Goal: Task Accomplishment & Management: Manage account settings

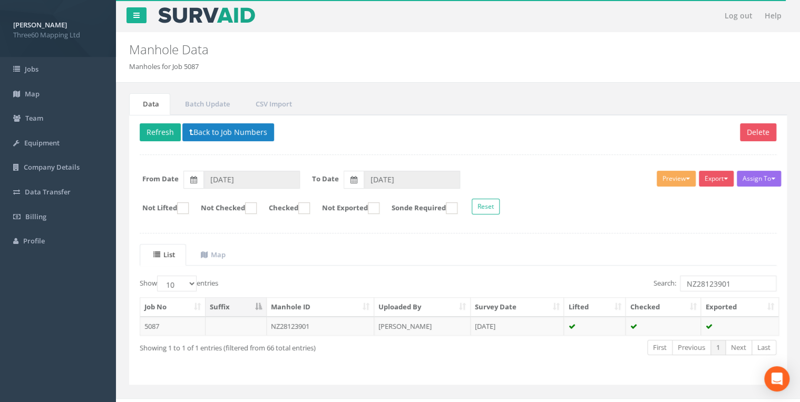
click at [637, 41] on div "Manhole Data Manholes for Job 5087" at bounding box center [458, 57] width 684 height 51
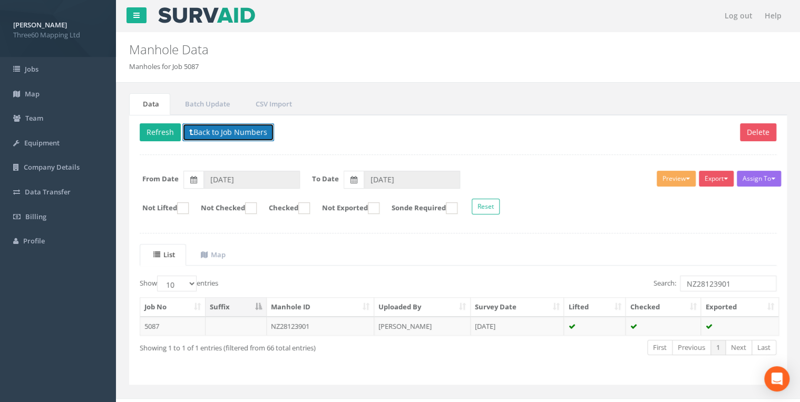
click at [205, 131] on button "Back to Job Numbers" at bounding box center [228, 132] width 92 height 18
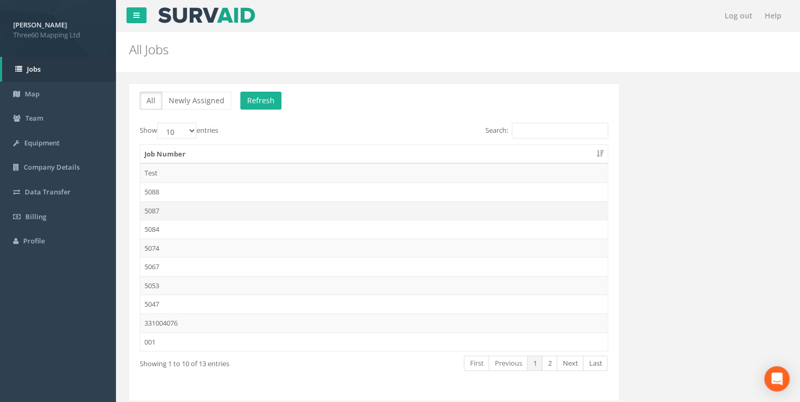
click at [166, 208] on td "5087" at bounding box center [373, 210] width 467 height 19
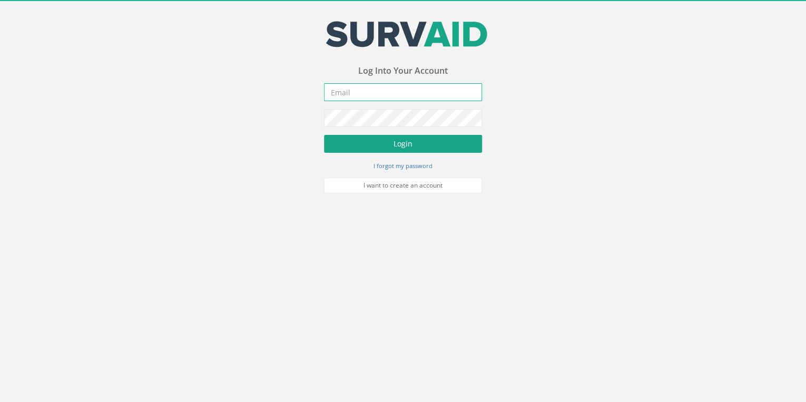
type input "[EMAIL_ADDRESS][DOMAIN_NAME]"
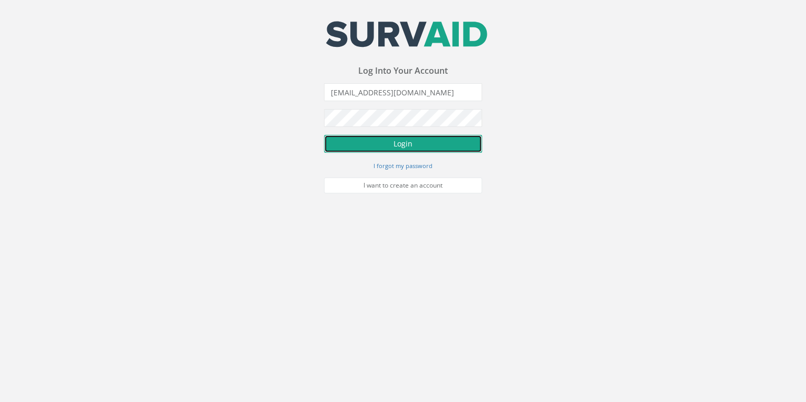
click at [373, 150] on button "Login" at bounding box center [403, 144] width 158 height 18
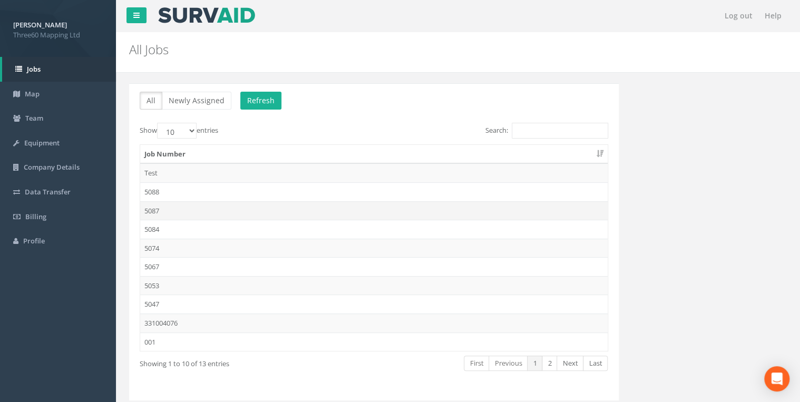
click at [166, 210] on td "5087" at bounding box center [373, 210] width 467 height 19
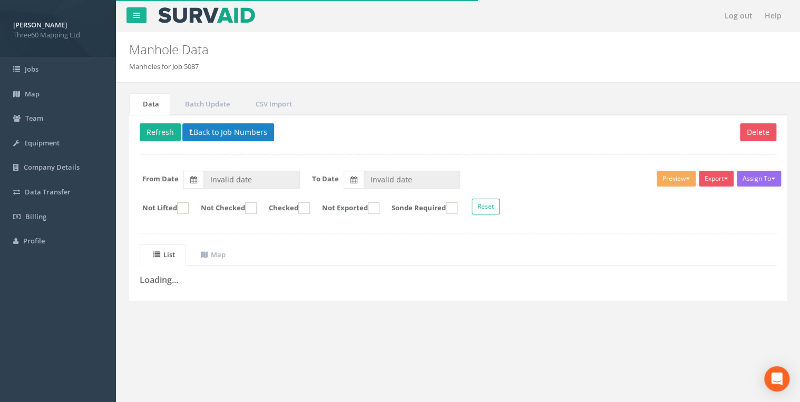
click at [257, 169] on div "Assign To No Companies Added Export 360 Manhole Heathrow United Utilities SurvA…" at bounding box center [458, 193] width 652 height 57
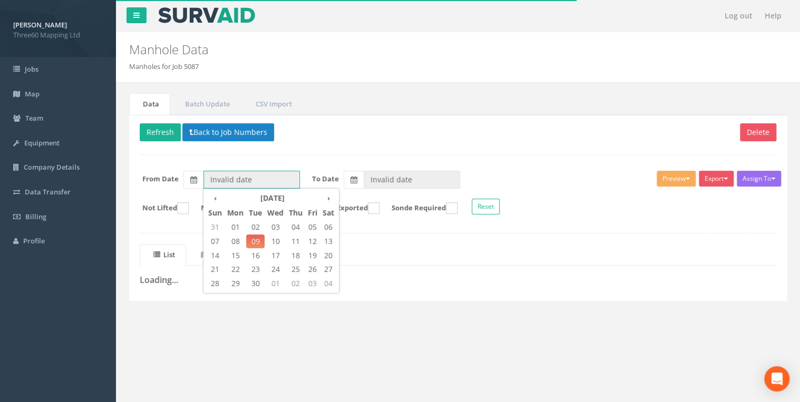
click at [257, 171] on input "Invalid date" at bounding box center [251, 180] width 96 height 18
click at [236, 228] on span "01" at bounding box center [235, 227] width 22 height 14
type input "[DATE]"
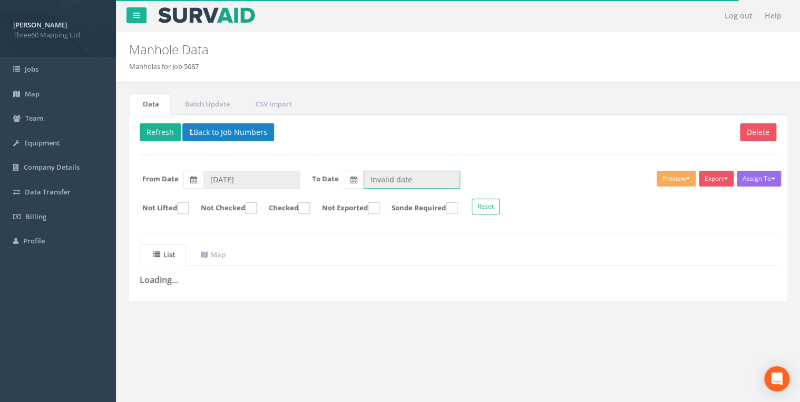
click at [377, 179] on input "Invalid date" at bounding box center [411, 180] width 96 height 18
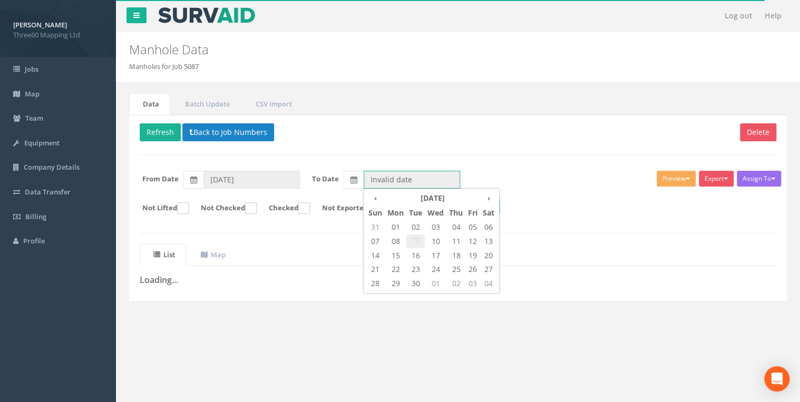
click at [418, 240] on span "09" at bounding box center [415, 241] width 18 height 14
type input "[DATE]"
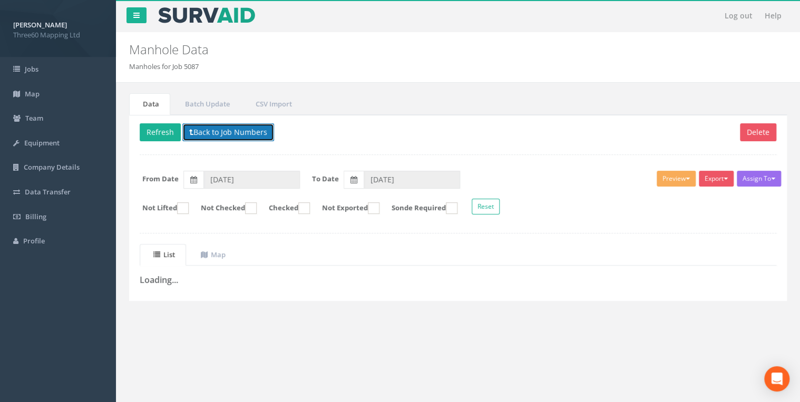
click at [206, 139] on button "Back to Job Numbers" at bounding box center [228, 132] width 92 height 18
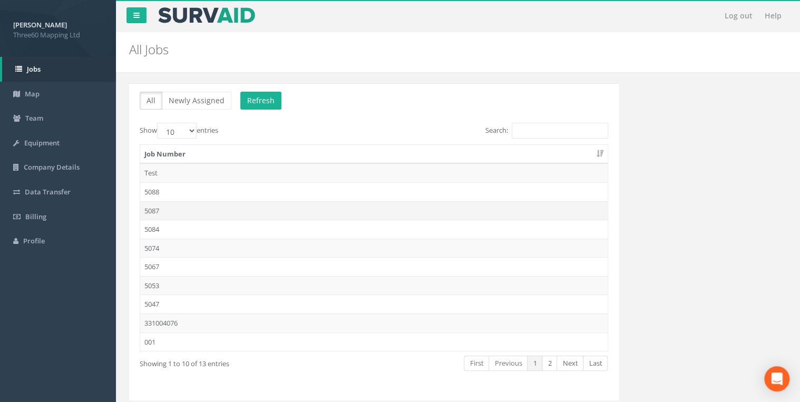
click at [162, 210] on td "5087" at bounding box center [373, 210] width 467 height 19
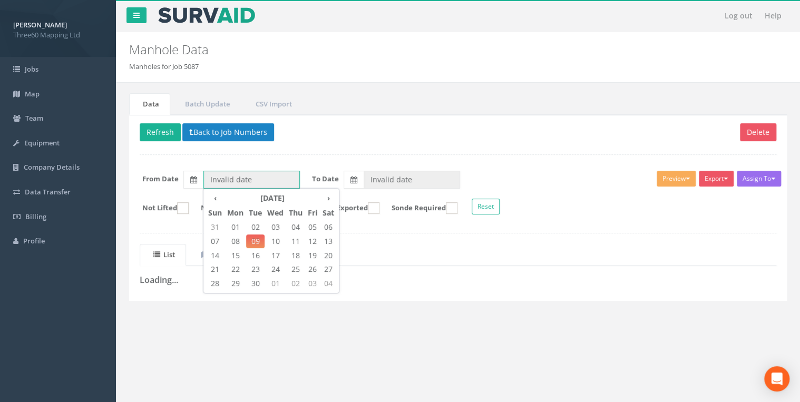
click at [264, 184] on input "Invalid date" at bounding box center [251, 180] width 96 height 18
click at [227, 225] on span "01" at bounding box center [235, 227] width 22 height 14
type input "[DATE]"
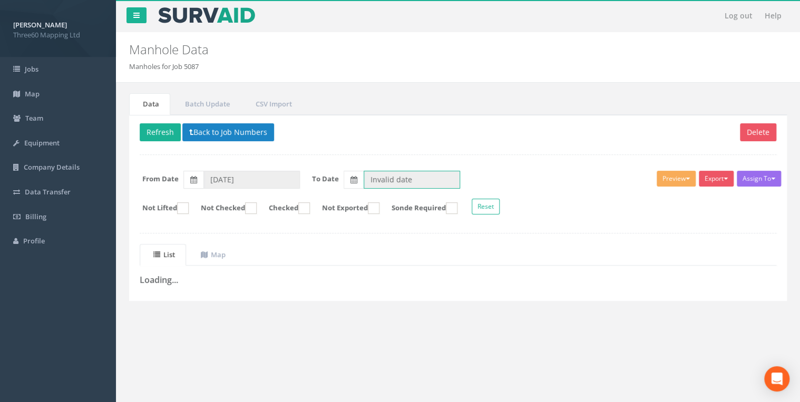
click at [366, 174] on input "Invalid date" at bounding box center [411, 180] width 96 height 18
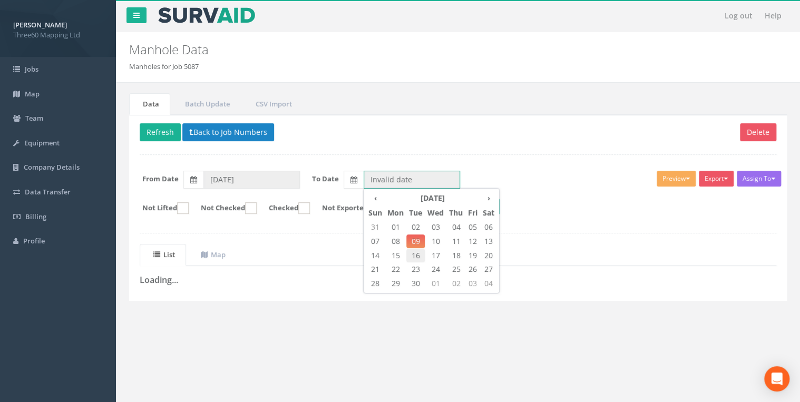
click at [415, 249] on span "16" at bounding box center [415, 256] width 18 height 14
type input "[DATE]"
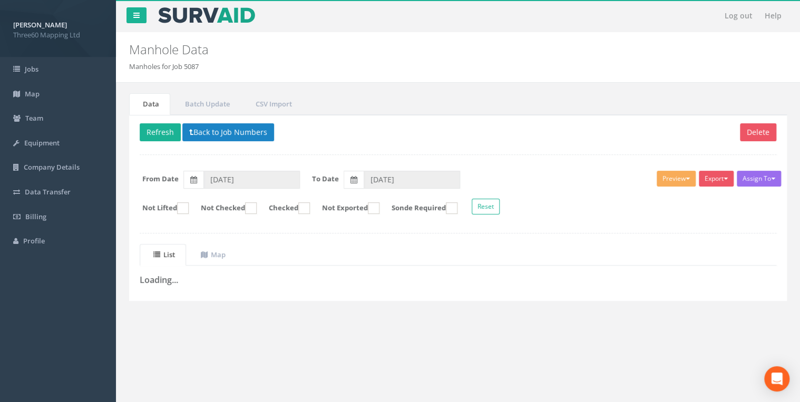
click at [536, 151] on div "Delete Refresh Back to Job Numbers Assign To No Companies Added Export 360 Manh…" at bounding box center [457, 208] width 657 height 186
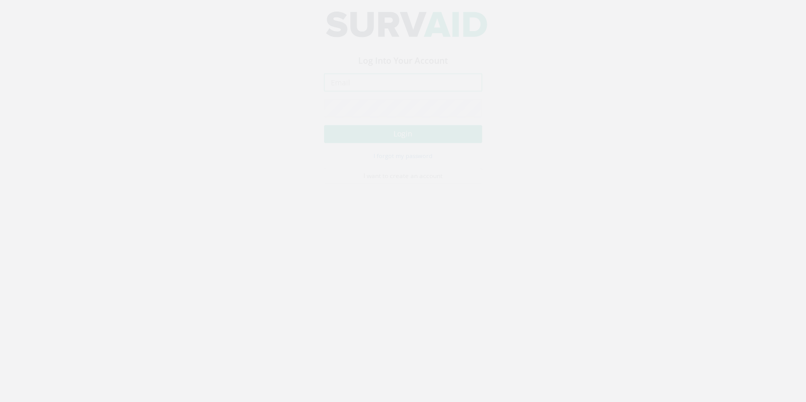
type input "[EMAIL_ADDRESS][DOMAIN_NAME]"
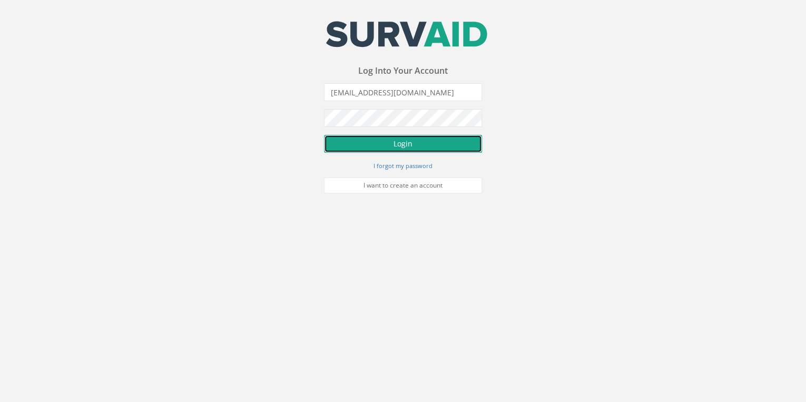
click at [385, 135] on button "Login" at bounding box center [403, 144] width 158 height 18
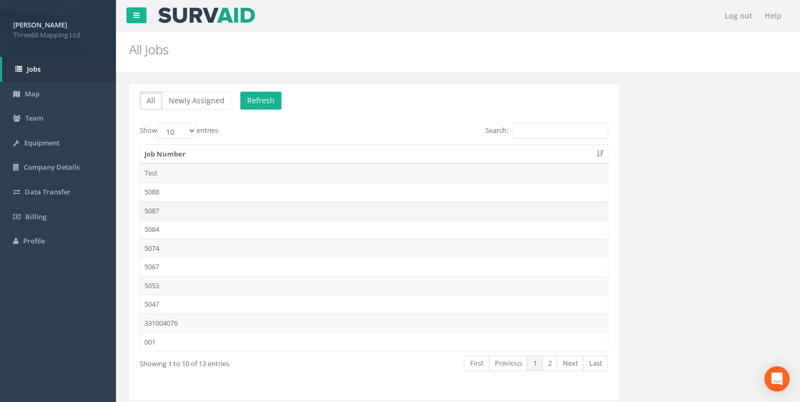
click at [166, 209] on td "5087" at bounding box center [373, 210] width 467 height 19
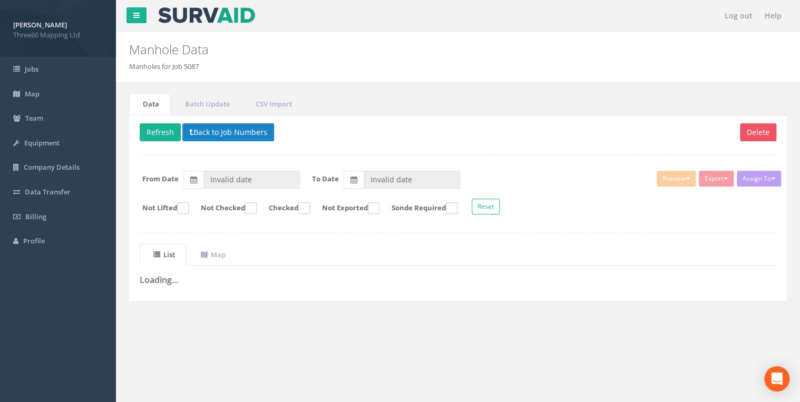
type input "26/08/2025"
type input "[DATE]"
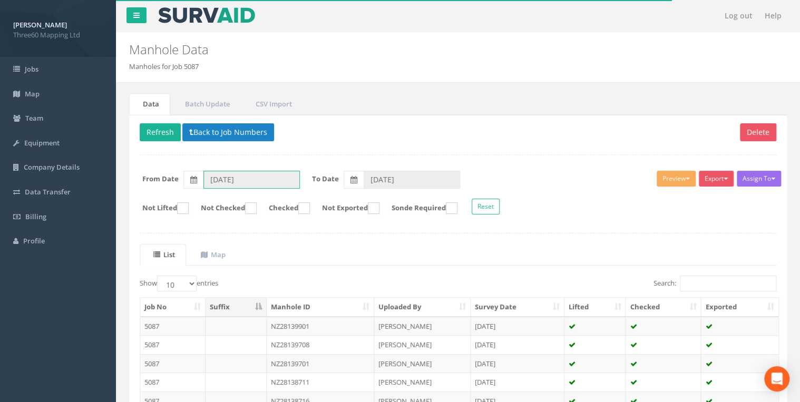
click at [255, 179] on input "26/08/2025" at bounding box center [251, 180] width 96 height 18
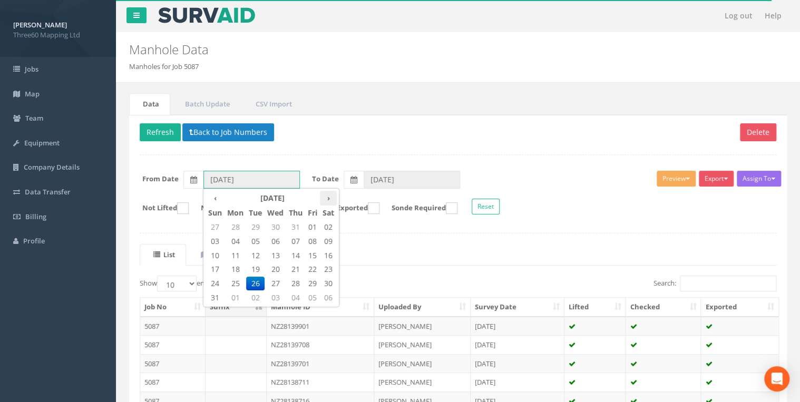
click at [326, 199] on th "›" at bounding box center [328, 198] width 17 height 15
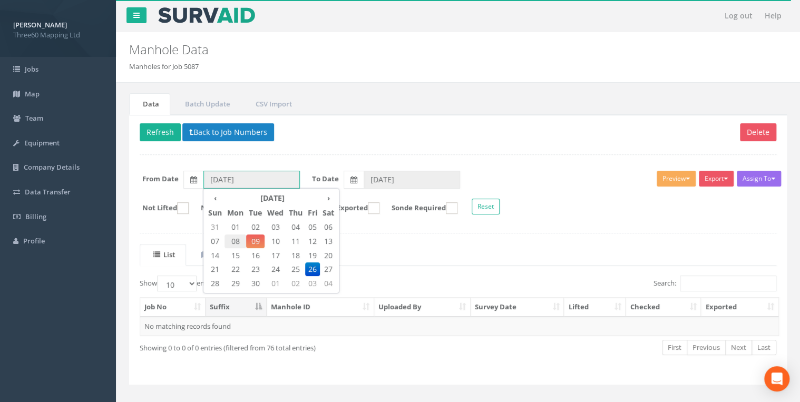
click at [234, 238] on span "08" at bounding box center [235, 241] width 22 height 14
type input "08/09/2025"
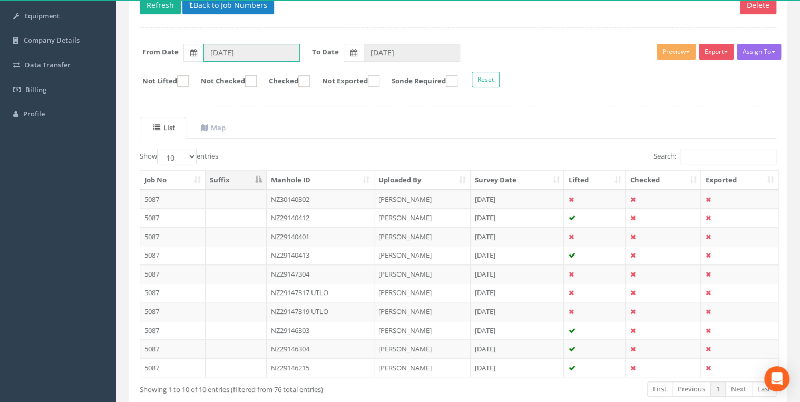
scroll to position [183, 0]
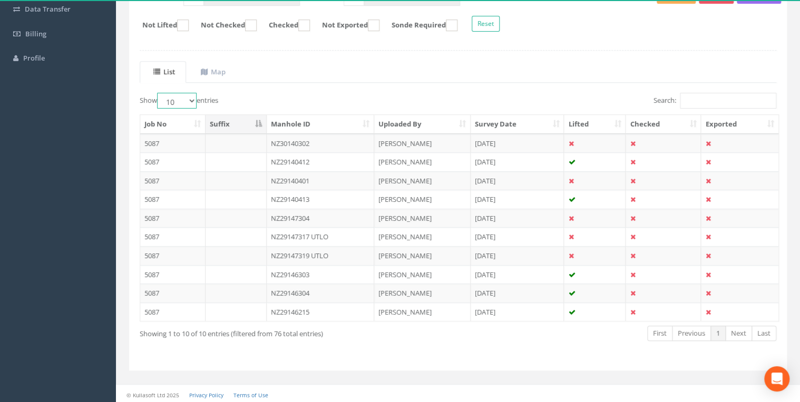
click at [192, 98] on select "10 25 50 100" at bounding box center [177, 101] width 40 height 16
select select "25"
click at [159, 93] on select "10 25 50 100" at bounding box center [177, 101] width 40 height 16
click at [319, 140] on td "NZ30140302" at bounding box center [320, 143] width 107 height 19
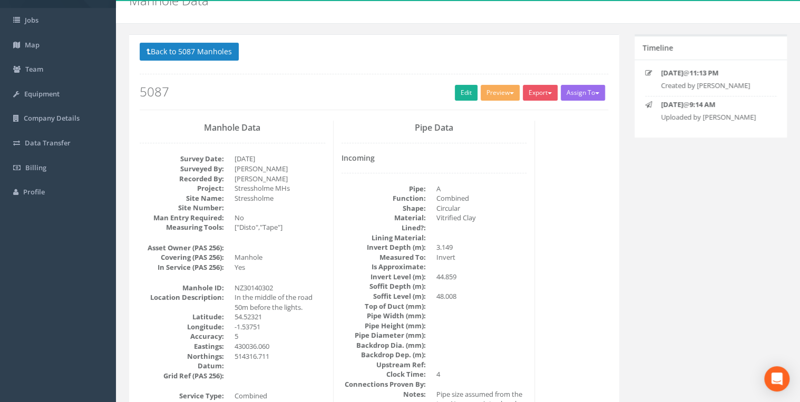
scroll to position [0, 0]
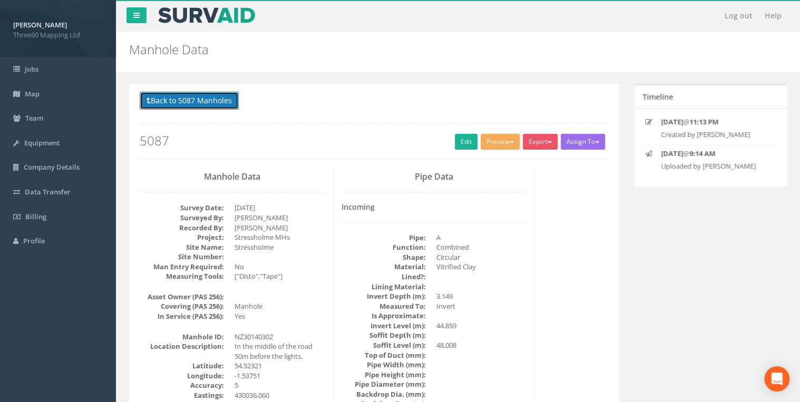
click at [230, 102] on button "Back to 5087 Manholes" at bounding box center [189, 101] width 99 height 18
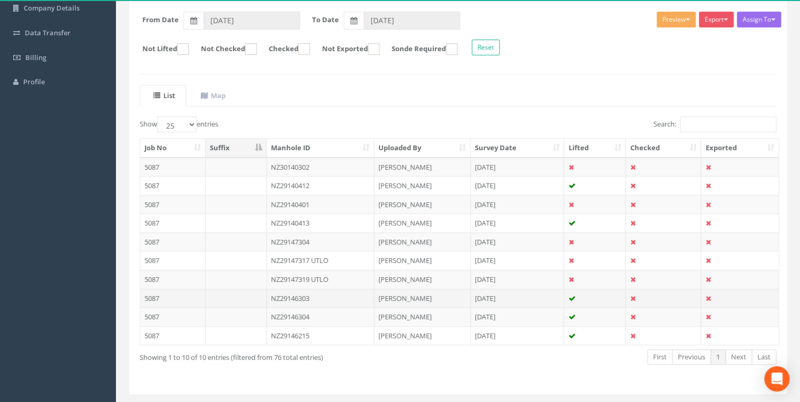
scroll to position [183, 0]
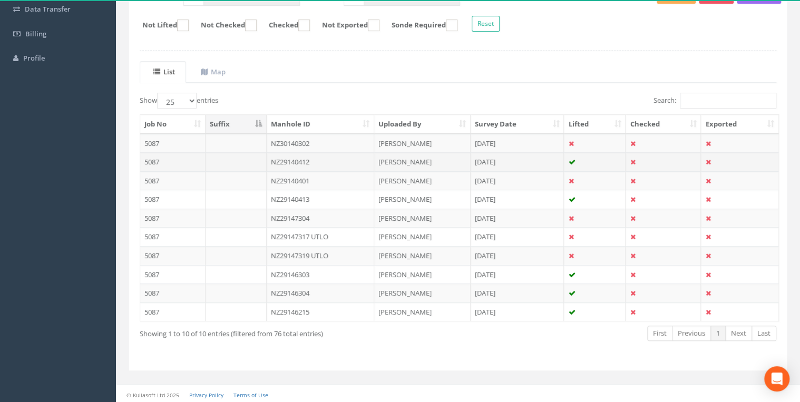
click at [317, 156] on td "NZ29140412" at bounding box center [320, 161] width 107 height 19
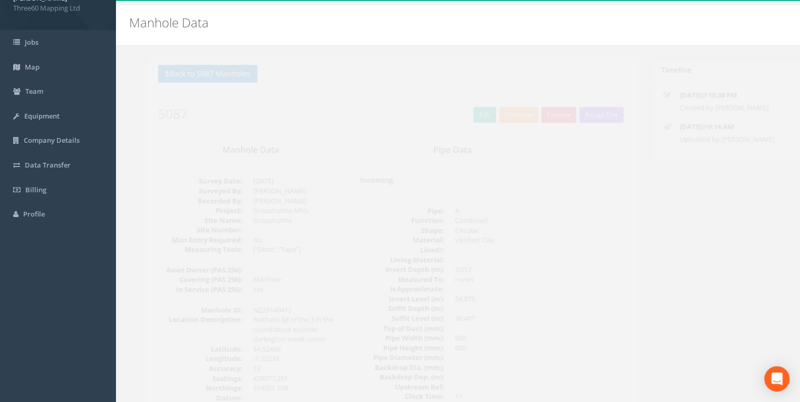
scroll to position [0, 0]
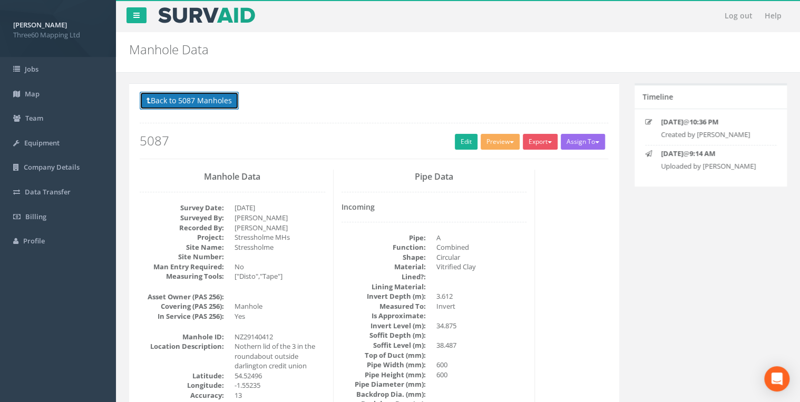
click at [163, 101] on button "Back to 5087 Manholes" at bounding box center [189, 101] width 99 height 18
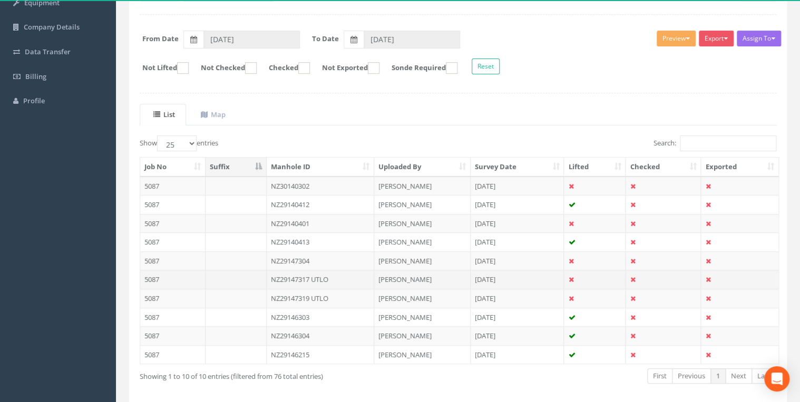
scroll to position [183, 0]
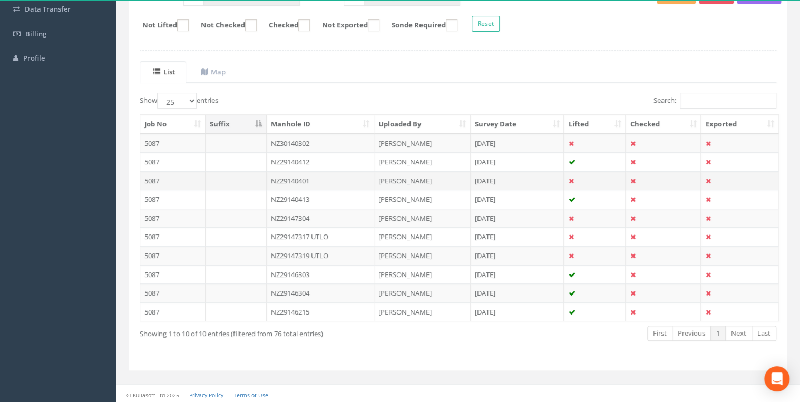
click at [315, 176] on td "NZ29140401" at bounding box center [320, 180] width 107 height 19
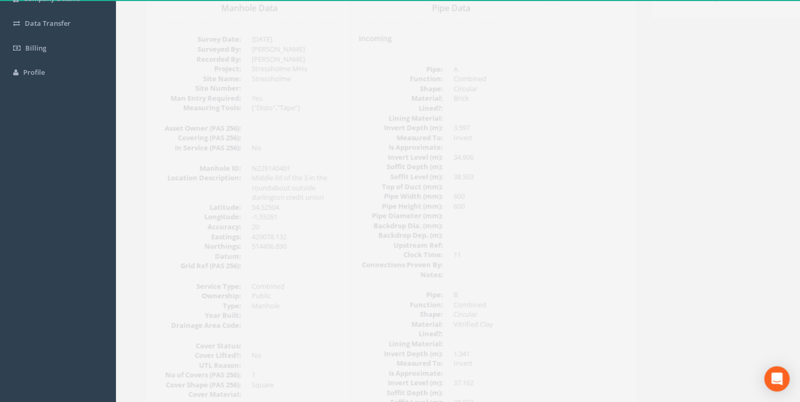
scroll to position [0, 0]
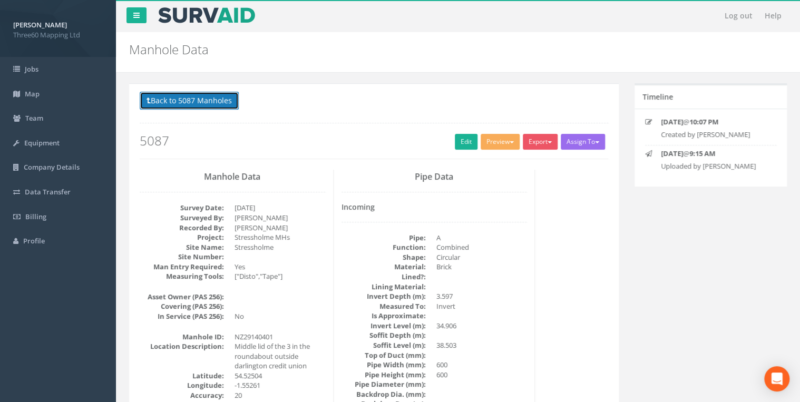
click at [209, 107] on button "Back to 5087 Manholes" at bounding box center [189, 101] width 99 height 18
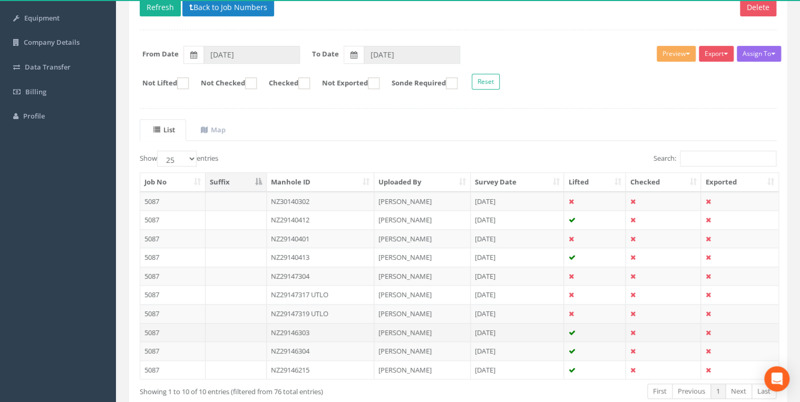
scroll to position [183, 0]
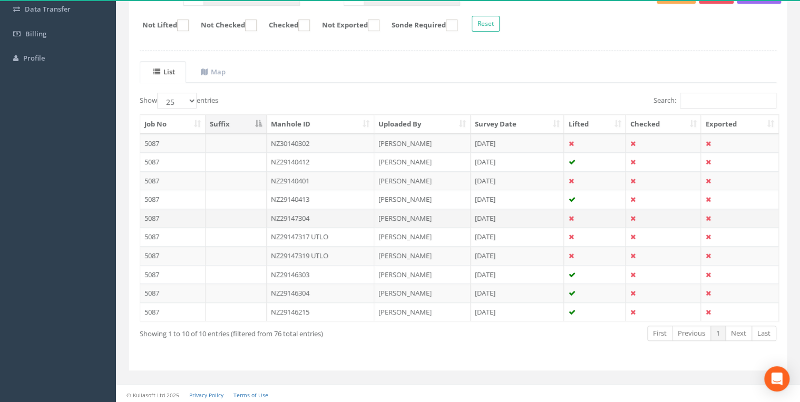
click at [313, 214] on td "NZ29147304" at bounding box center [320, 218] width 107 height 19
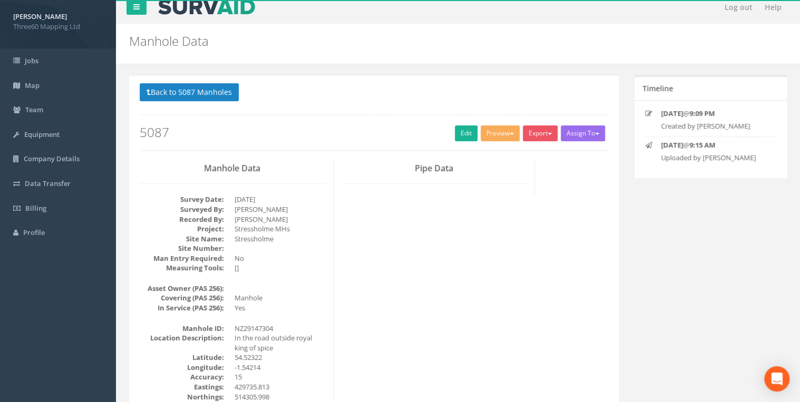
scroll to position [0, 0]
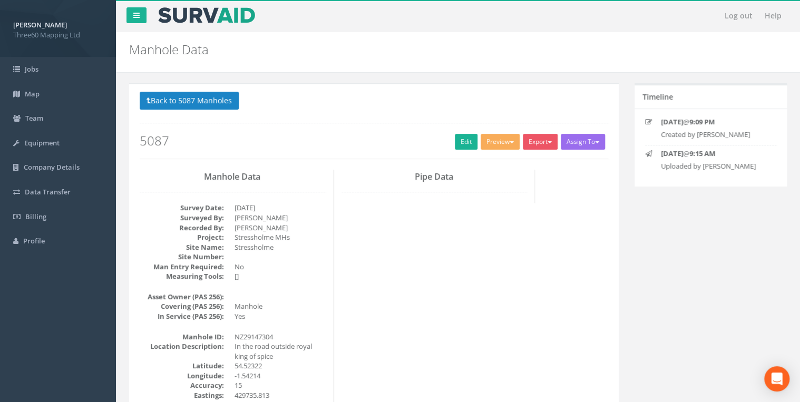
click at [215, 110] on p "Back to 5087 Manholes Back to Map" at bounding box center [374, 102] width 468 height 21
click at [212, 105] on button "Back to 5087 Manholes" at bounding box center [189, 101] width 99 height 18
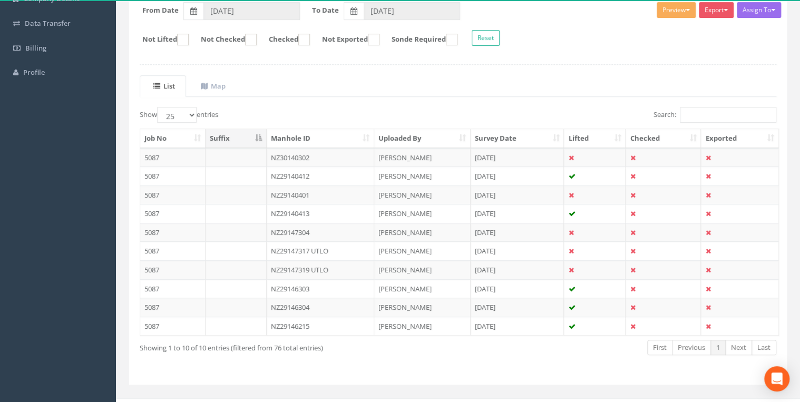
scroll to position [126, 0]
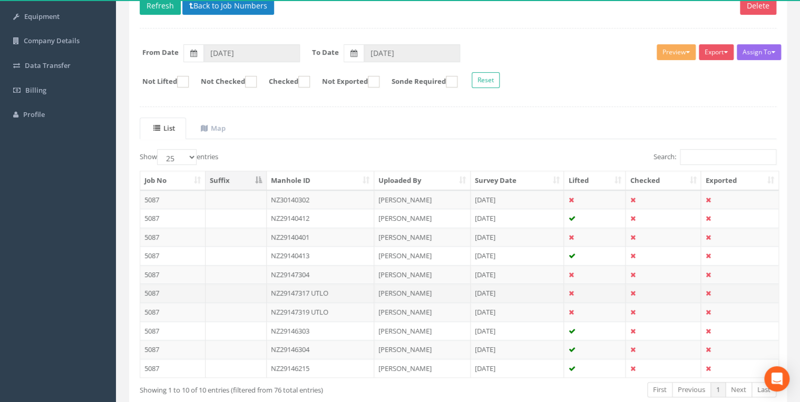
click at [328, 288] on td "NZ29147317 UTLO" at bounding box center [320, 292] width 107 height 19
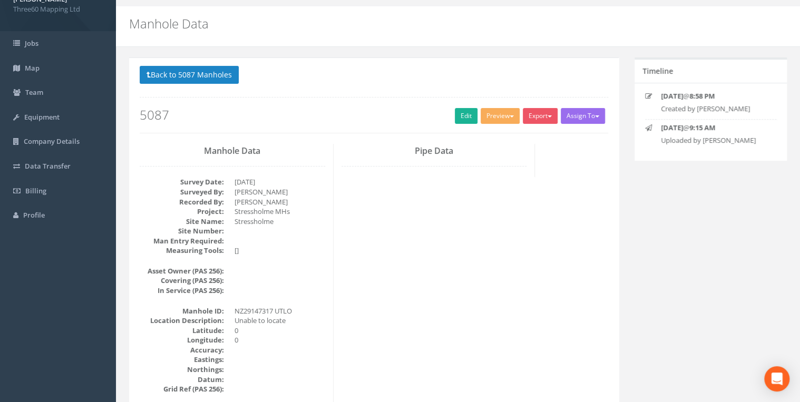
scroll to position [0, 0]
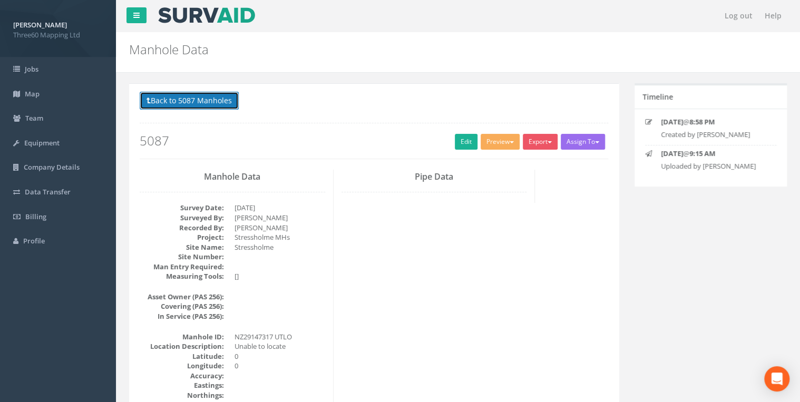
click at [229, 103] on button "Back to 5087 Manholes" at bounding box center [189, 101] width 99 height 18
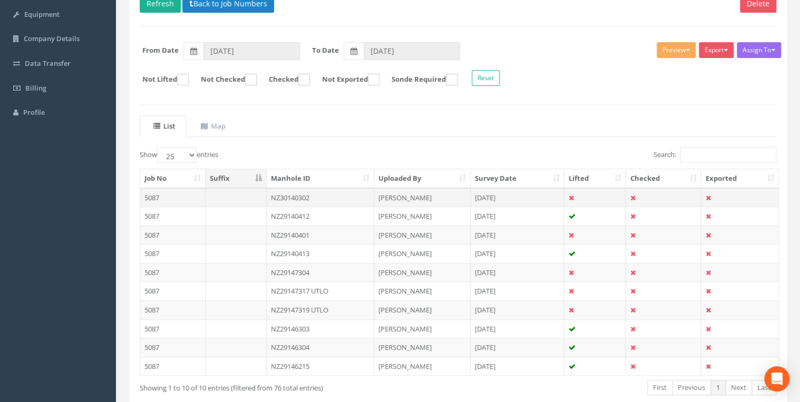
scroll to position [67, 0]
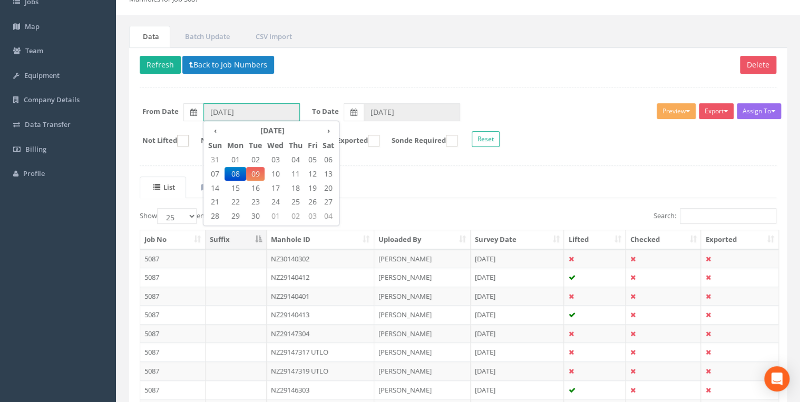
click at [246, 110] on input "08/09/2025" at bounding box center [251, 112] width 96 height 18
click at [230, 173] on span "08" at bounding box center [235, 174] width 22 height 14
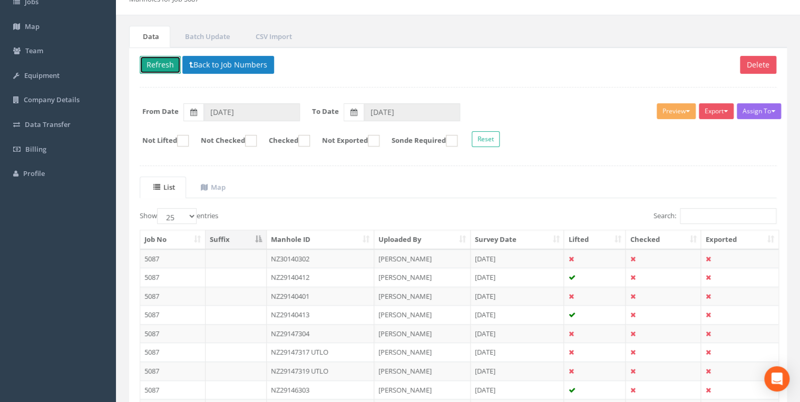
click at [166, 63] on button "Refresh" at bounding box center [160, 65] width 41 height 18
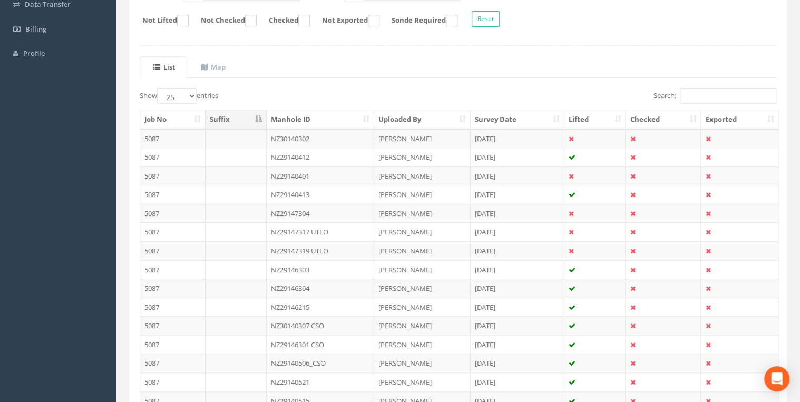
scroll to position [276, 0]
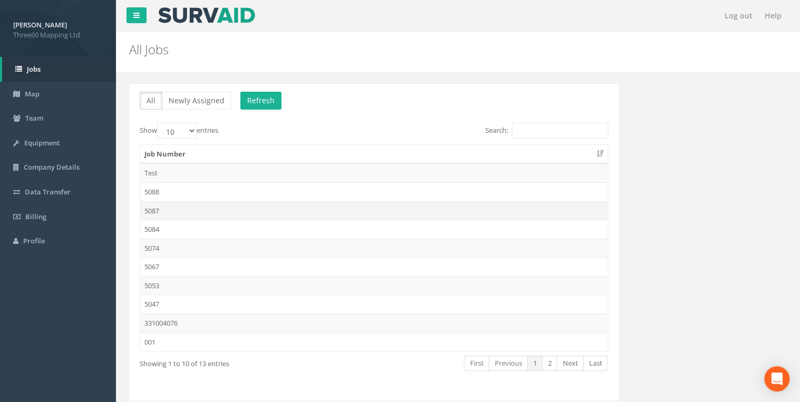
click at [160, 211] on td "5087" at bounding box center [373, 210] width 467 height 19
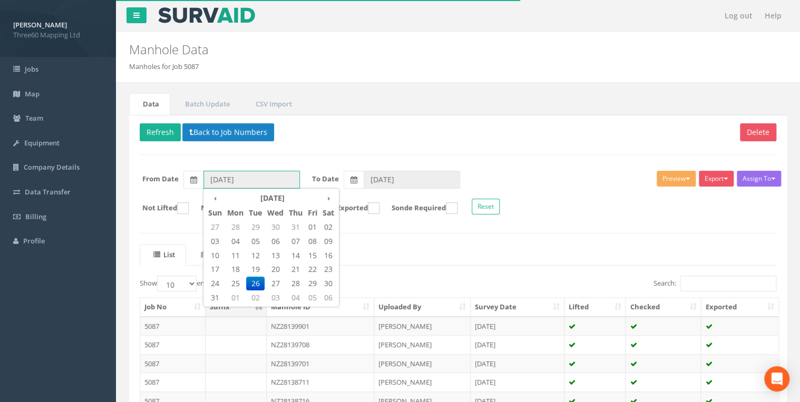
click at [248, 182] on input "26/08/2025" at bounding box center [251, 180] width 96 height 18
click at [329, 198] on th "›" at bounding box center [328, 198] width 17 height 15
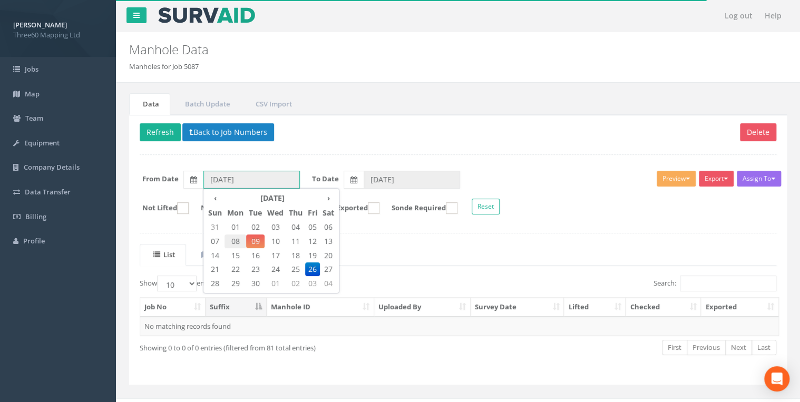
click at [238, 244] on span "08" at bounding box center [235, 241] width 22 height 14
type input "08/09/2025"
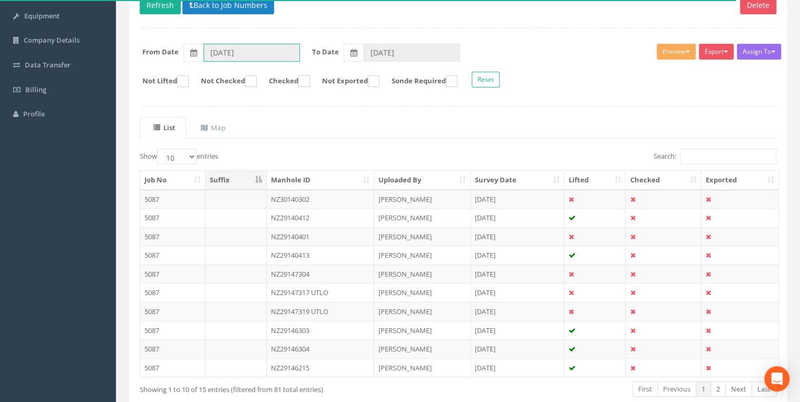
scroll to position [183, 0]
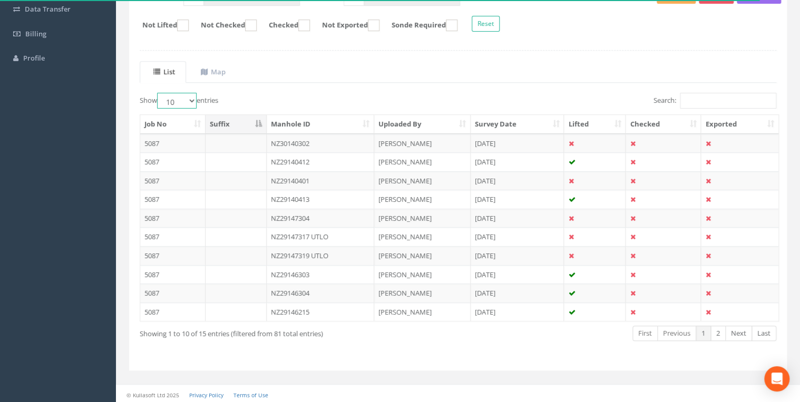
click at [184, 95] on select "10 25 50 100" at bounding box center [177, 101] width 40 height 16
select select "25"
click at [159, 93] on select "10 25 50 100" at bounding box center [177, 101] width 40 height 16
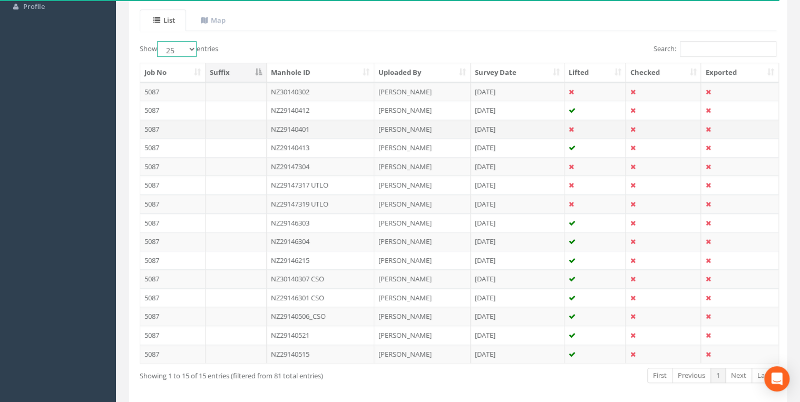
scroll to position [276, 0]
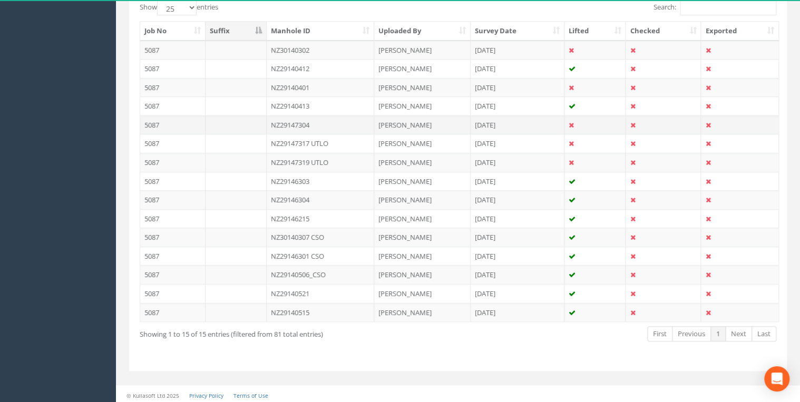
click at [302, 124] on td "NZ29147304" at bounding box center [321, 124] width 108 height 19
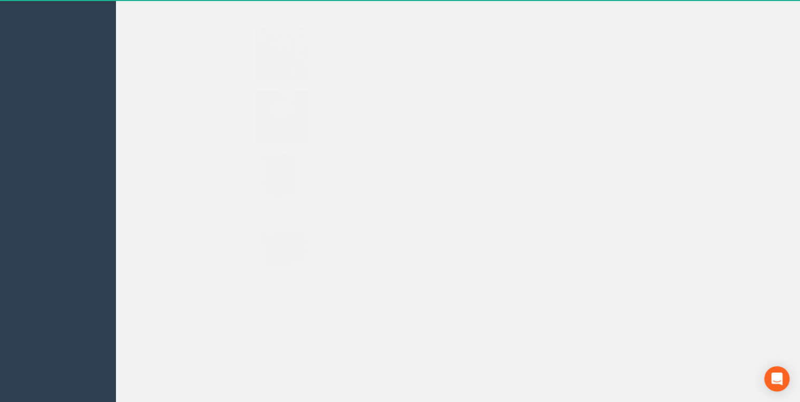
scroll to position [1517, 0]
click at [273, 236] on img at bounding box center [260, 225] width 53 height 53
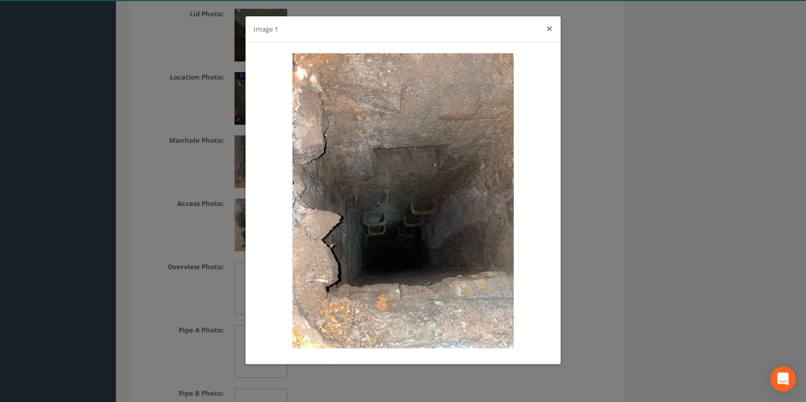
click at [547, 33] on button "×" at bounding box center [549, 28] width 6 height 11
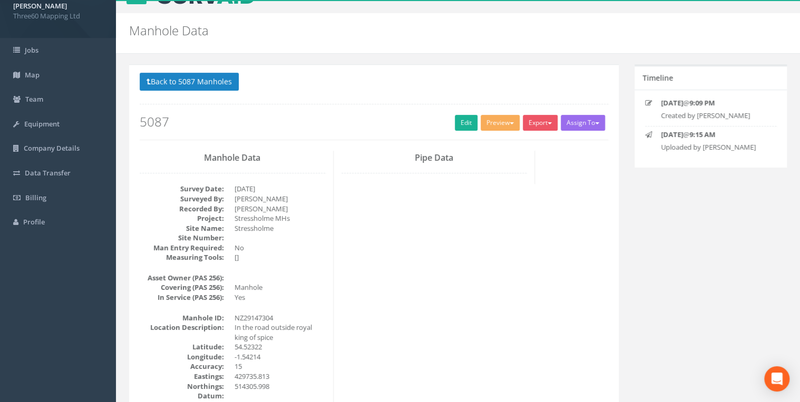
scroll to position [0, 0]
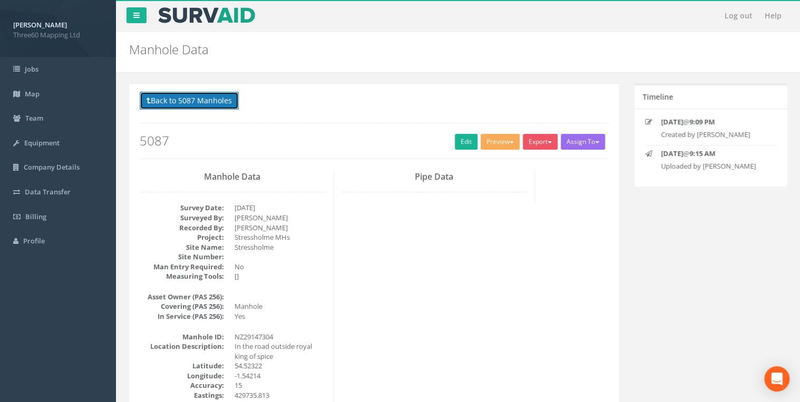
click at [220, 98] on button "Back to 5087 Manholes" at bounding box center [189, 101] width 99 height 18
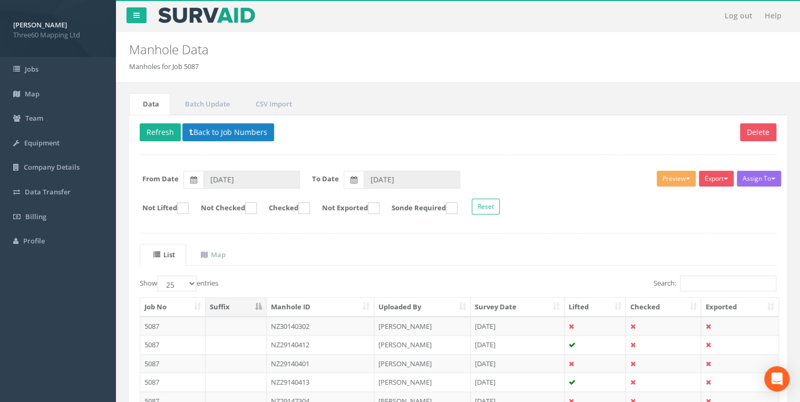
scroll to position [276, 0]
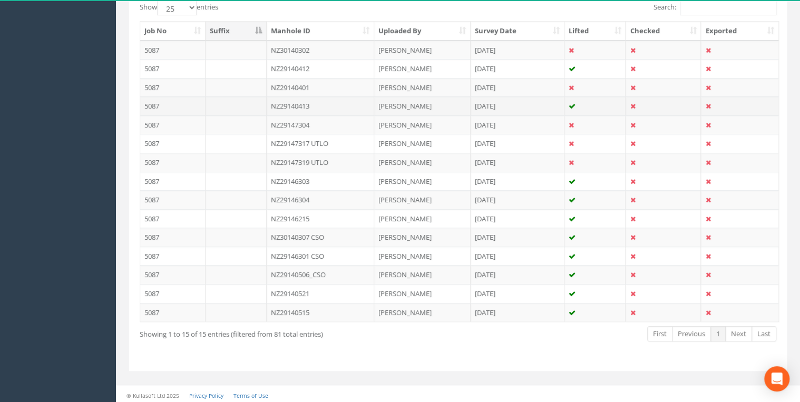
click at [302, 102] on td "NZ29140413" at bounding box center [321, 105] width 108 height 19
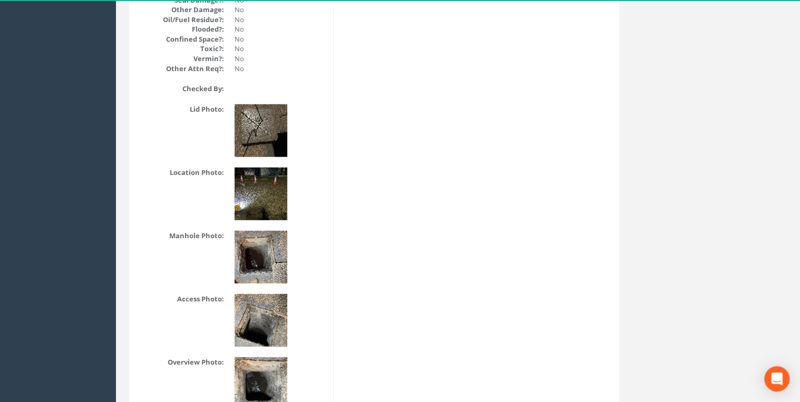
scroll to position [1517, 0]
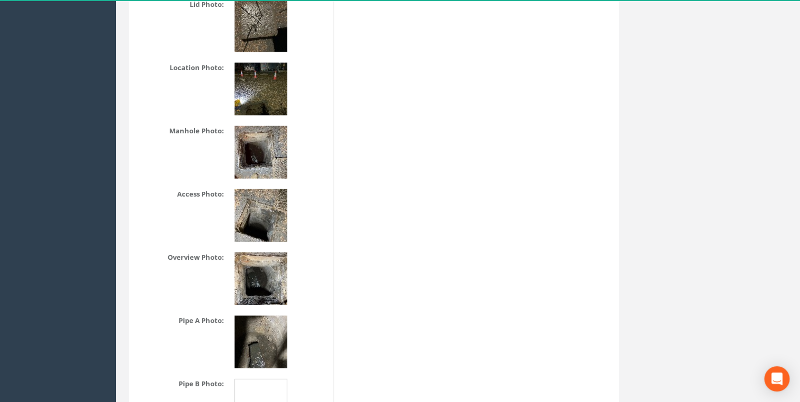
click at [268, 264] on img at bounding box center [260, 278] width 53 height 53
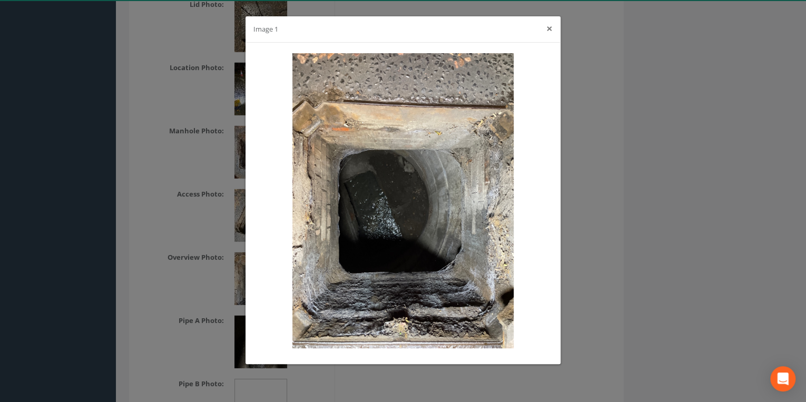
click at [548, 28] on button "×" at bounding box center [549, 28] width 6 height 11
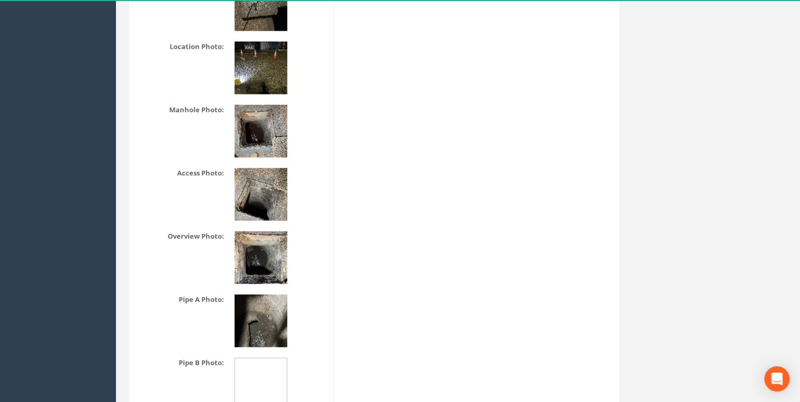
scroll to position [1573, 0]
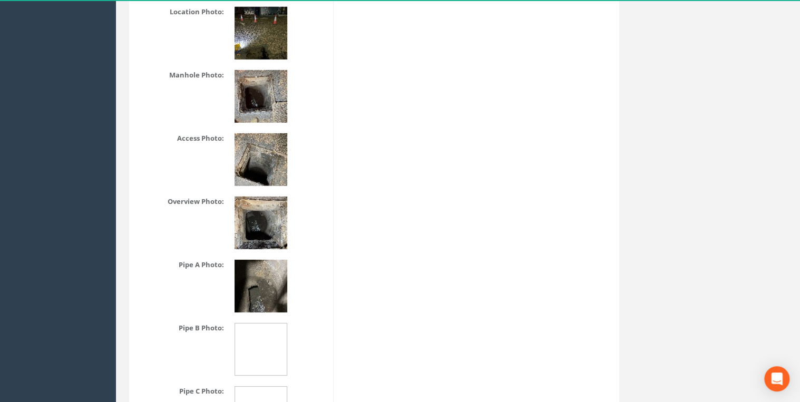
click at [276, 270] on img at bounding box center [260, 286] width 53 height 53
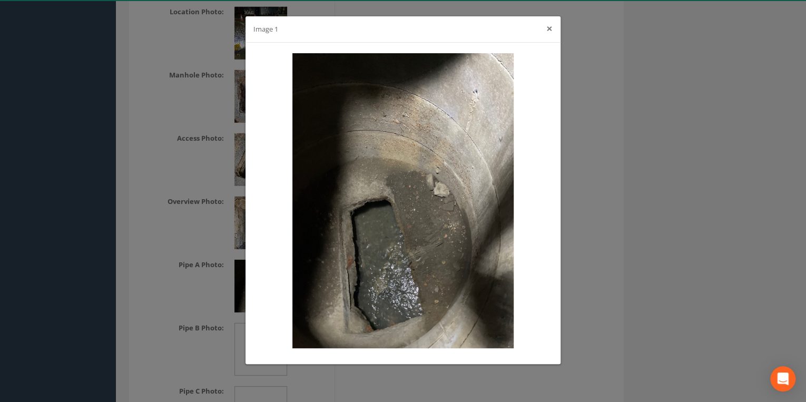
click at [552, 24] on button "×" at bounding box center [549, 28] width 6 height 11
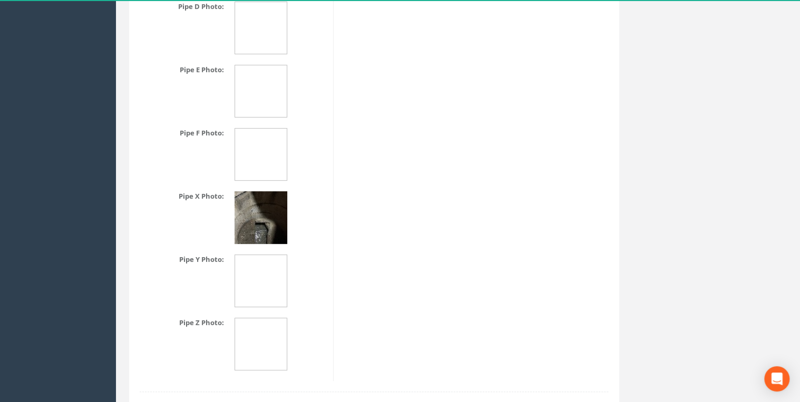
scroll to position [2135, 0]
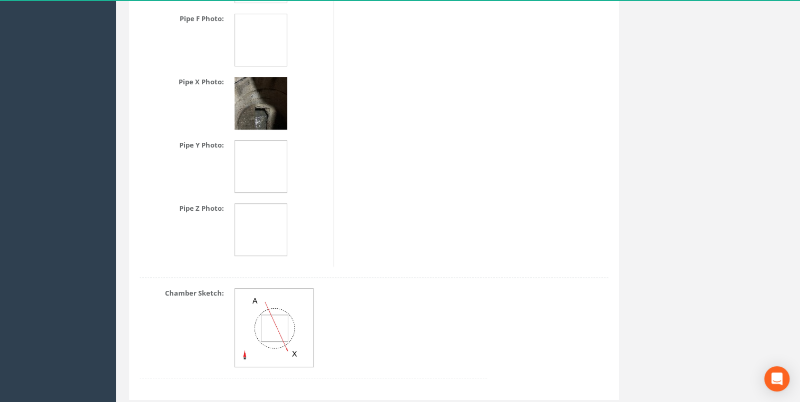
click at [257, 80] on img at bounding box center [260, 103] width 53 height 53
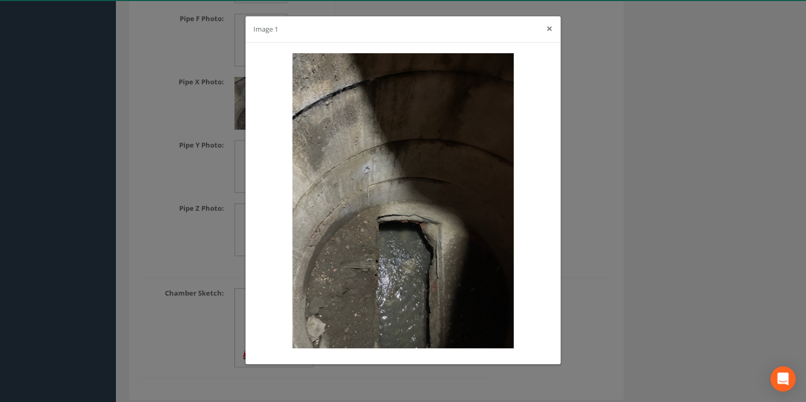
click at [550, 29] on button "×" at bounding box center [549, 28] width 6 height 11
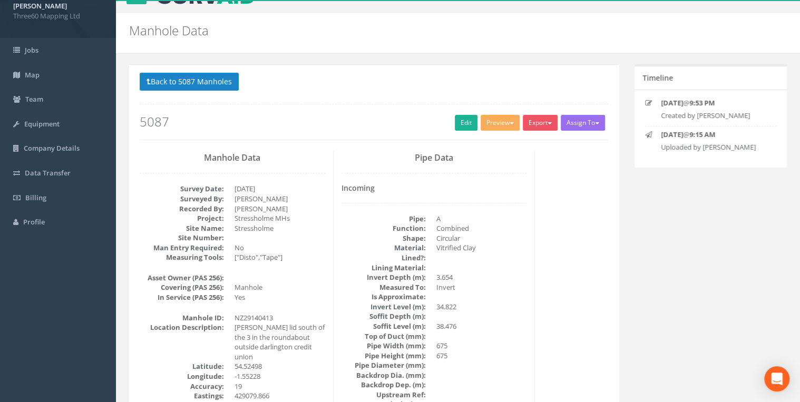
scroll to position [0, 0]
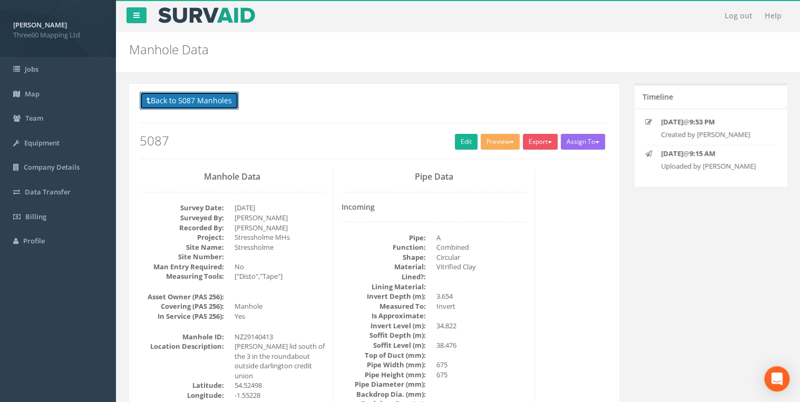
click at [200, 99] on button "Back to 5087 Manholes" at bounding box center [189, 101] width 99 height 18
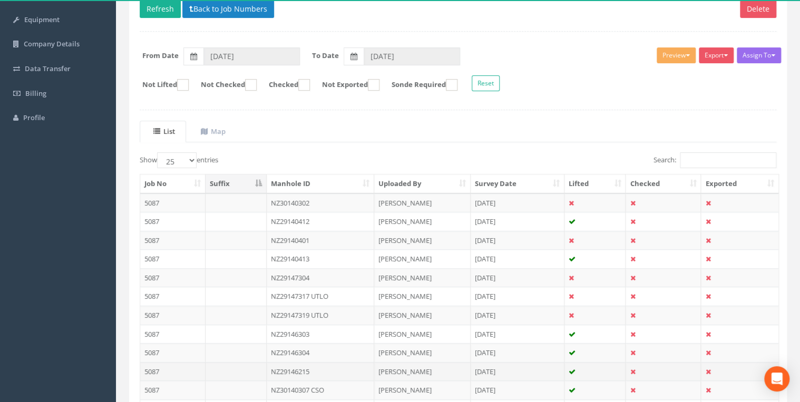
scroll to position [276, 0]
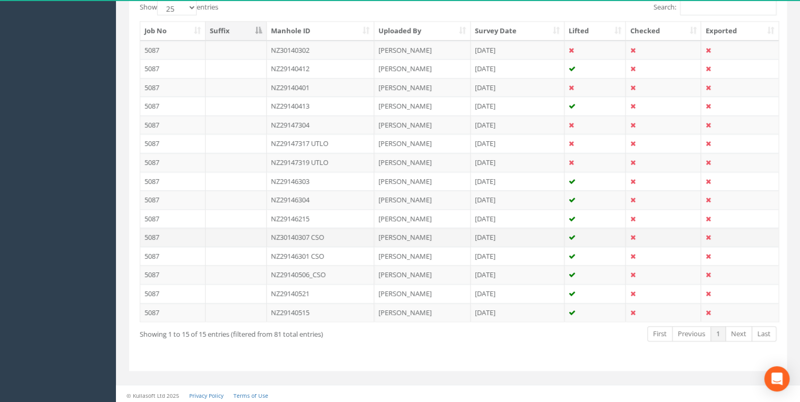
click at [313, 234] on td "NZ30140307 CSO" at bounding box center [321, 237] width 108 height 19
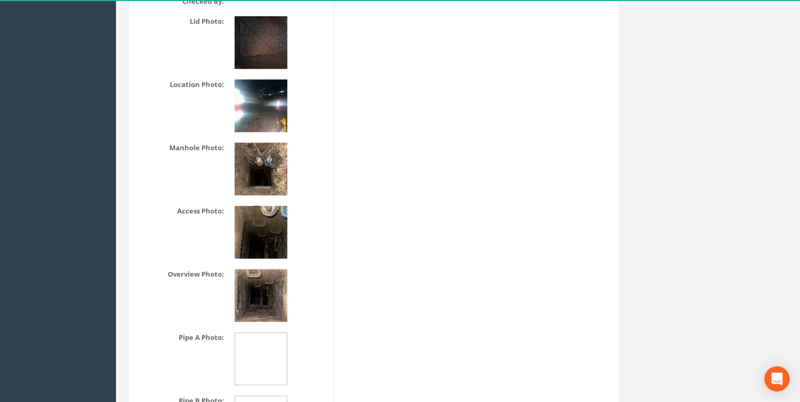
scroll to position [1461, 0]
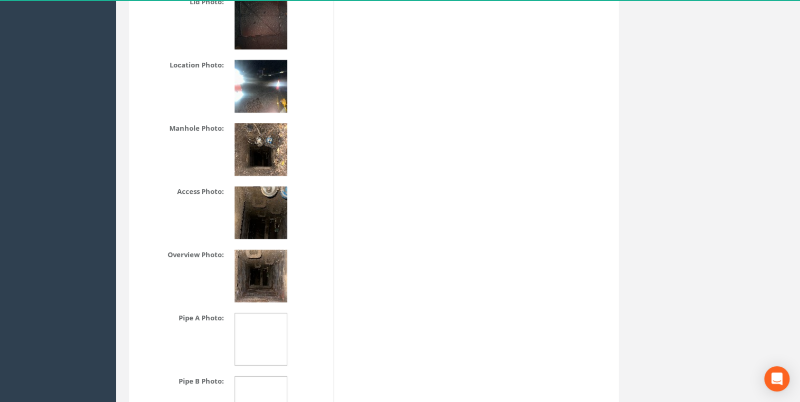
click at [275, 268] on img at bounding box center [260, 276] width 53 height 53
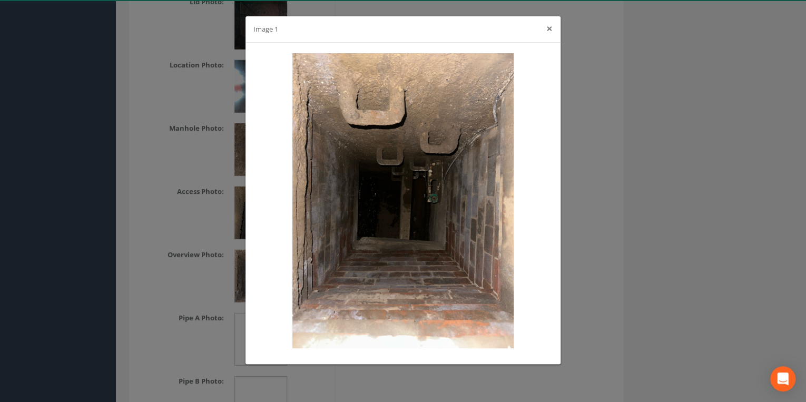
click at [548, 34] on button "×" at bounding box center [549, 28] width 6 height 11
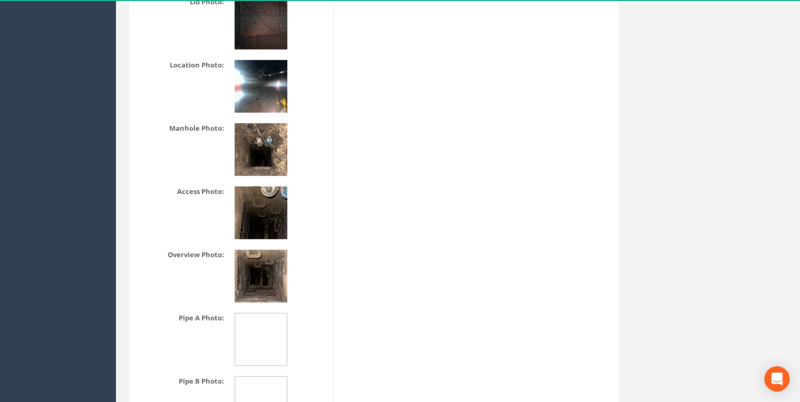
click at [266, 158] on img at bounding box center [260, 149] width 53 height 53
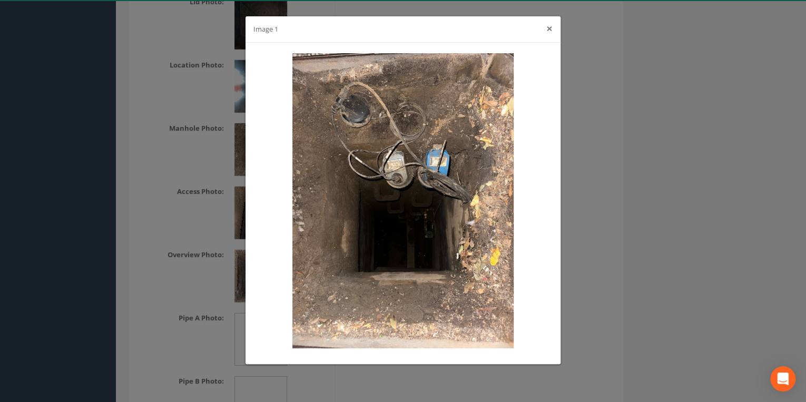
click at [548, 31] on button "×" at bounding box center [549, 28] width 6 height 11
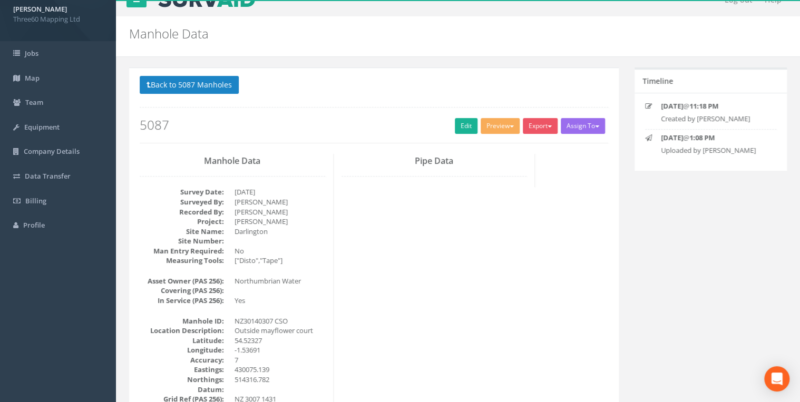
scroll to position [0, 0]
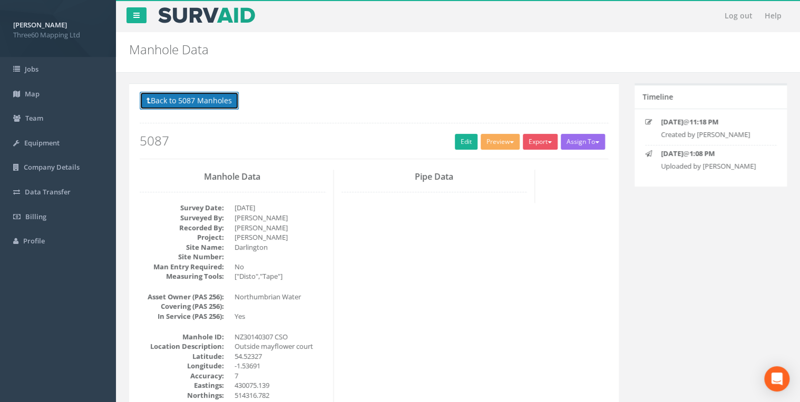
click at [228, 98] on button "Back to 5087 Manholes" at bounding box center [189, 101] width 99 height 18
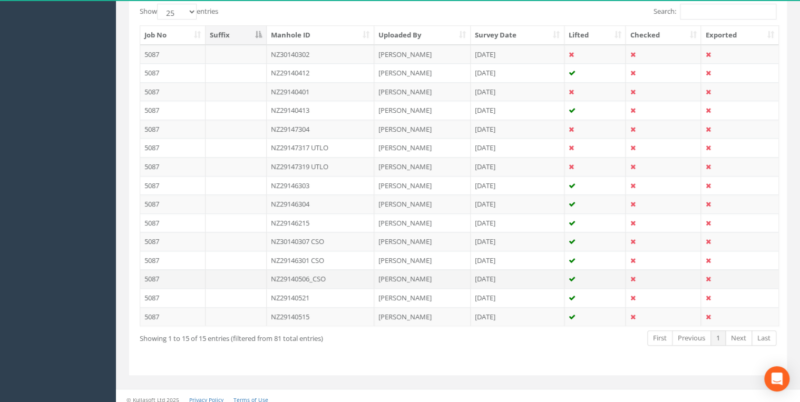
scroll to position [276, 0]
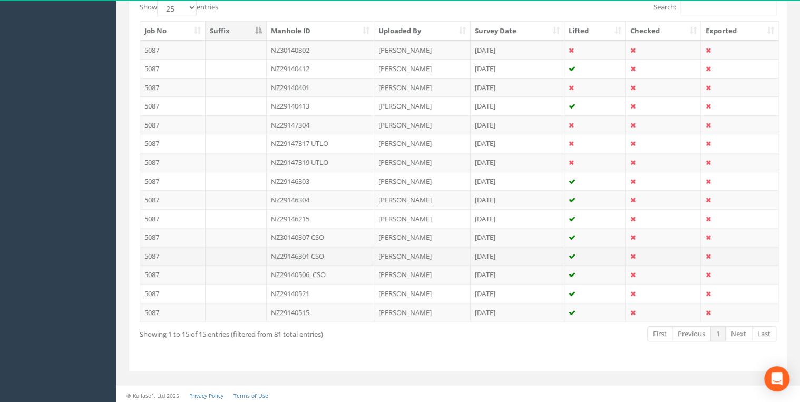
click at [320, 247] on td "NZ29146301 CSO" at bounding box center [321, 256] width 108 height 19
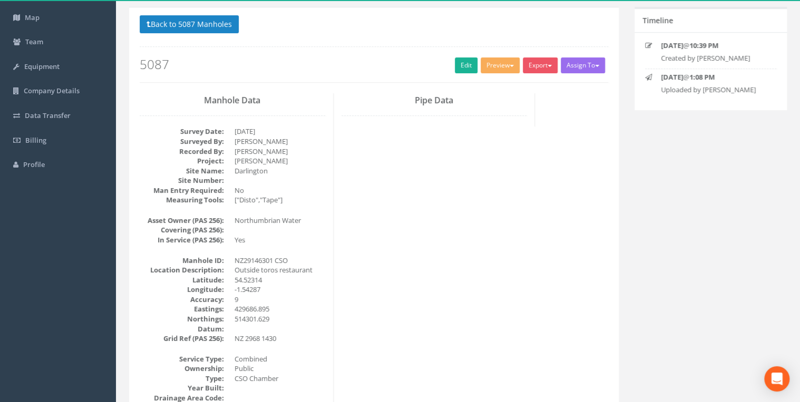
scroll to position [0, 0]
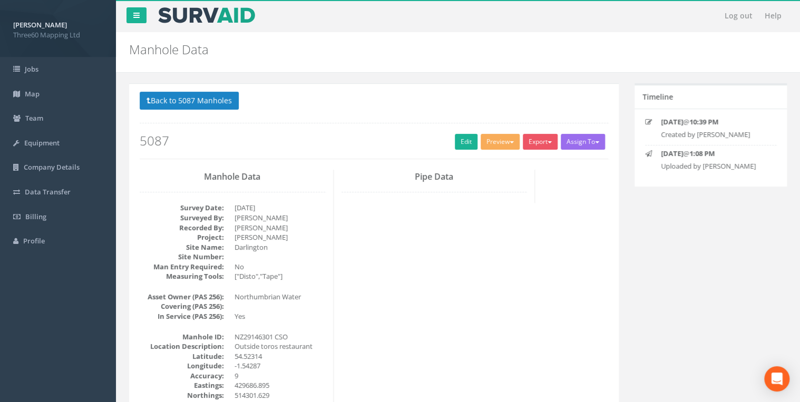
click at [234, 112] on div "Back to 5087 Manholes Back to Map Assign To No Companies Added Export 360 Manho…" at bounding box center [374, 125] width 468 height 67
click at [232, 104] on button "Back to 5087 Manholes" at bounding box center [189, 101] width 99 height 18
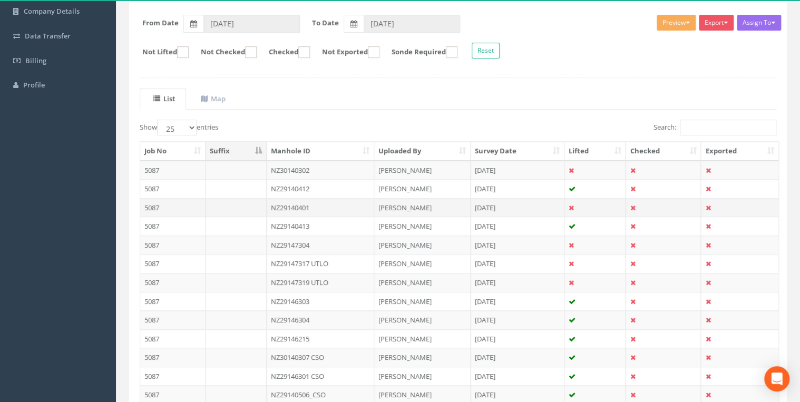
scroll to position [276, 0]
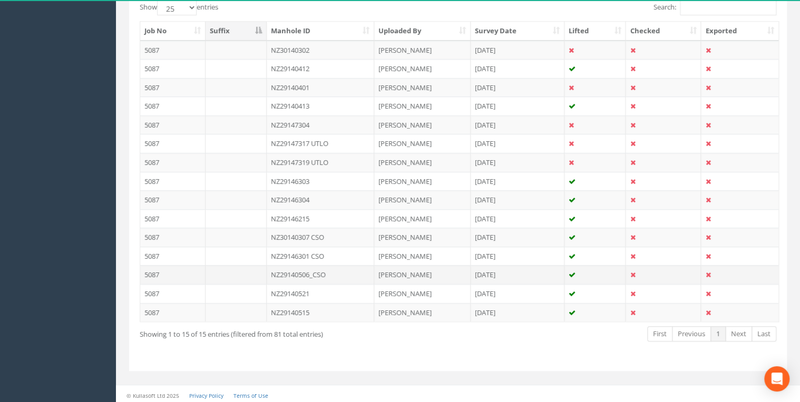
click at [326, 273] on td "NZ29140506_CSO" at bounding box center [321, 274] width 108 height 19
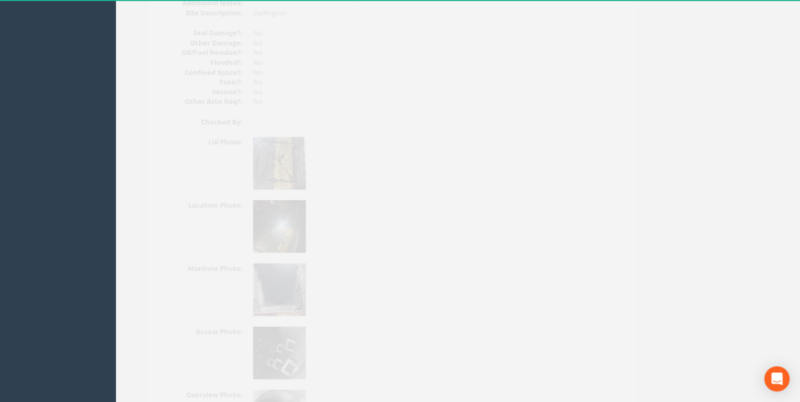
scroll to position [1461, 0]
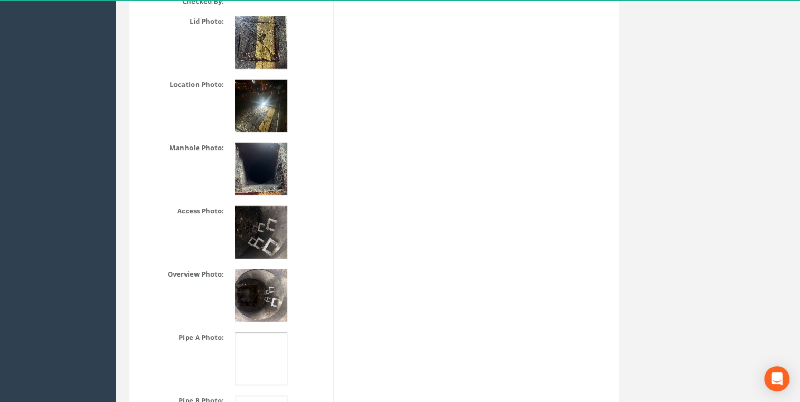
click at [272, 269] on img at bounding box center [260, 295] width 53 height 53
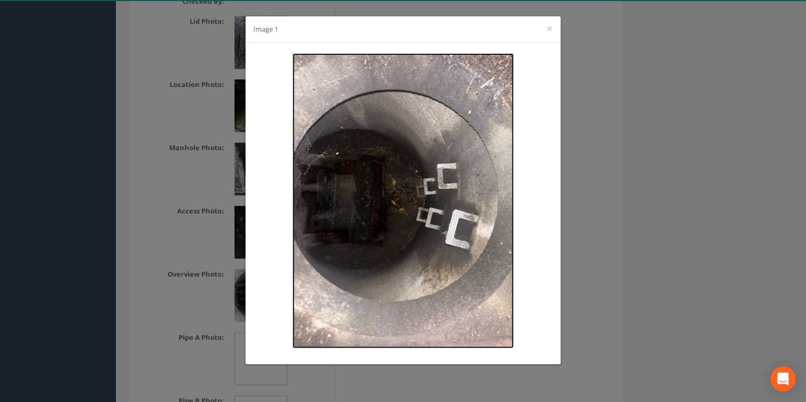
click at [358, 191] on img at bounding box center [402, 200] width 221 height 295
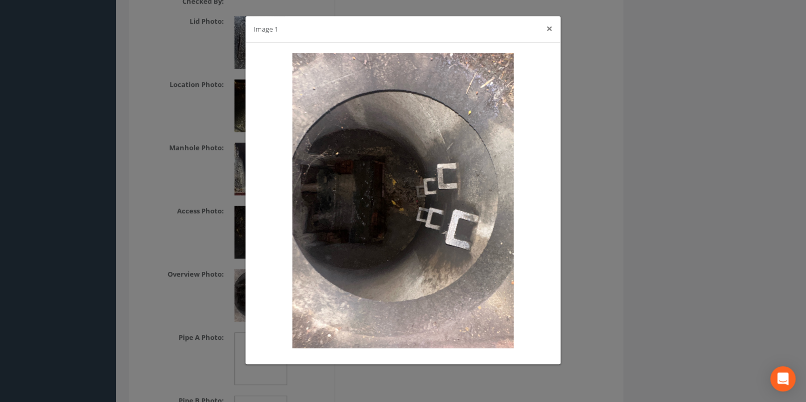
click at [548, 28] on button "×" at bounding box center [549, 28] width 6 height 11
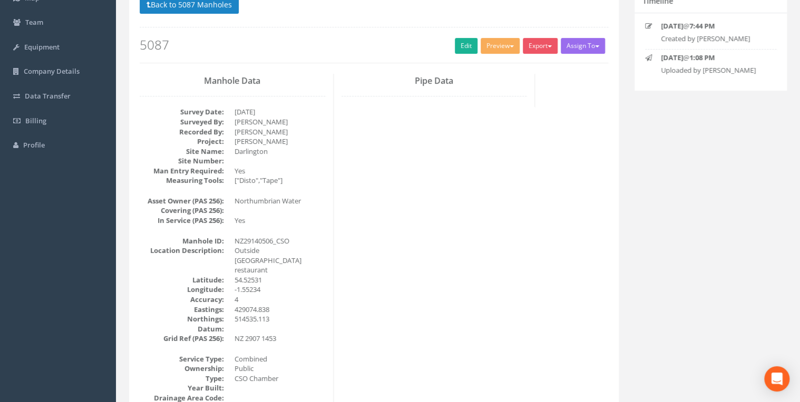
scroll to position [0, 0]
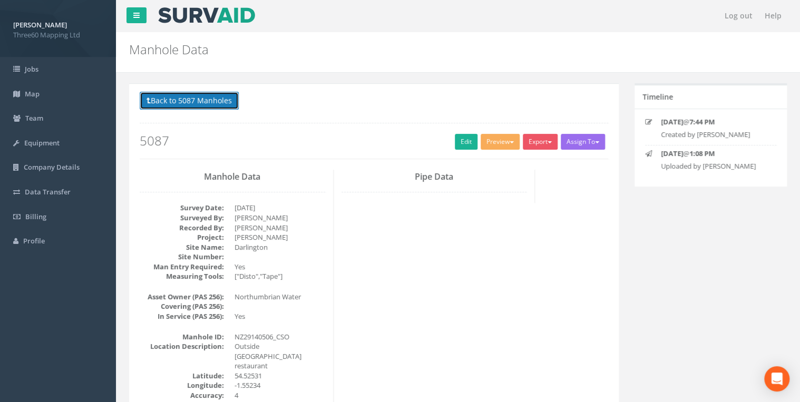
click at [219, 105] on button "Back to 5087 Manholes" at bounding box center [189, 101] width 99 height 18
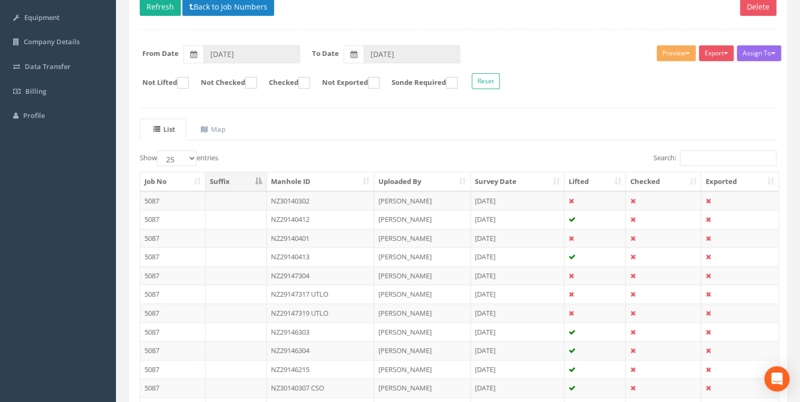
scroll to position [107, 0]
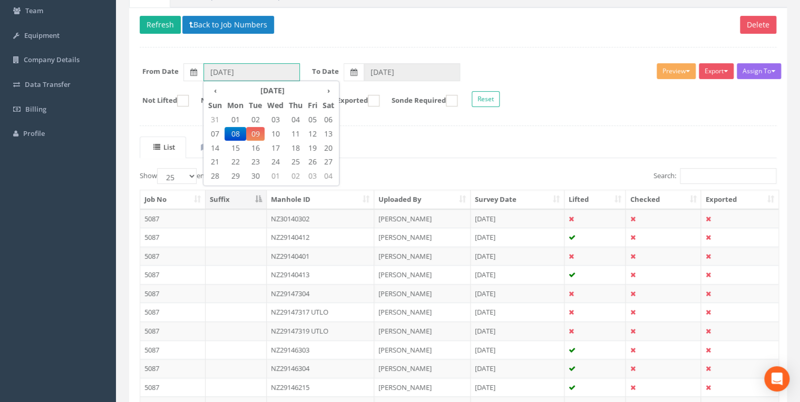
click at [250, 70] on input "08/09/2025" at bounding box center [251, 72] width 96 height 18
click at [278, 117] on span "03" at bounding box center [275, 120] width 22 height 14
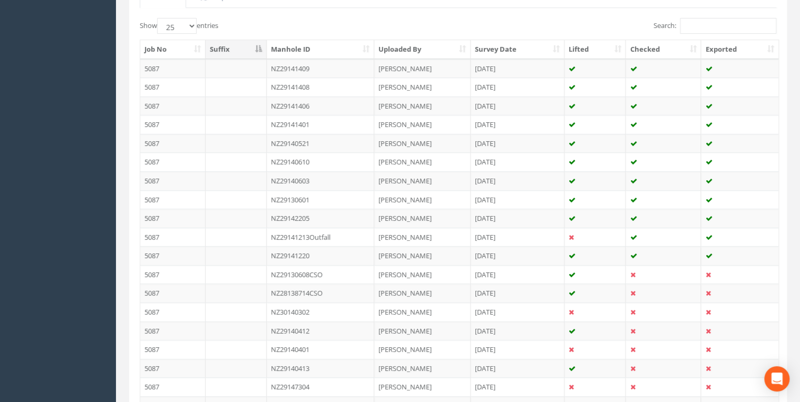
scroll to position [276, 0]
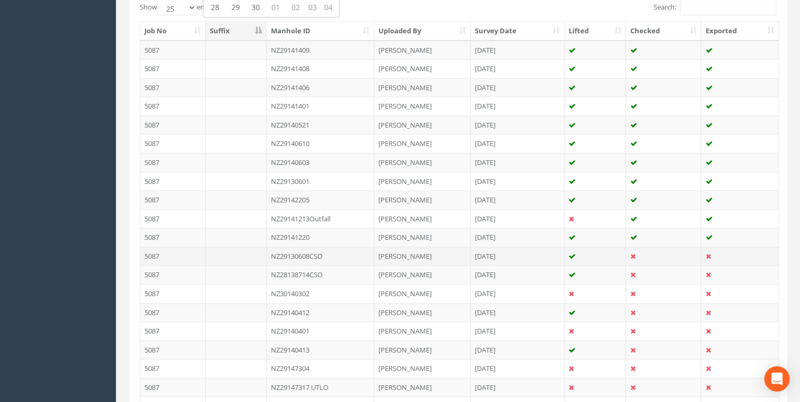
click at [323, 251] on td "NZ29130608CSO" at bounding box center [321, 256] width 108 height 19
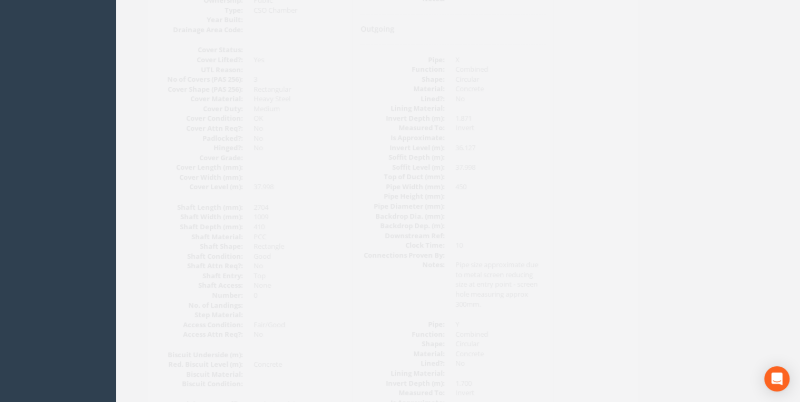
scroll to position [506, 0]
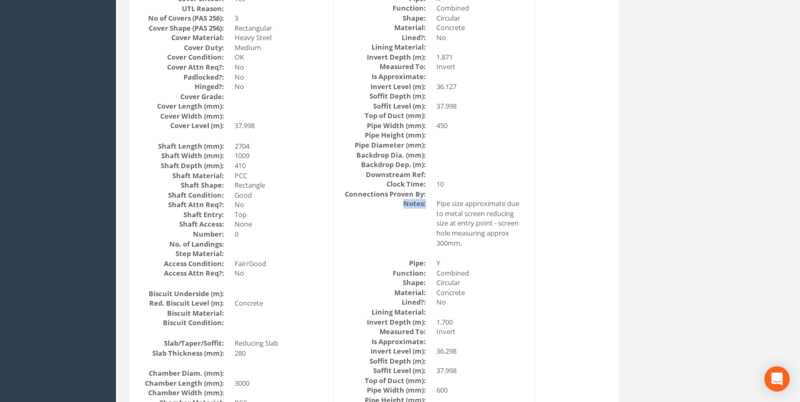
drag, startPoint x: 404, startPoint y: 203, endPoint x: 428, endPoint y: 202, distance: 24.3
click at [428, 202] on dl "Pipe: X Function: Combined Shape: Circular Material: Concrete Lined?: No Lining…" at bounding box center [433, 121] width 185 height 254
drag, startPoint x: 428, startPoint y: 202, endPoint x: 415, endPoint y: 221, distance: 23.8
click at [415, 221] on dl "Pipe: X Function: Combined Shape: Circular Material: Concrete Lined?: No Lining…" at bounding box center [433, 121] width 185 height 254
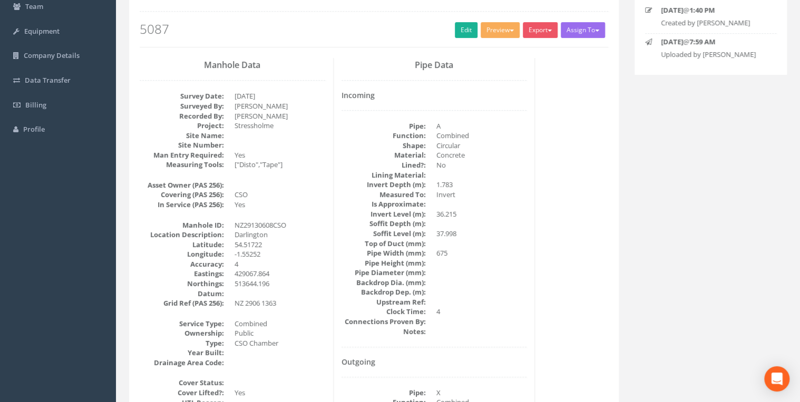
scroll to position [0, 0]
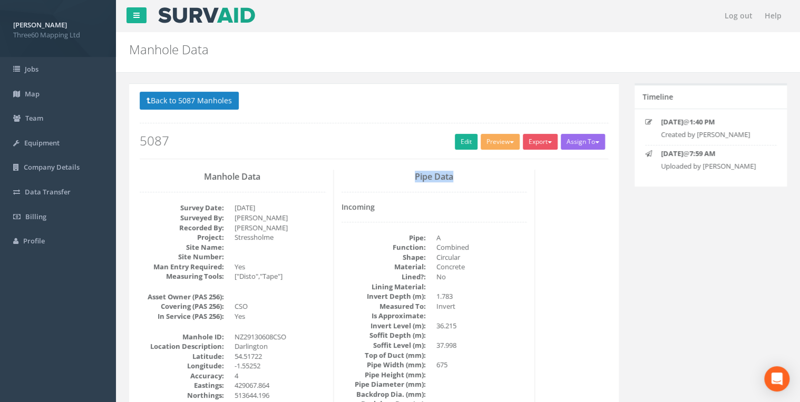
drag, startPoint x: 458, startPoint y: 176, endPoint x: 386, endPoint y: 174, distance: 72.2
click at [386, 174] on h3 "Pipe Data" at bounding box center [433, 176] width 185 height 9
drag, startPoint x: 386, startPoint y: 174, endPoint x: 453, endPoint y: 170, distance: 67.6
drag, startPoint x: 456, startPoint y: 179, endPoint x: 399, endPoint y: 179, distance: 56.9
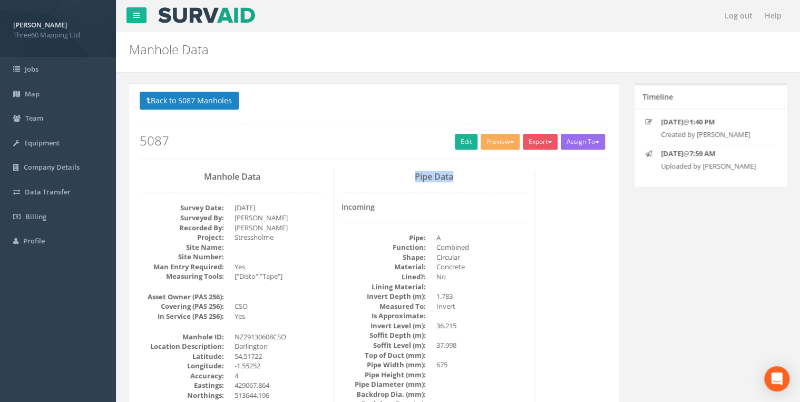
click at [399, 179] on h3 "Pipe Data" at bounding box center [433, 176] width 185 height 9
drag, startPoint x: 399, startPoint y: 179, endPoint x: 464, endPoint y: 171, distance: 65.3
click at [464, 172] on h3 "Pipe Data" at bounding box center [433, 176] width 185 height 9
click at [214, 102] on button "Back to 5087 Manholes" at bounding box center [189, 101] width 99 height 18
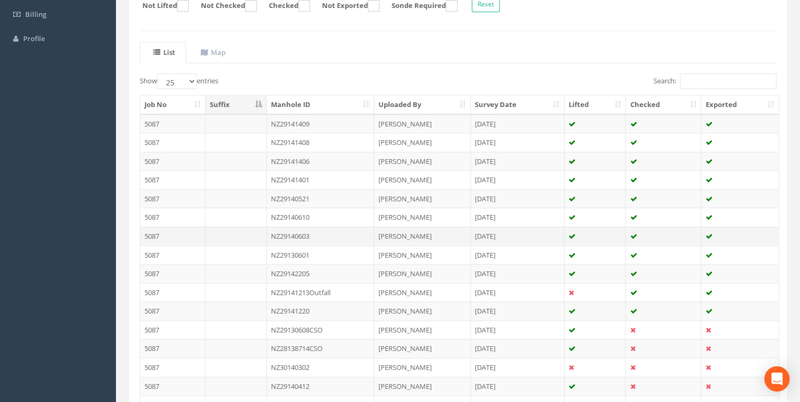
scroll to position [393, 0]
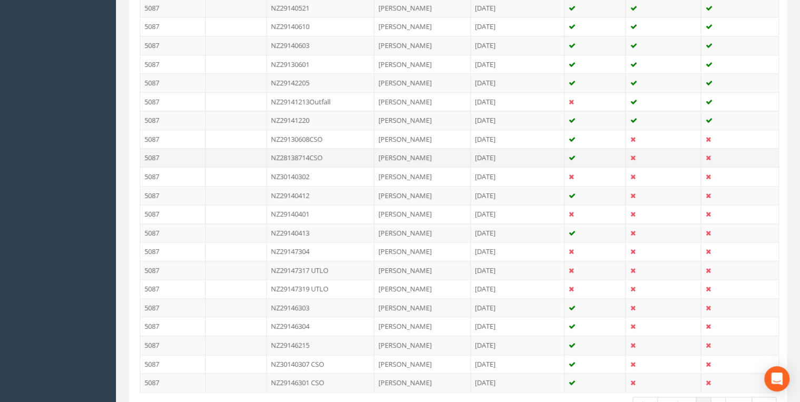
click at [314, 152] on td "NZ28138714CSO" at bounding box center [321, 157] width 108 height 19
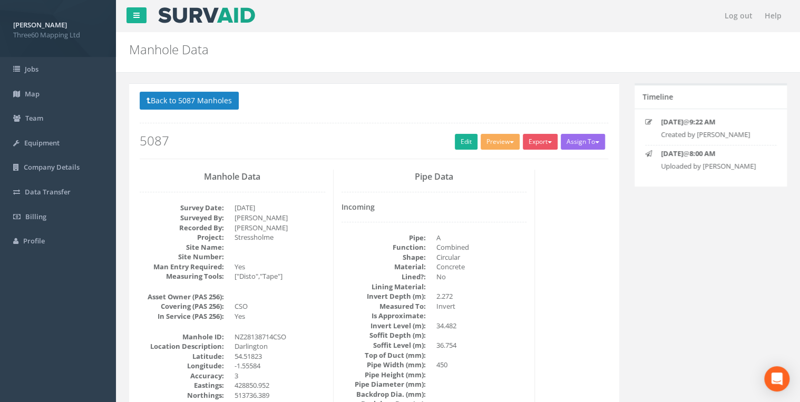
scroll to position [0, 0]
click at [208, 101] on button "Back to 5087 Manholes" at bounding box center [189, 101] width 99 height 18
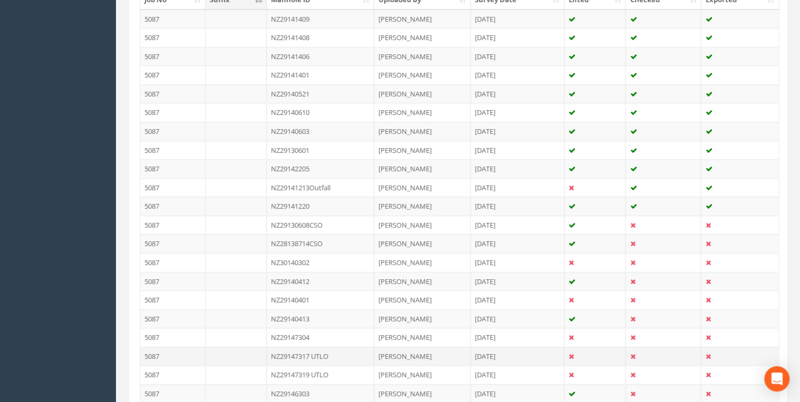
scroll to position [462, 0]
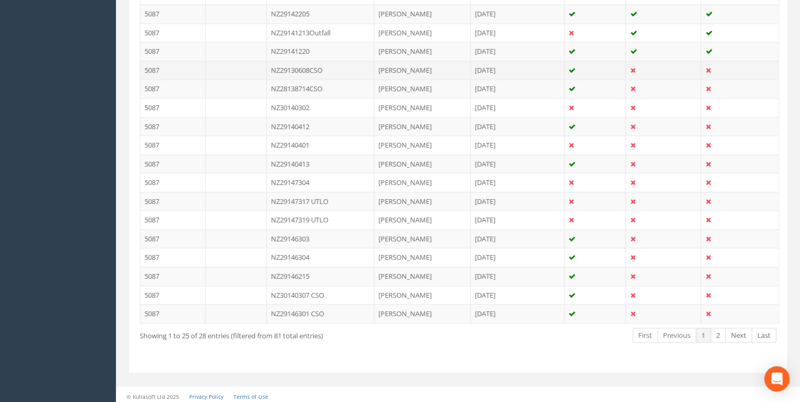
click at [310, 68] on td "NZ29130608CSO" at bounding box center [321, 70] width 108 height 19
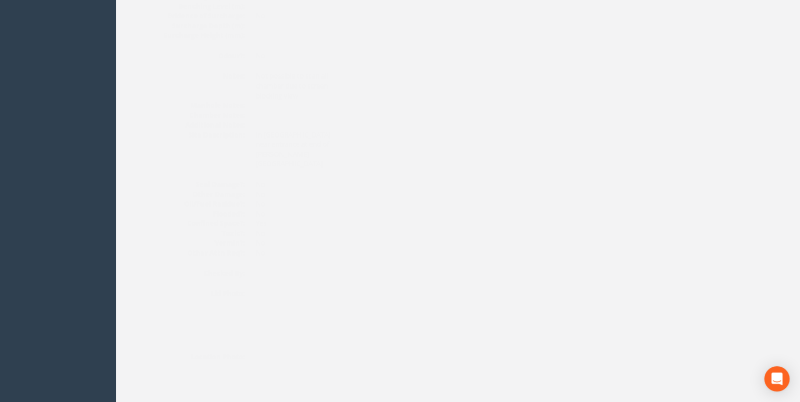
scroll to position [1124, 0]
click at [282, 189] on dd "Not possible to scan all chamber due to screen blocking view" at bounding box center [279, 179] width 91 height 29
click at [262, 214] on img at bounding box center [260, 240] width 53 height 53
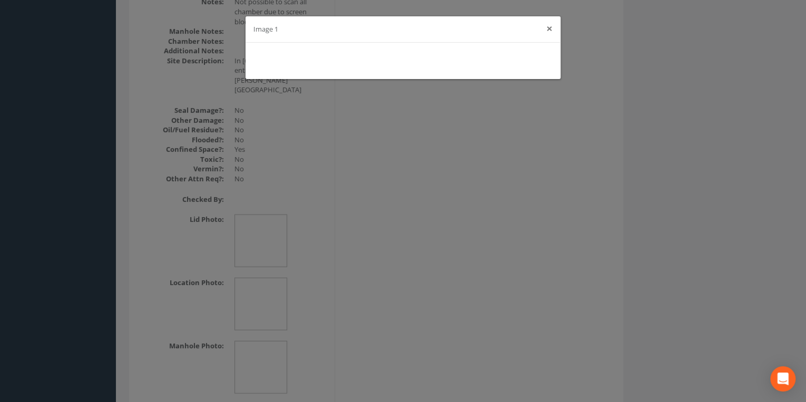
click at [547, 29] on button "×" at bounding box center [549, 28] width 6 height 11
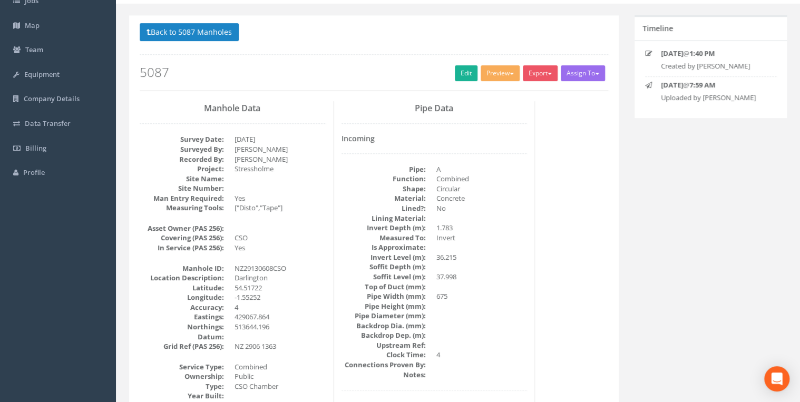
scroll to position [0, 0]
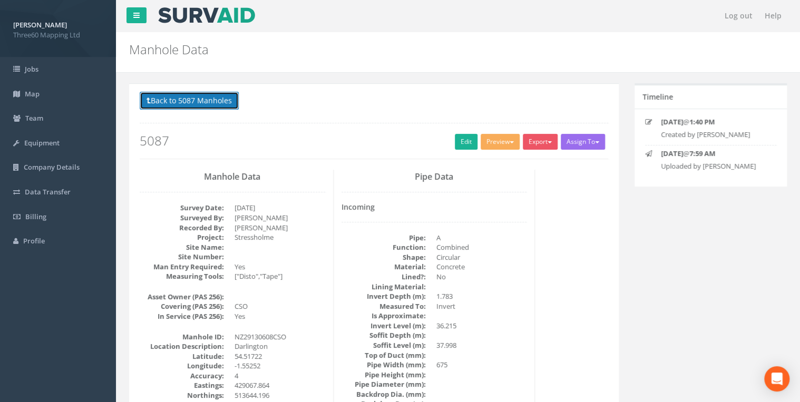
click at [206, 105] on button "Back to 5087 Manholes" at bounding box center [189, 101] width 99 height 18
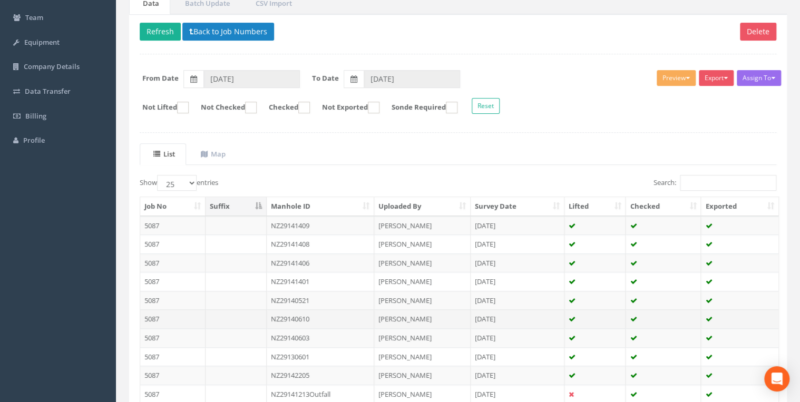
scroll to position [224, 0]
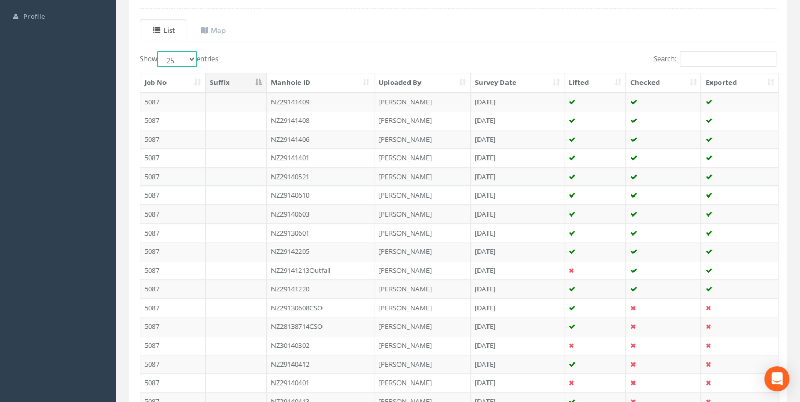
click at [195, 54] on select "10 25 50 100" at bounding box center [177, 59] width 40 height 16
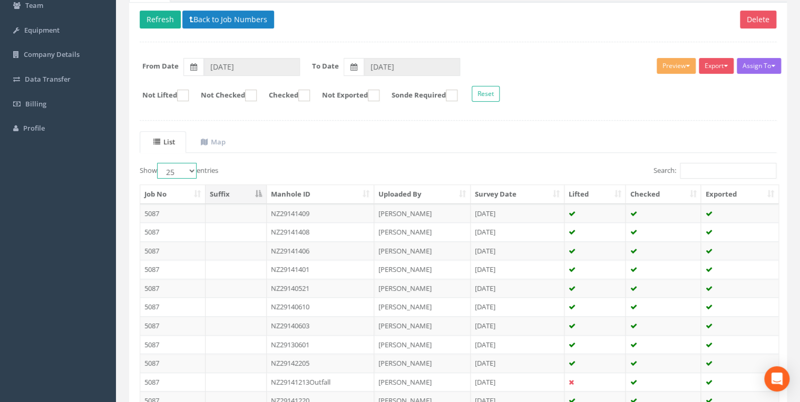
scroll to position [112, 0]
click at [252, 76] on div "Assign To No Companies Added Export 360 Manhole Heathrow United Utilities SurvA…" at bounding box center [458, 81] width 652 height 57
click at [252, 68] on input "03/09/2025" at bounding box center [251, 67] width 96 height 18
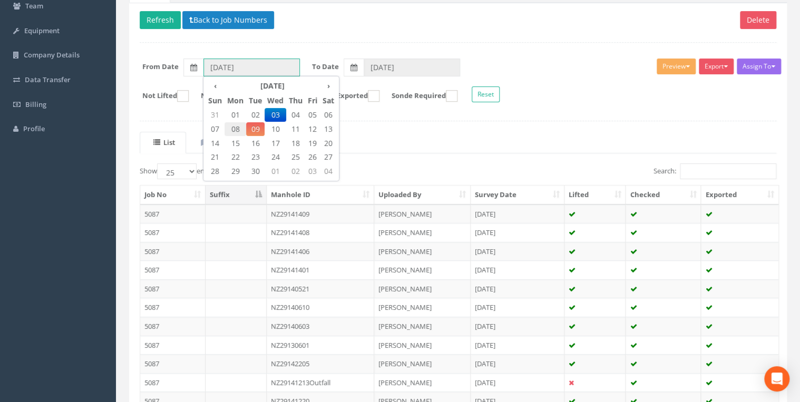
click at [234, 127] on span "08" at bounding box center [235, 129] width 22 height 14
type input "08/09/2025"
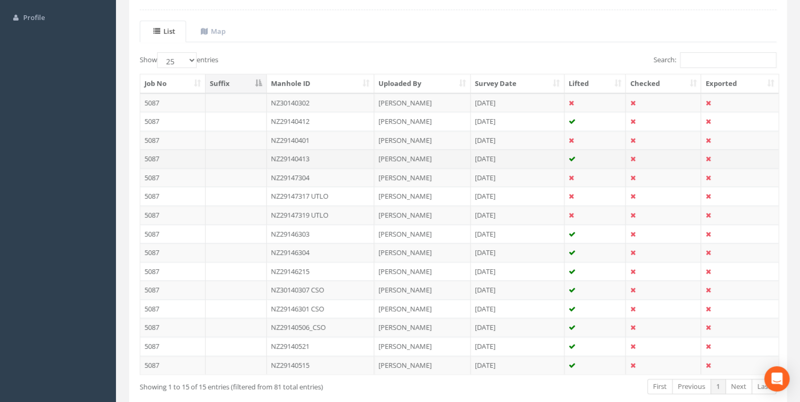
scroll to position [276, 0]
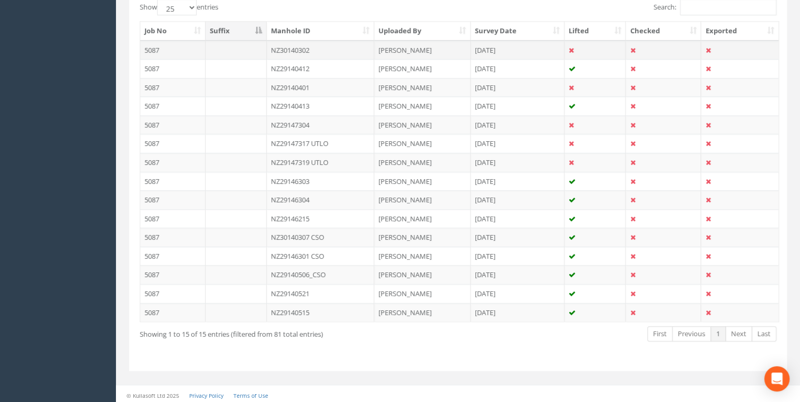
click at [231, 43] on td at bounding box center [235, 50] width 61 height 19
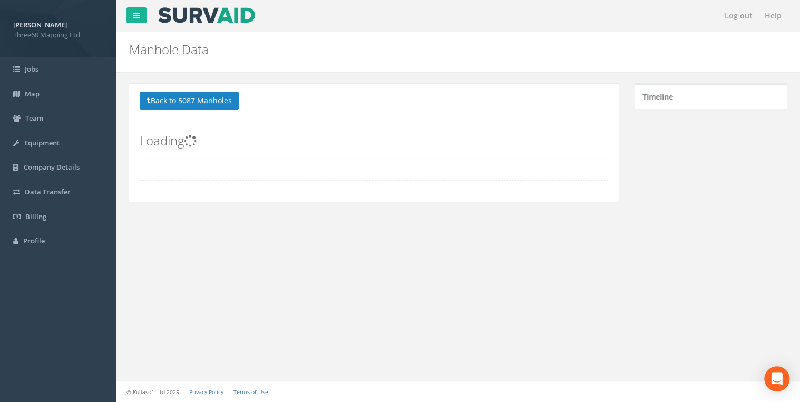
scroll to position [0, 0]
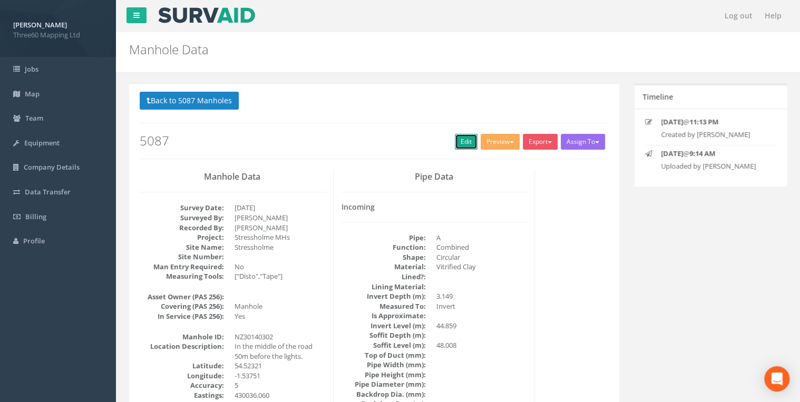
click at [460, 141] on link "Edit" at bounding box center [466, 142] width 23 height 16
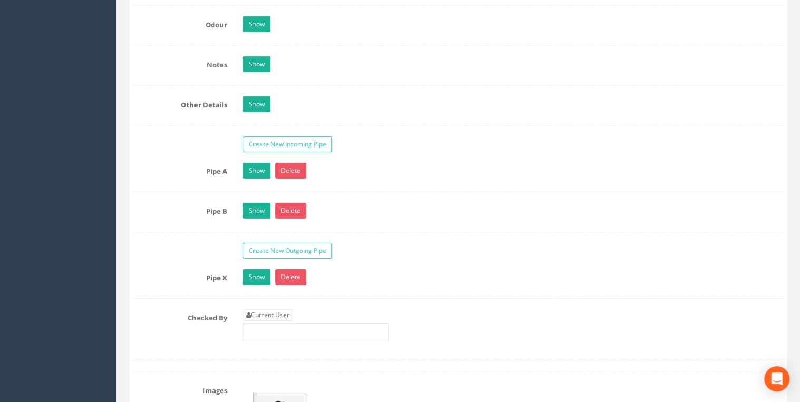
scroll to position [1629, 0]
click at [292, 309] on link "Current User" at bounding box center [268, 315] width 50 height 12
type input "[PERSON_NAME]"
click at [252, 162] on link "Show" at bounding box center [256, 170] width 27 height 16
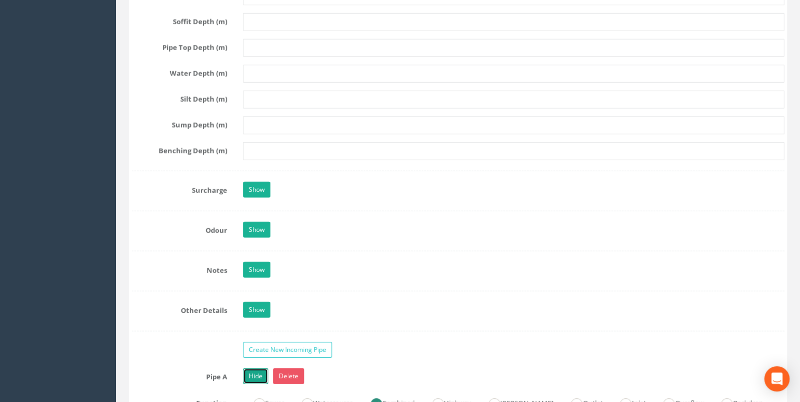
scroll to position [1482, 0]
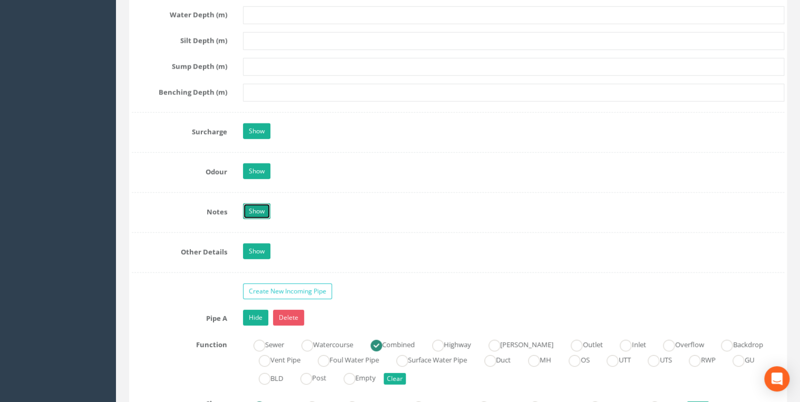
click at [261, 204] on link "Show" at bounding box center [256, 211] width 27 height 16
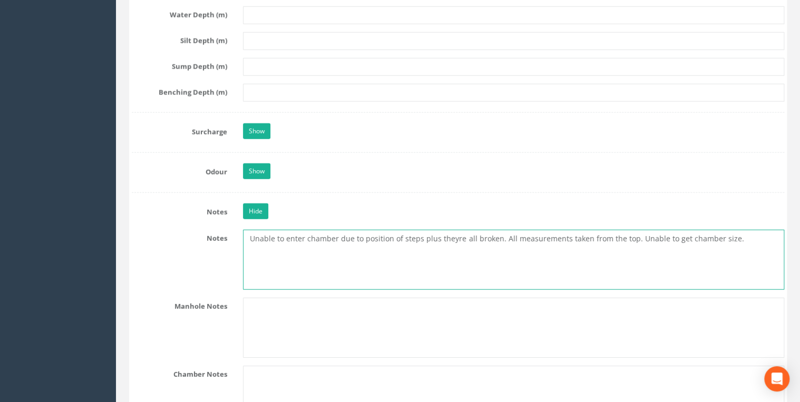
click at [744, 237] on textarea "Unable to enter chamber due to position of steps plus theyre all broken. All me…" at bounding box center [513, 260] width 541 height 60
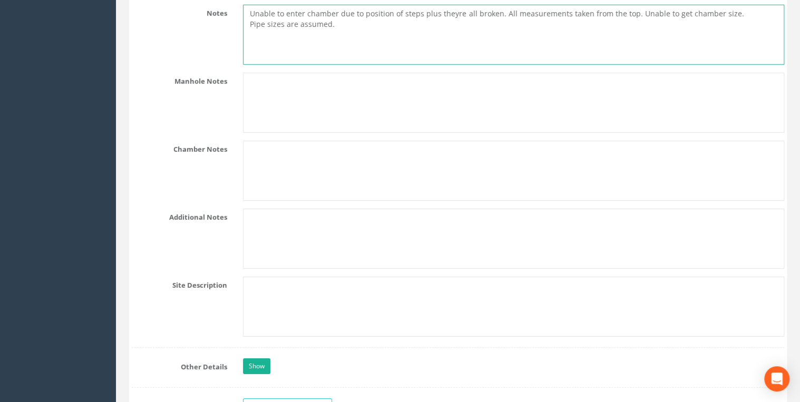
scroll to position [1650, 0]
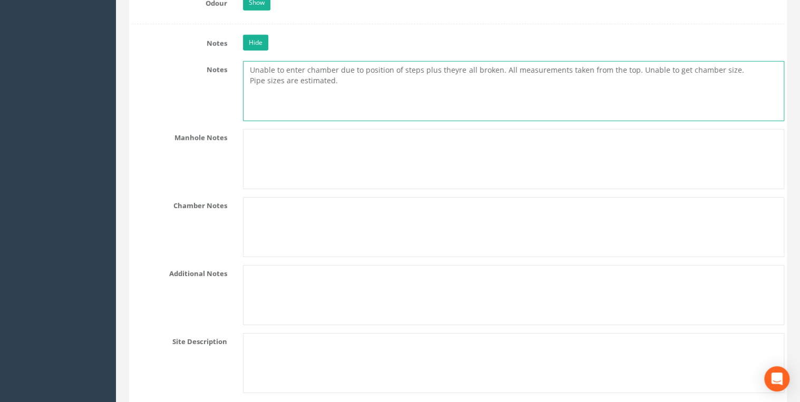
type textarea "Unable to enter chamber due to position of steps plus theyre all broken. All me…"
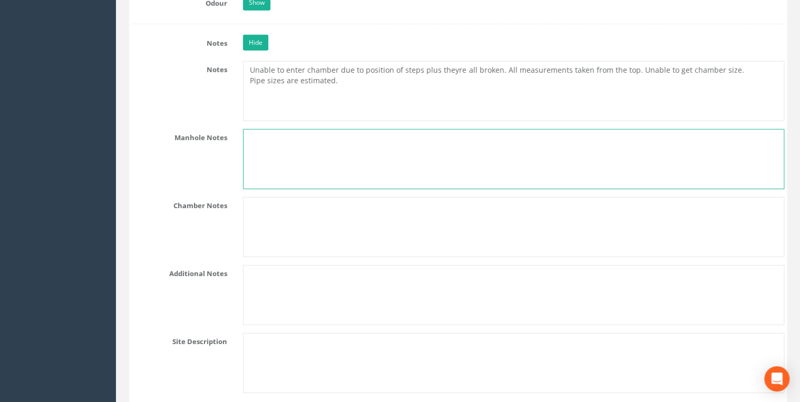
click at [329, 139] on textarea at bounding box center [513, 159] width 541 height 60
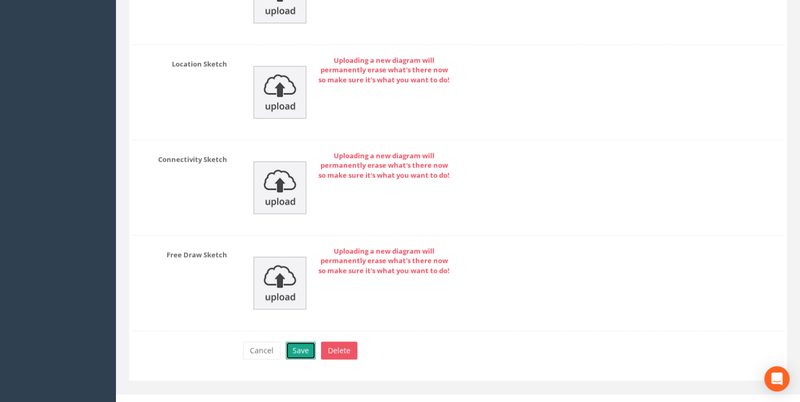
click at [300, 341] on button "Save" at bounding box center [301, 350] width 30 height 18
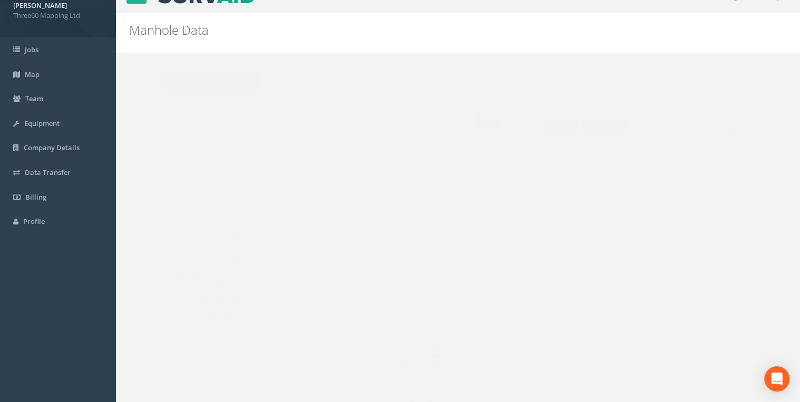
scroll to position [0, 0]
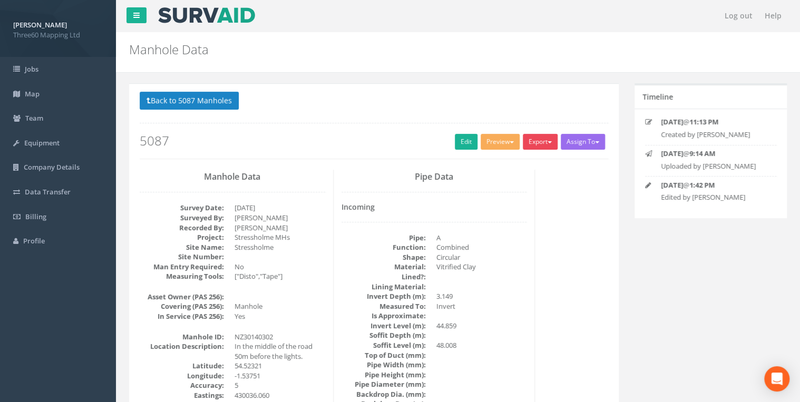
click at [542, 145] on button "Export" at bounding box center [540, 142] width 35 height 16
click at [517, 165] on link "360 Manhole" at bounding box center [518, 163] width 80 height 16
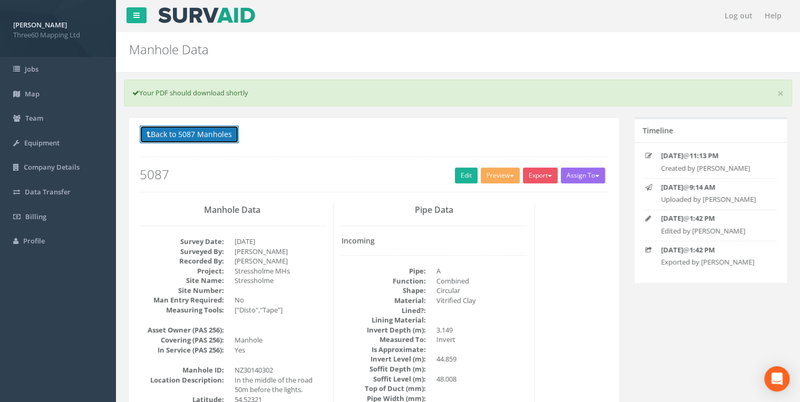
click at [235, 136] on button "Back to 5087 Manholes" at bounding box center [189, 134] width 99 height 18
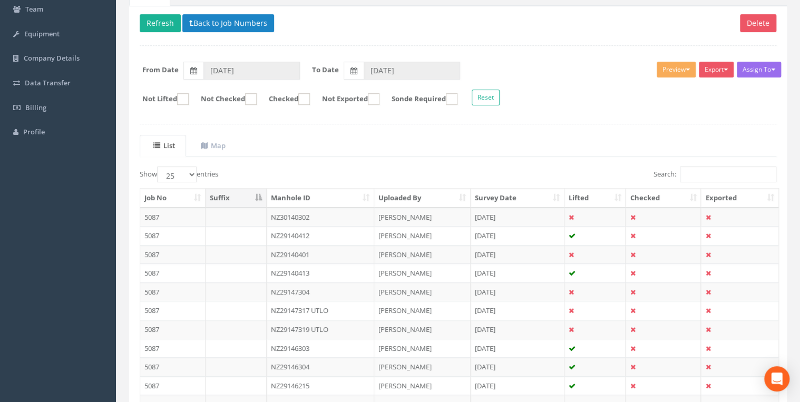
scroll to position [276, 0]
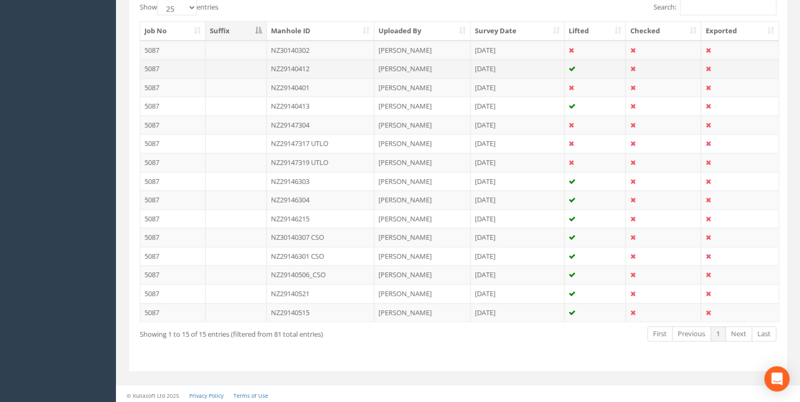
click at [312, 68] on td "NZ29140412" at bounding box center [321, 68] width 108 height 19
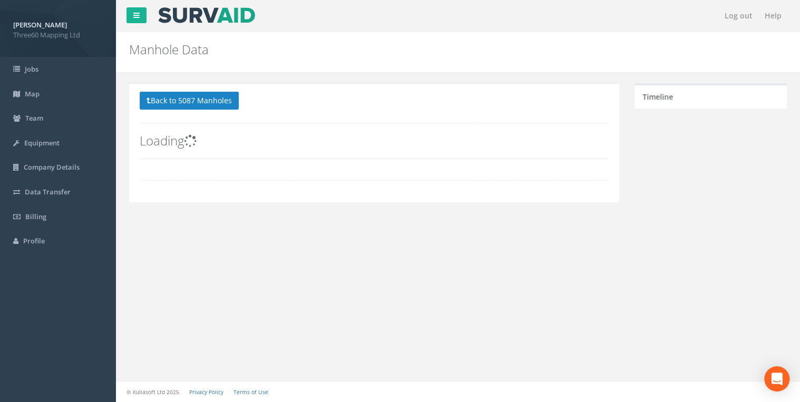
scroll to position [0, 0]
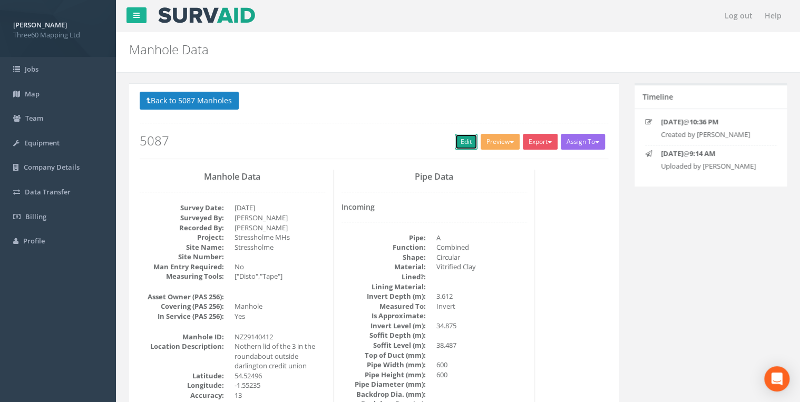
click at [461, 142] on link "Edit" at bounding box center [466, 142] width 23 height 16
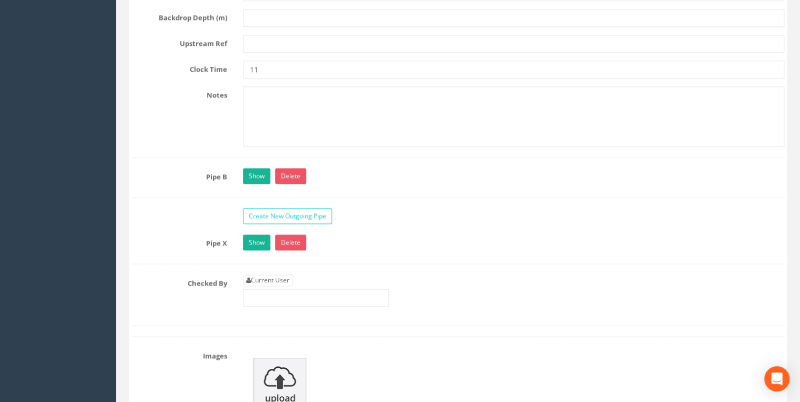
scroll to position [2753, 0]
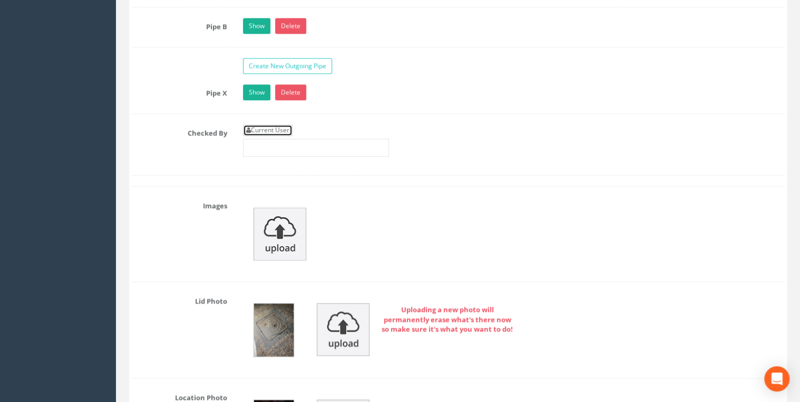
click at [275, 124] on link "Current User" at bounding box center [268, 130] width 50 height 12
type input "[PERSON_NAME]"
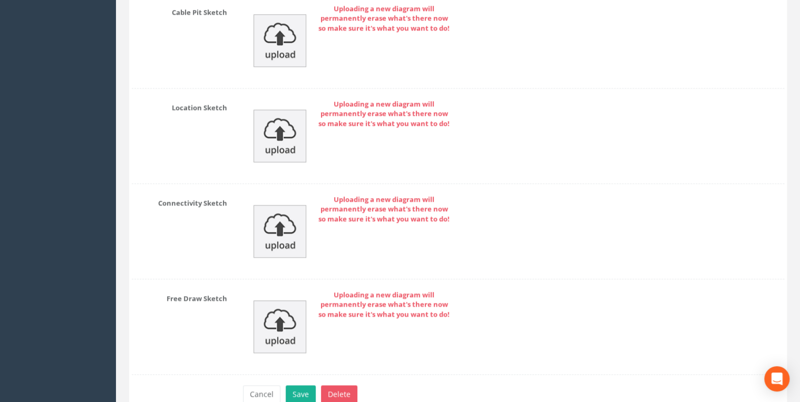
scroll to position [4518, 0]
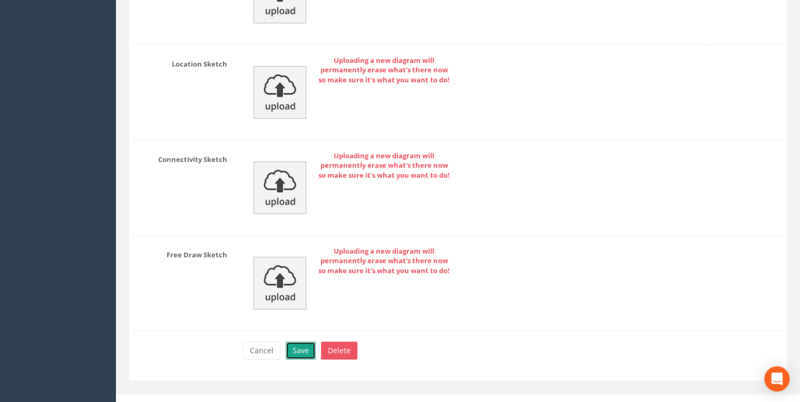
click at [300, 341] on button "Save" at bounding box center [301, 350] width 30 height 18
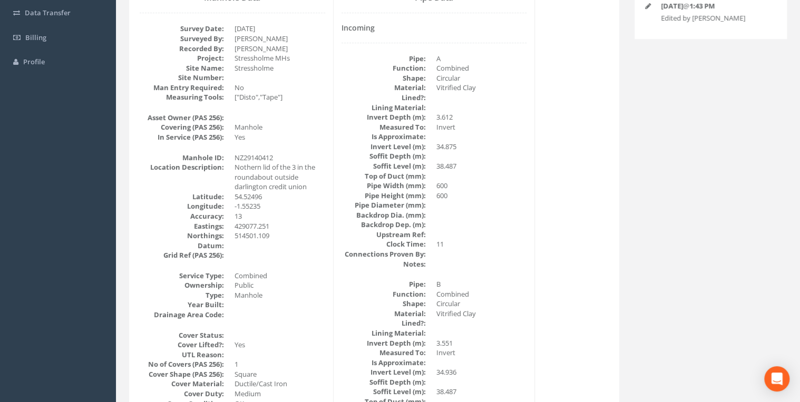
scroll to position [0, 0]
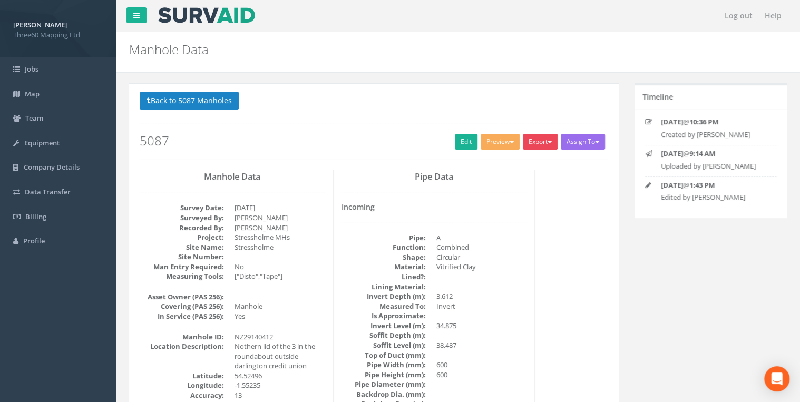
click at [533, 139] on button "Export" at bounding box center [540, 142] width 35 height 16
click at [514, 158] on link "360 Manhole" at bounding box center [518, 163] width 80 height 16
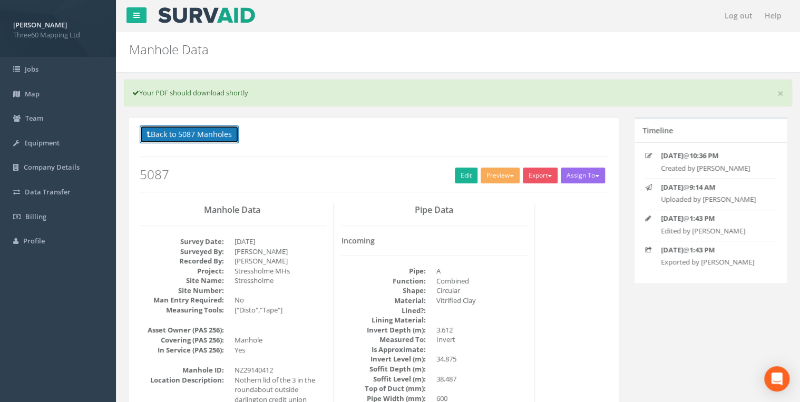
click at [223, 136] on button "Back to 5087 Manholes" at bounding box center [189, 134] width 99 height 18
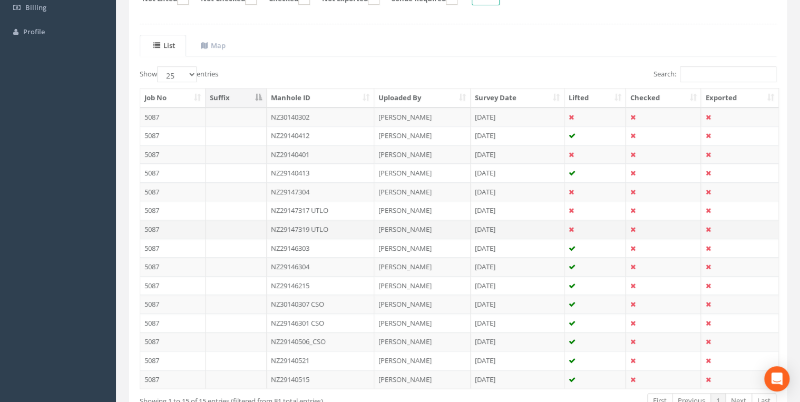
scroll to position [224, 0]
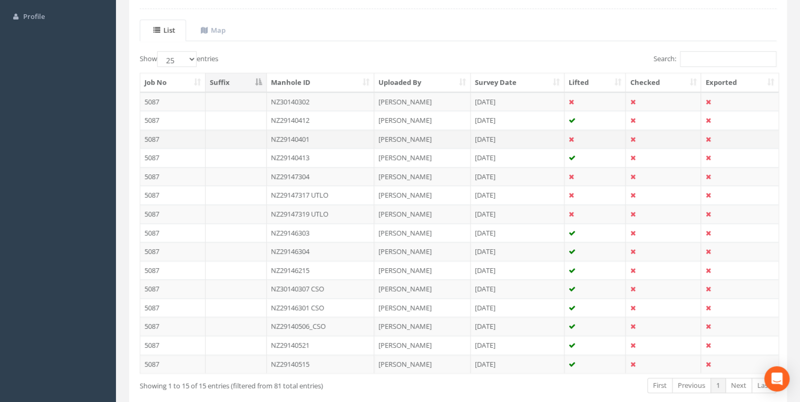
click at [308, 134] on td "NZ29140401" at bounding box center [321, 139] width 108 height 19
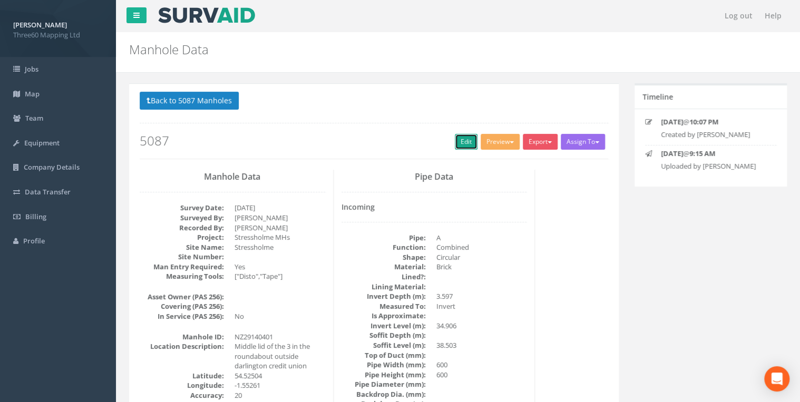
click at [464, 143] on link "Edit" at bounding box center [466, 142] width 23 height 16
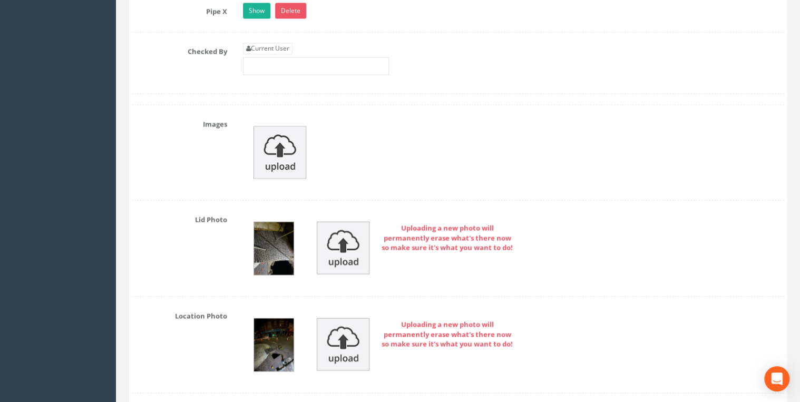
scroll to position [2809, 0]
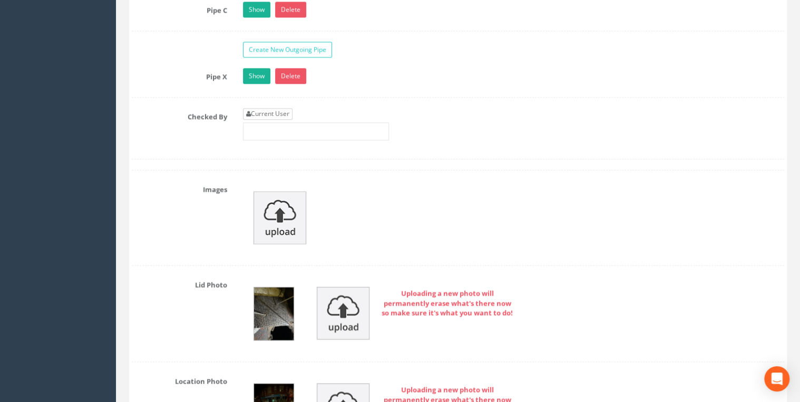
drag, startPoint x: 255, startPoint y: 111, endPoint x: 269, endPoint y: 105, distance: 14.7
click at [255, 110] on div "Current User" at bounding box center [316, 124] width 146 height 32
click at [269, 108] on link "Current User" at bounding box center [268, 114] width 50 height 12
type input "[PERSON_NAME]"
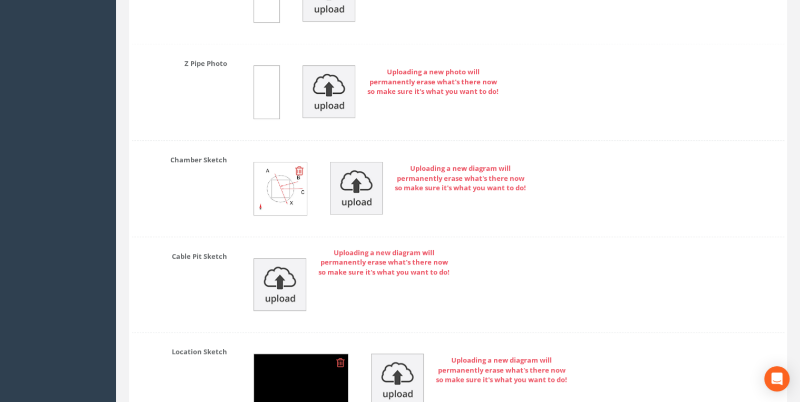
scroll to position [4559, 0]
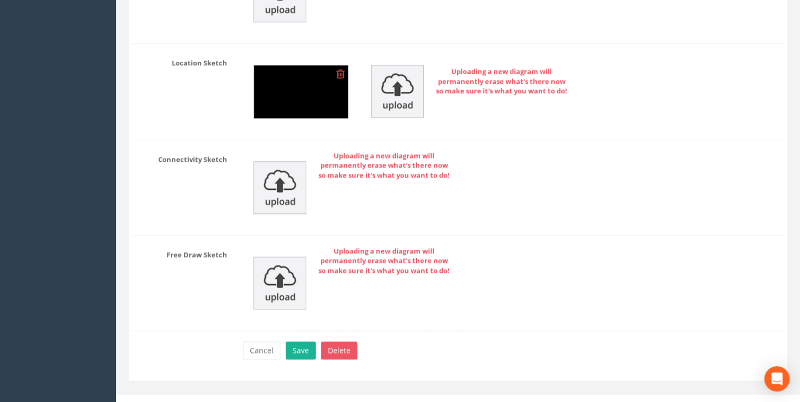
click at [298, 81] on img at bounding box center [301, 91] width 94 height 53
click at [297, 345] on button "Save" at bounding box center [301, 350] width 30 height 18
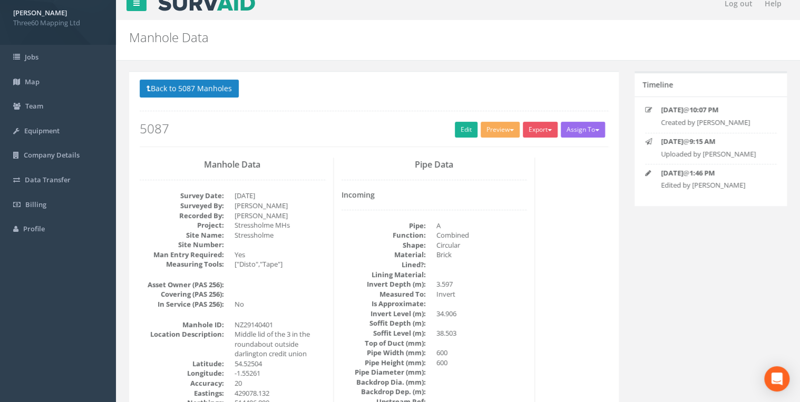
scroll to position [0, 0]
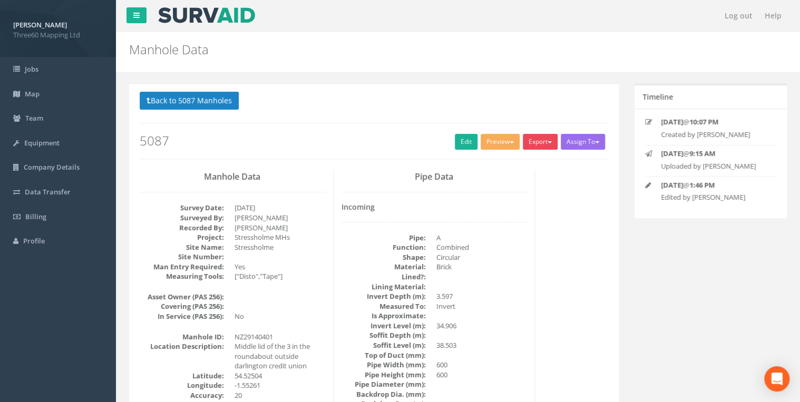
click at [530, 135] on button "Export" at bounding box center [540, 142] width 35 height 16
click at [495, 165] on link "360 Manhole" at bounding box center [518, 163] width 80 height 16
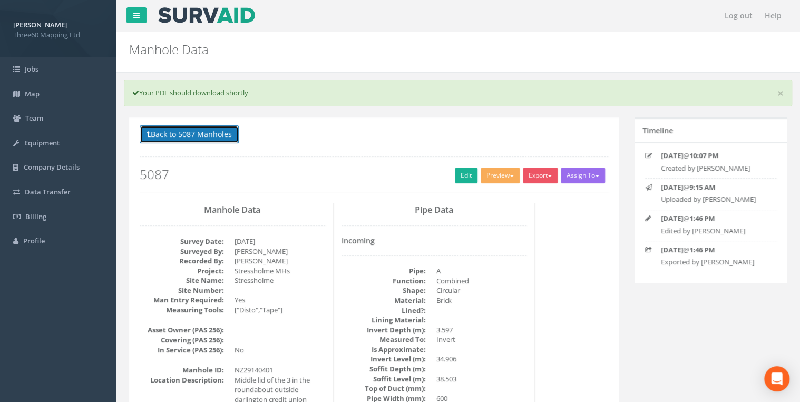
click at [228, 130] on button "Back to 5087 Manholes" at bounding box center [189, 134] width 99 height 18
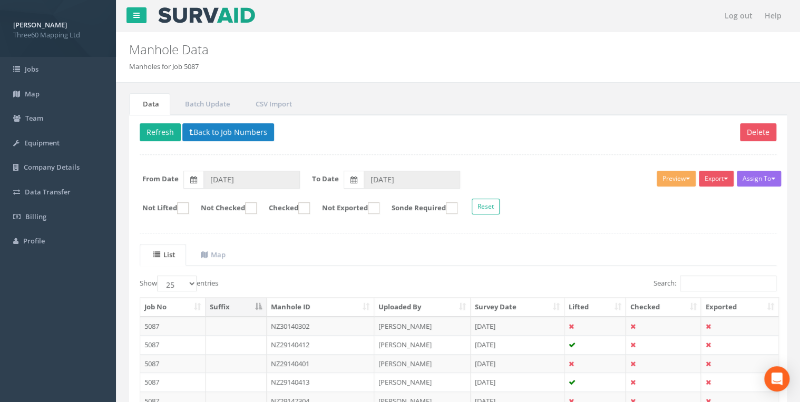
scroll to position [276, 0]
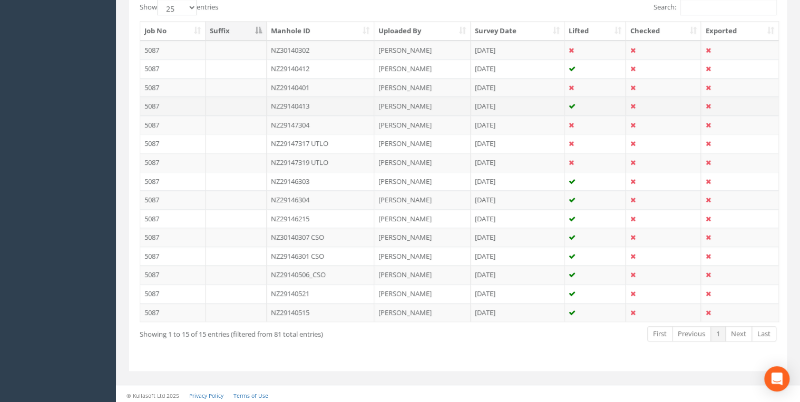
click at [311, 101] on td "NZ29140413" at bounding box center [321, 105] width 108 height 19
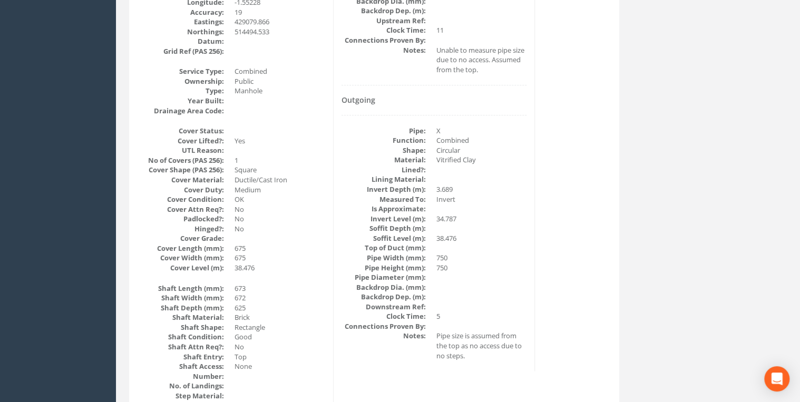
scroll to position [56, 0]
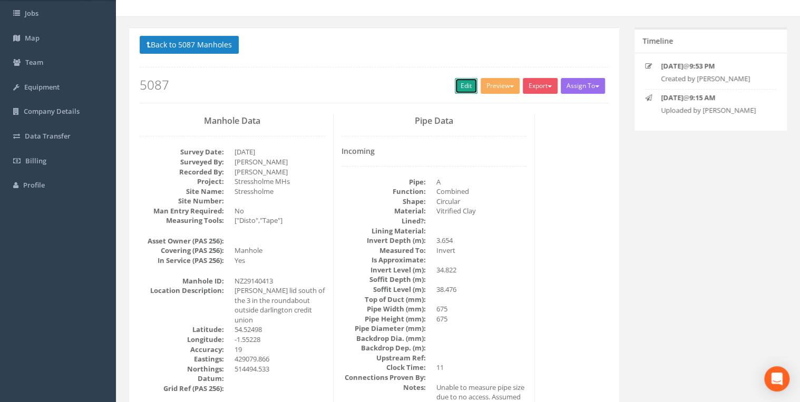
click at [465, 80] on link "Edit" at bounding box center [466, 86] width 23 height 16
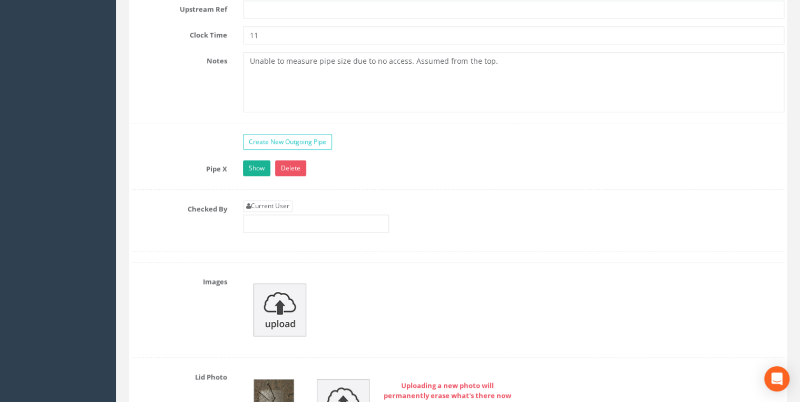
scroll to position [2641, 0]
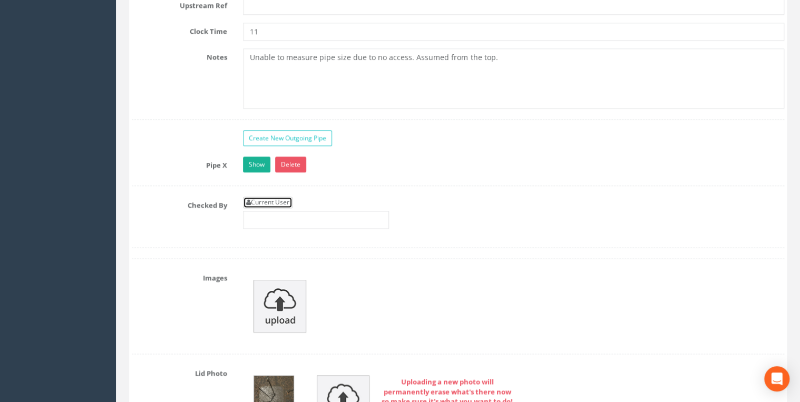
click at [292, 196] on link "Current User" at bounding box center [268, 202] width 50 height 12
type input "[PERSON_NAME]"
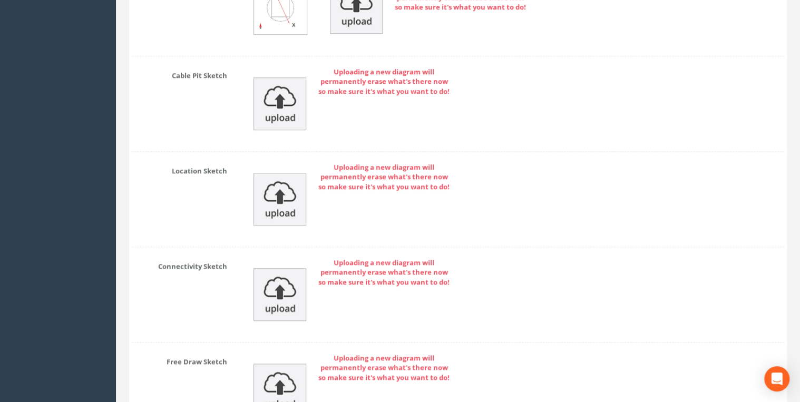
scroll to position [4478, 0]
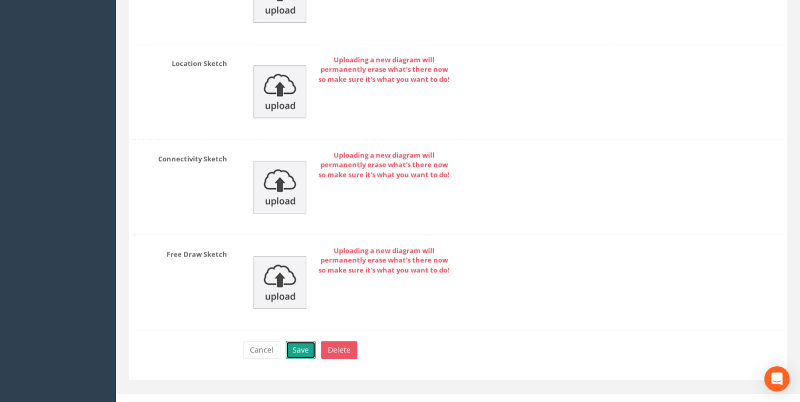
click at [306, 341] on button "Save" at bounding box center [301, 350] width 30 height 18
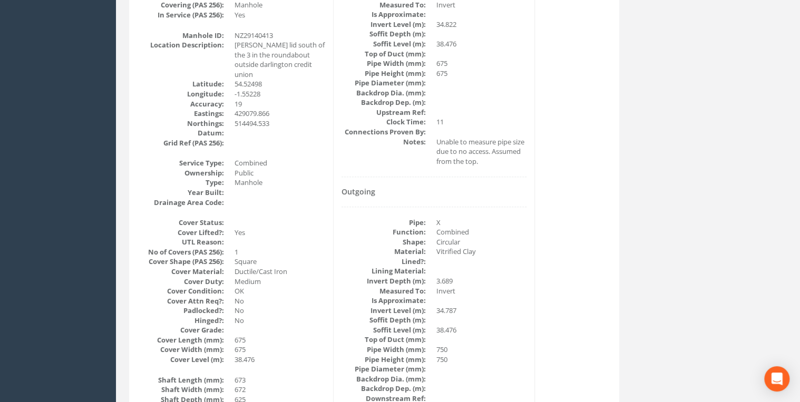
scroll to position [0, 0]
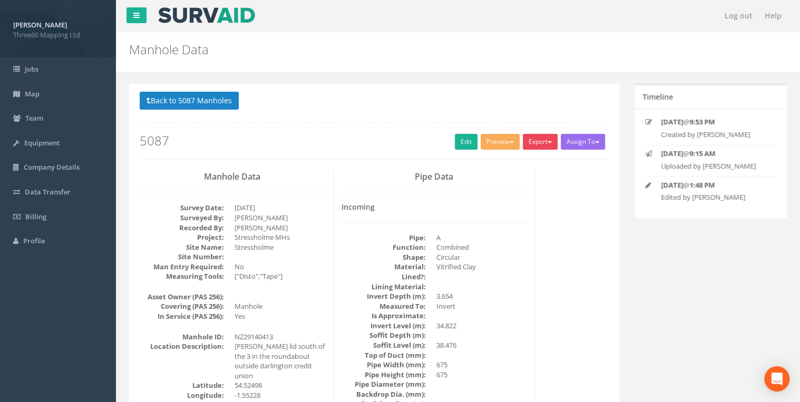
click at [546, 145] on button "Export" at bounding box center [540, 142] width 35 height 16
click at [514, 162] on link "360 Manhole" at bounding box center [518, 163] width 80 height 16
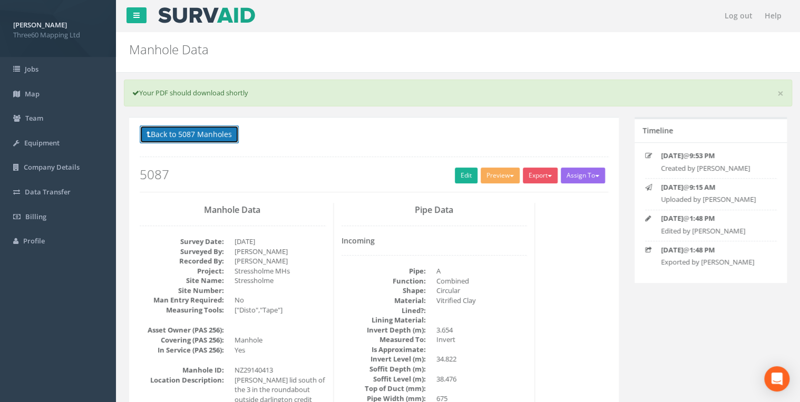
click at [212, 137] on button "Back to 5087 Manholes" at bounding box center [189, 134] width 99 height 18
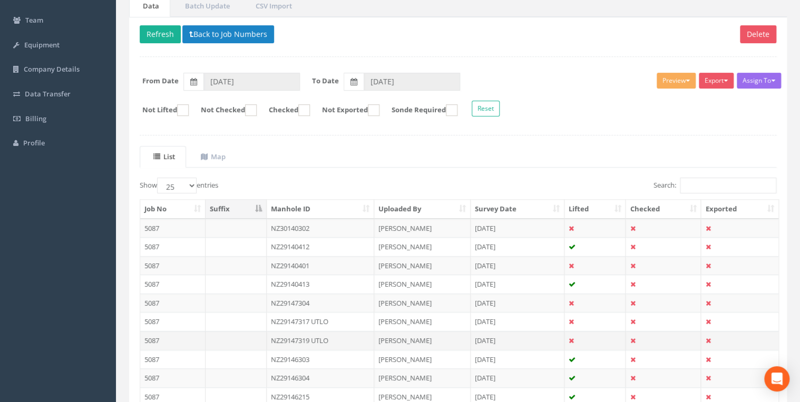
scroll to position [169, 0]
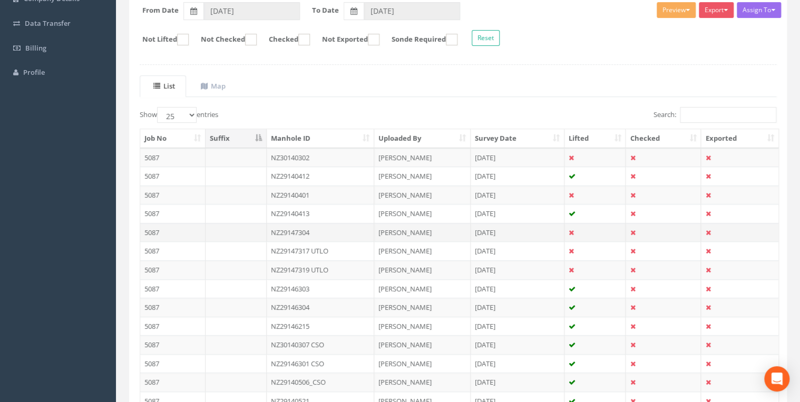
click at [294, 231] on td "NZ29147304" at bounding box center [321, 232] width 108 height 19
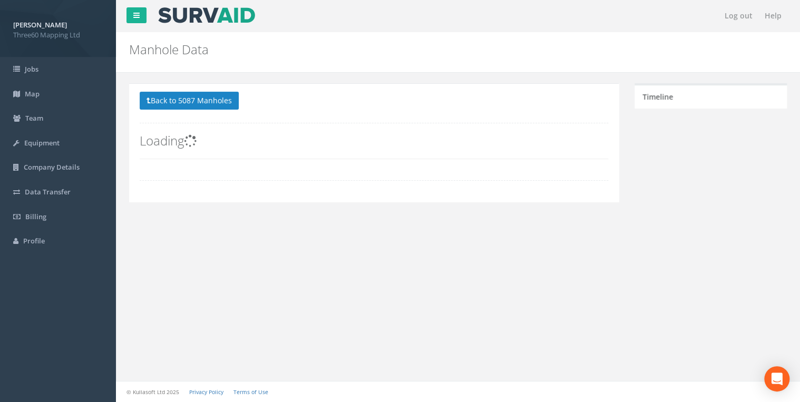
scroll to position [0, 0]
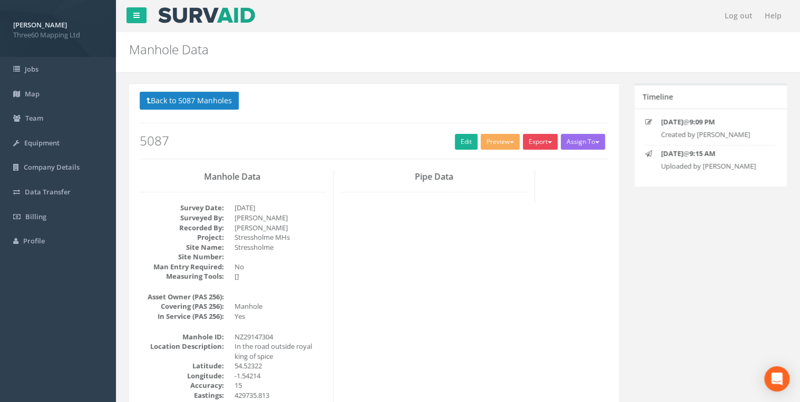
click at [539, 146] on button "Export" at bounding box center [540, 142] width 35 height 16
click at [505, 162] on link "360 Manhole" at bounding box center [518, 163] width 80 height 16
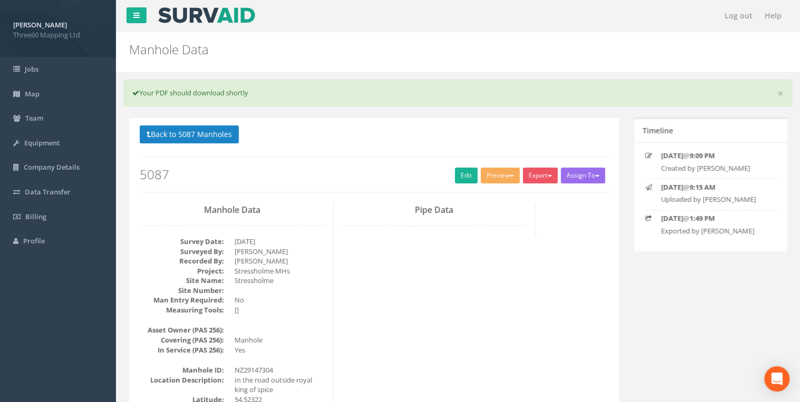
click at [398, 143] on p "Back to 5087 Manholes Back to Map" at bounding box center [374, 135] width 468 height 21
click at [464, 172] on link "Edit" at bounding box center [466, 176] width 23 height 16
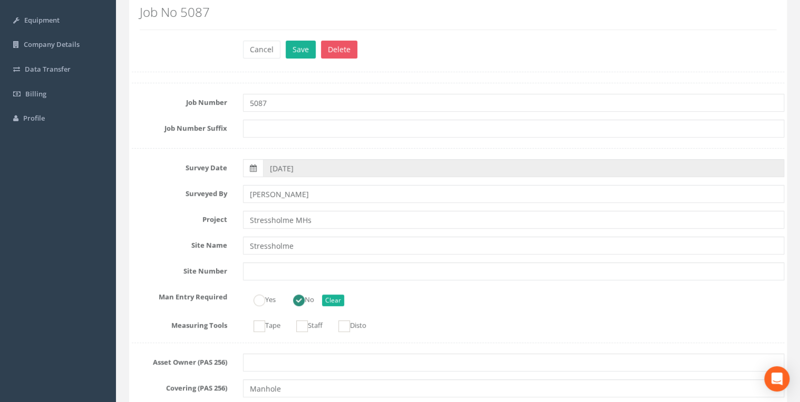
scroll to position [337, 0]
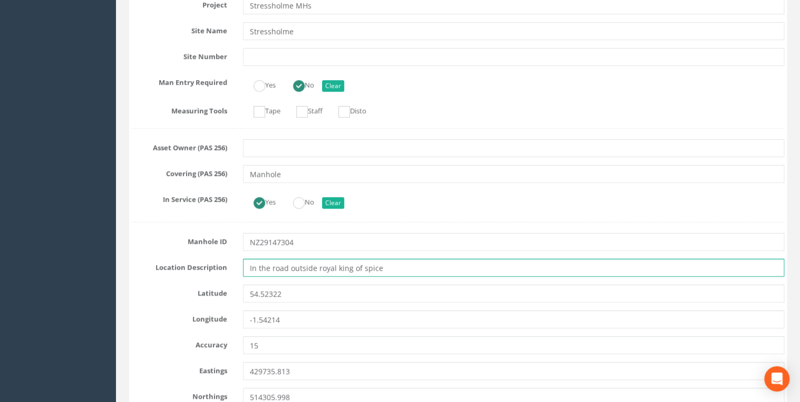
drag, startPoint x: 426, startPoint y: 271, endPoint x: 422, endPoint y: 266, distance: 6.4
click at [426, 268] on input "In the road outside royal king of spice" at bounding box center [513, 268] width 541 height 18
click at [395, 263] on input "In the road outside royal king of spice" at bounding box center [513, 268] width 541 height 18
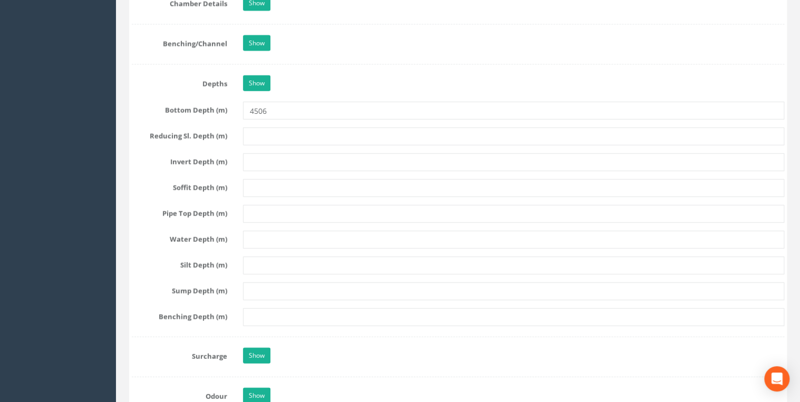
scroll to position [1292, 0]
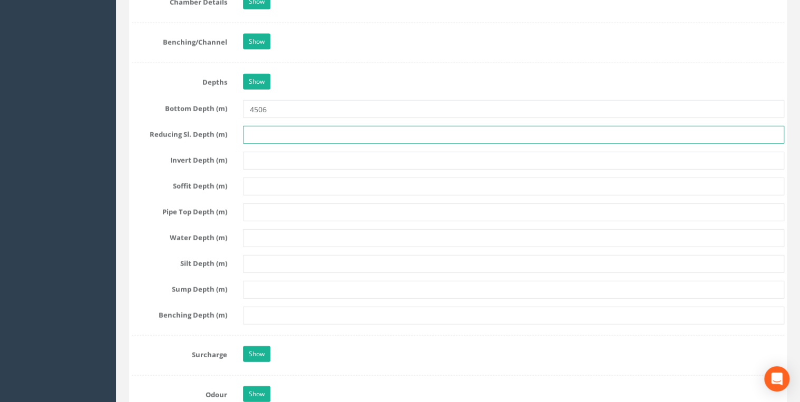
click at [281, 127] on input "text" at bounding box center [513, 135] width 541 height 18
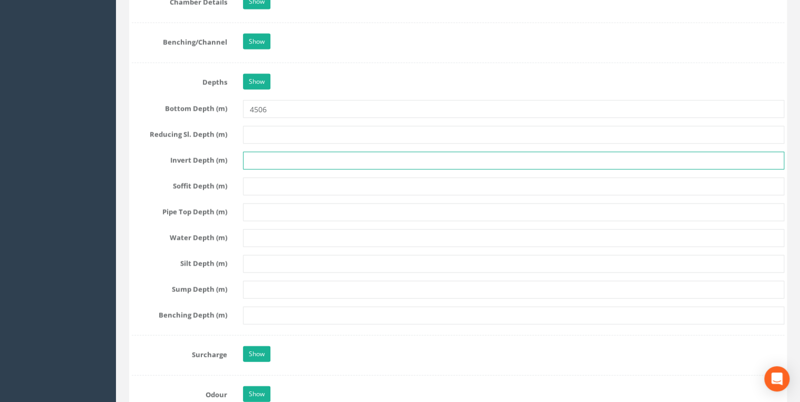
click at [282, 156] on input "text" at bounding box center [513, 161] width 541 height 18
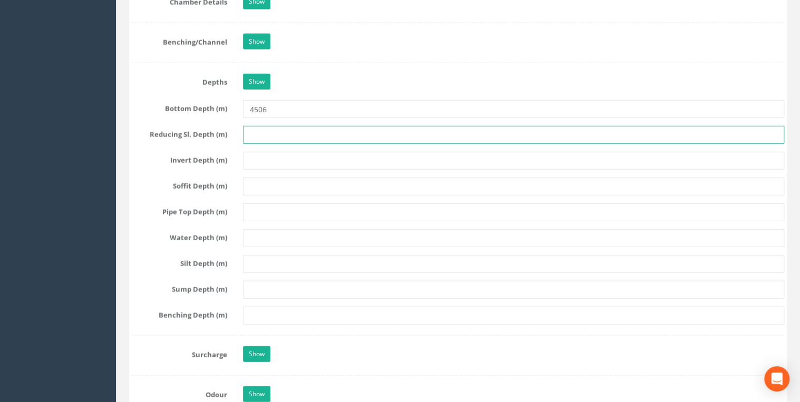
click at [279, 126] on input "text" at bounding box center [513, 135] width 541 height 18
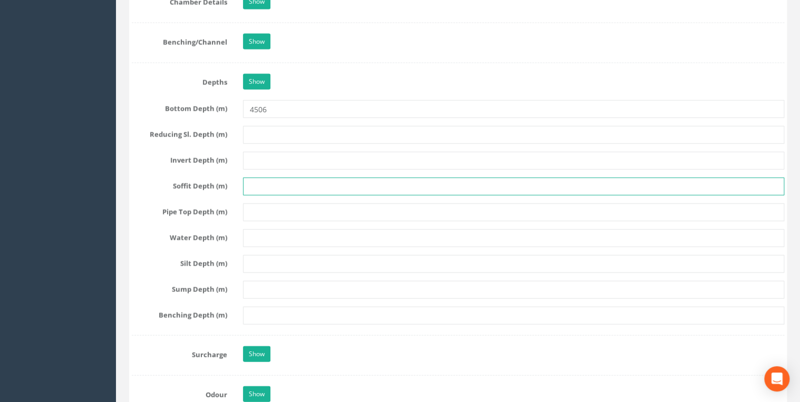
click at [278, 178] on input "text" at bounding box center [513, 187] width 541 height 18
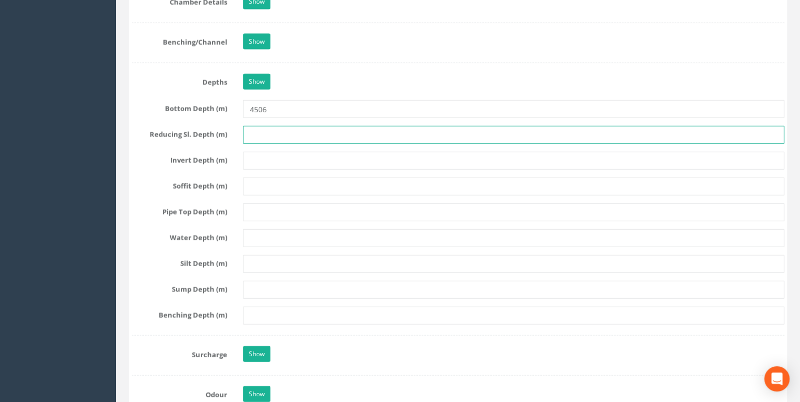
click at [271, 129] on input "text" at bounding box center [513, 135] width 541 height 18
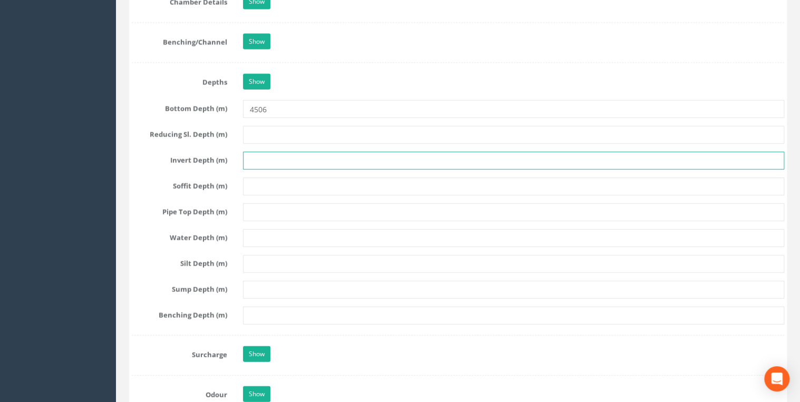
click at [272, 160] on input "text" at bounding box center [513, 161] width 541 height 18
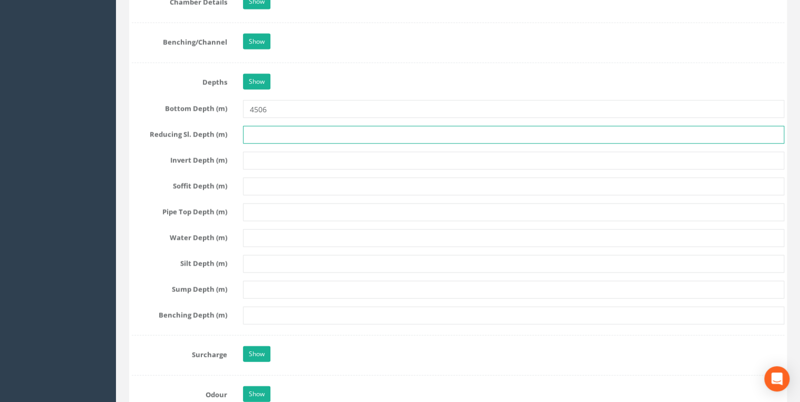
click at [272, 134] on input "text" at bounding box center [513, 135] width 541 height 18
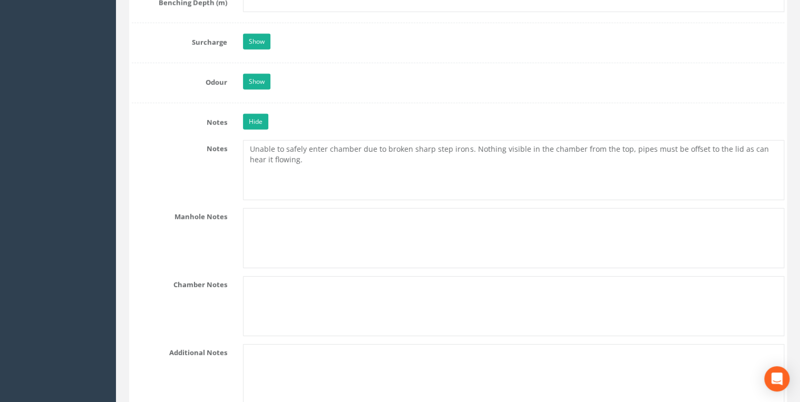
scroll to position [1629, 0]
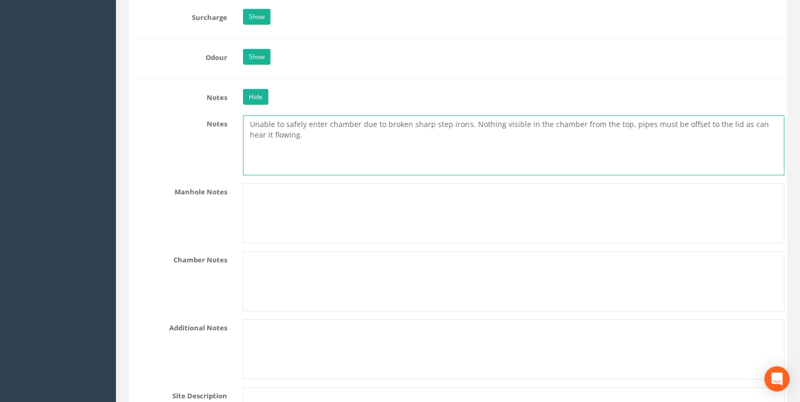
click at [471, 115] on textarea "Unable to safely enter chamber due to broken sharp step irons. Nothing visible …" at bounding box center [513, 145] width 541 height 60
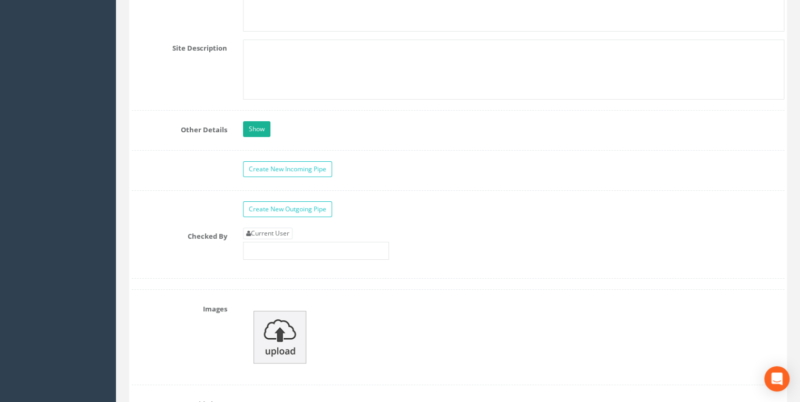
scroll to position [2135, 0]
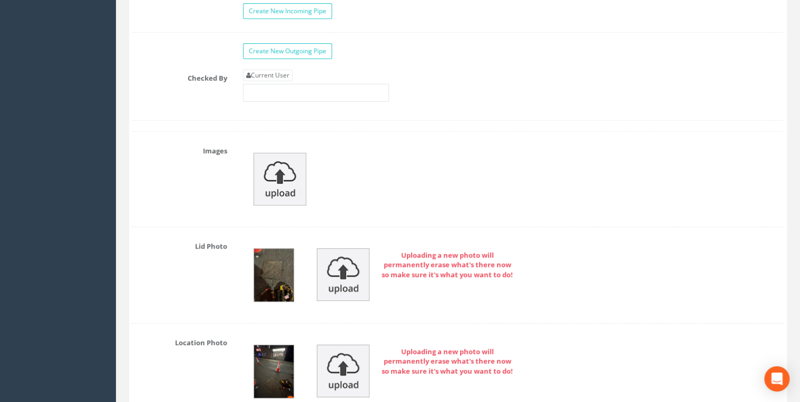
click at [279, 76] on div "Current User" at bounding box center [316, 86] width 146 height 32
click at [279, 70] on link "Current User" at bounding box center [268, 76] width 50 height 12
type input "[PERSON_NAME]"
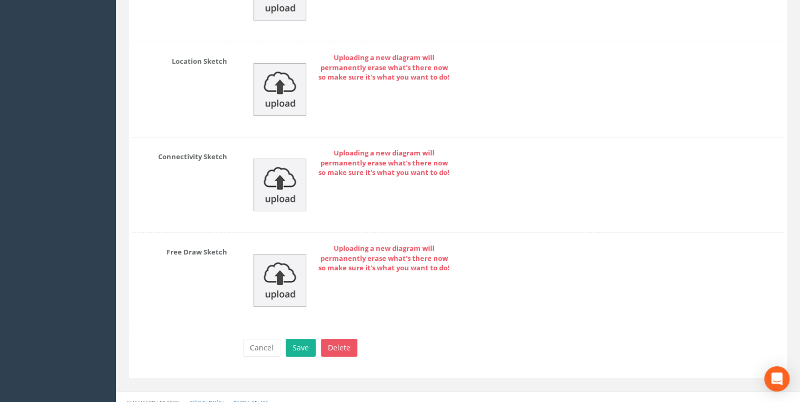
scroll to position [3847, 0]
click at [294, 346] on button "Save" at bounding box center [301, 347] width 30 height 18
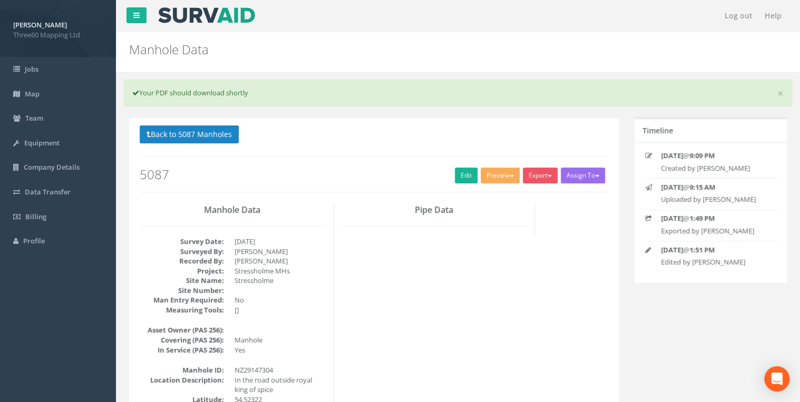
scroll to position [0, 0]
click at [531, 169] on button "Export" at bounding box center [540, 176] width 35 height 16
click at [512, 194] on link "360 Manhole" at bounding box center [518, 197] width 80 height 16
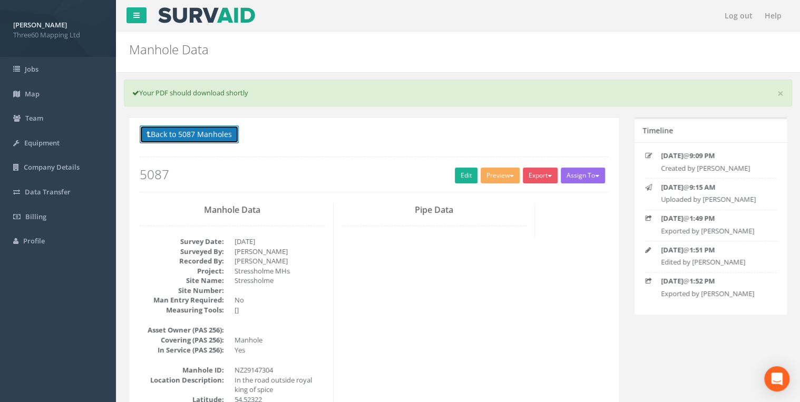
click at [215, 139] on button "Back to 5087 Manholes" at bounding box center [189, 134] width 99 height 18
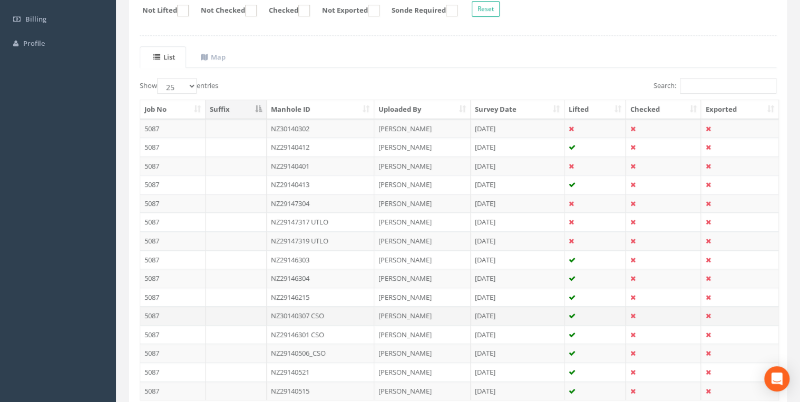
scroll to position [276, 0]
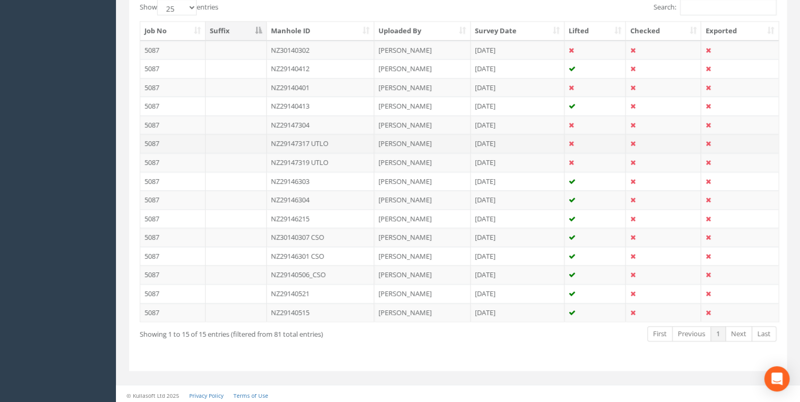
click at [304, 140] on td "NZ29147317 UTLO" at bounding box center [321, 143] width 108 height 19
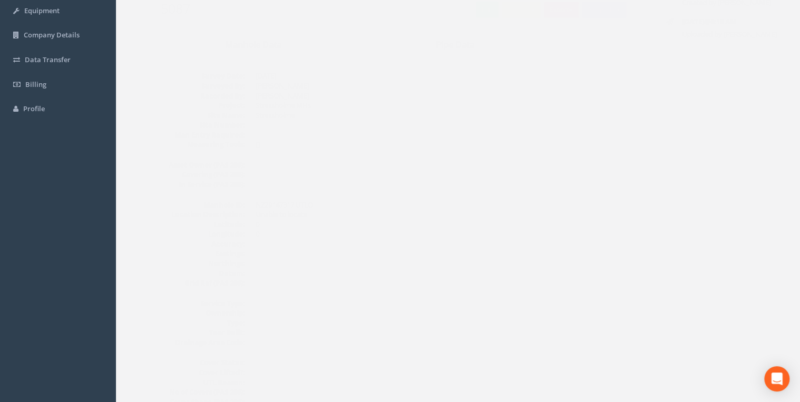
scroll to position [0, 0]
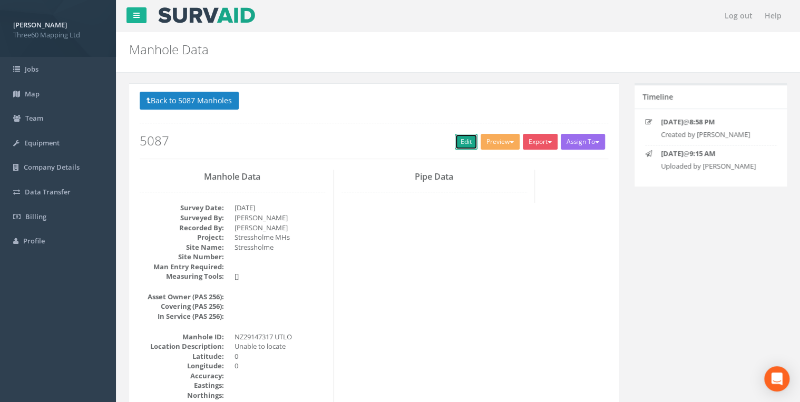
click at [464, 137] on link "Edit" at bounding box center [466, 142] width 23 height 16
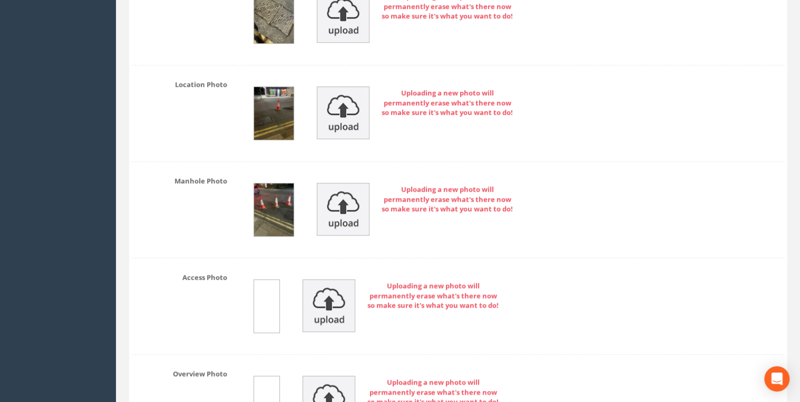
scroll to position [2135, 0]
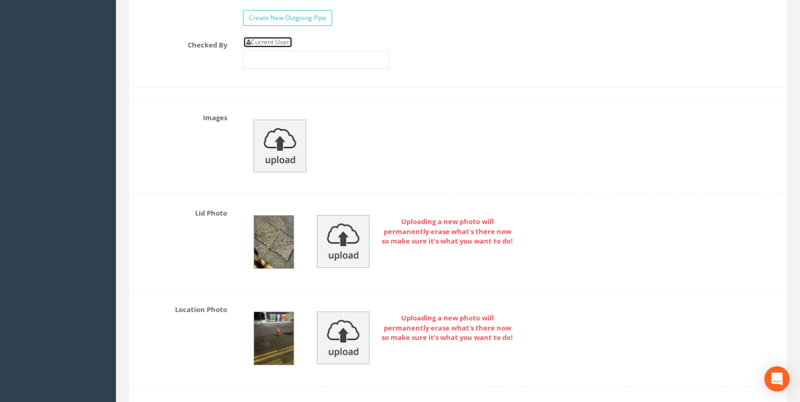
click at [272, 36] on link "Current User" at bounding box center [268, 42] width 50 height 12
type input "[PERSON_NAME]"
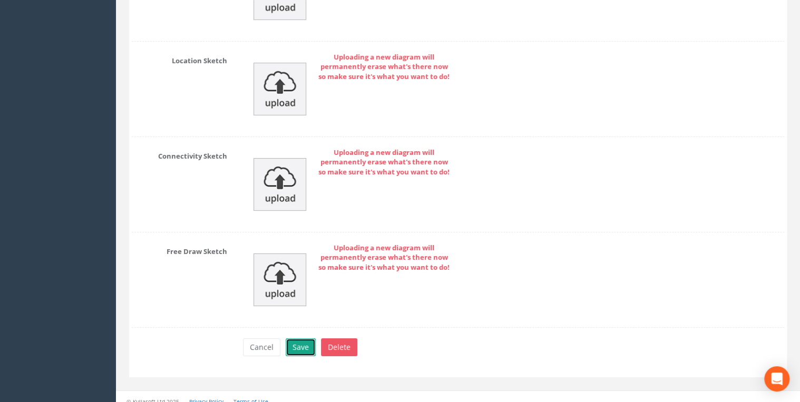
click at [297, 338] on button "Save" at bounding box center [301, 347] width 30 height 18
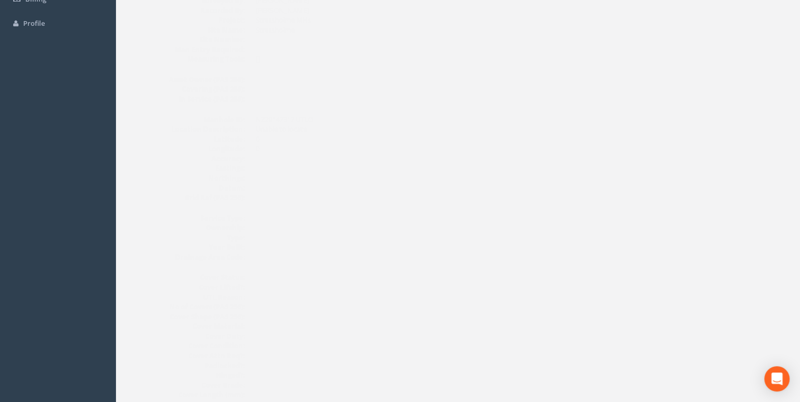
scroll to position [0, 0]
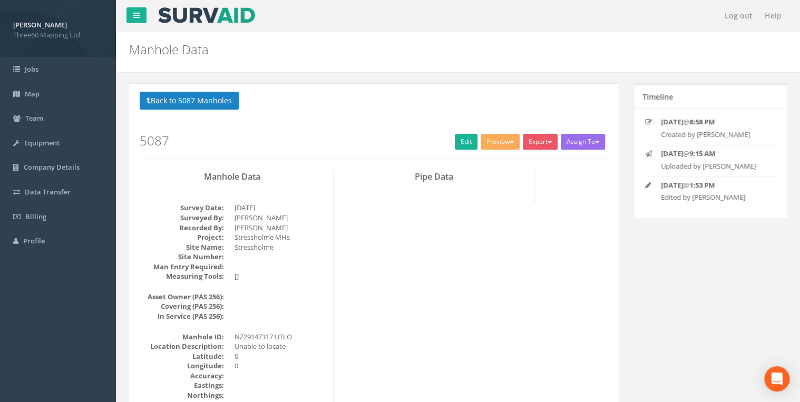
click at [453, 131] on div "Back to 5087 Manholes Back to Map Assign To No Companies Added Export 360 Manho…" at bounding box center [374, 125] width 468 height 67
click at [462, 135] on link "Edit" at bounding box center [466, 142] width 23 height 16
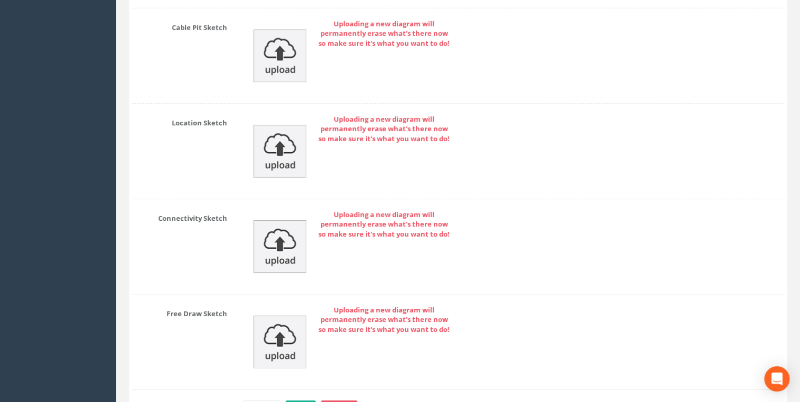
scroll to position [3814, 0]
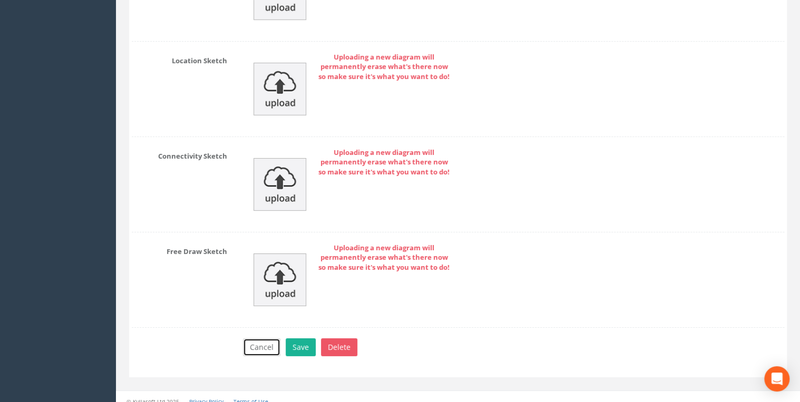
click at [270, 342] on button "Cancel" at bounding box center [261, 347] width 37 height 18
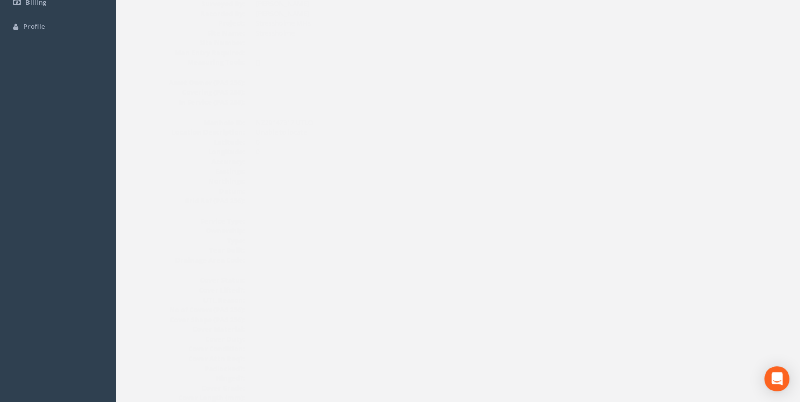
scroll to position [0, 0]
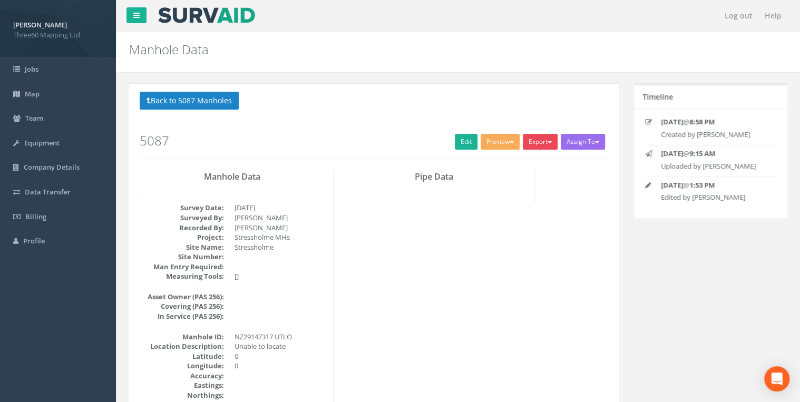
click at [530, 139] on button "Export" at bounding box center [540, 142] width 35 height 16
click at [508, 162] on link "360 Manhole" at bounding box center [518, 163] width 80 height 16
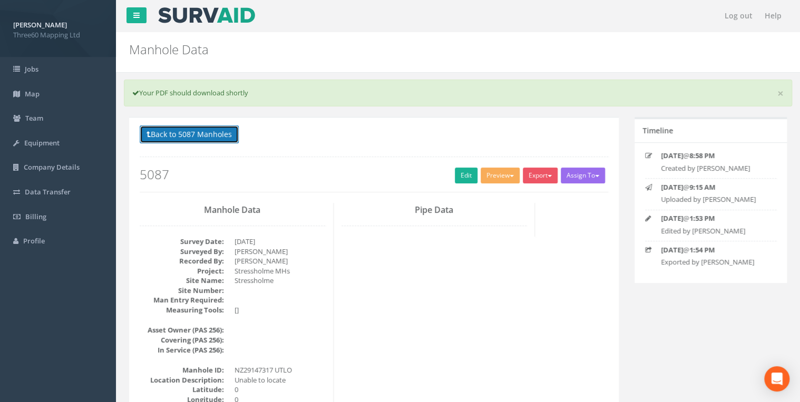
click at [177, 133] on button "Back to 5087 Manholes" at bounding box center [189, 134] width 99 height 18
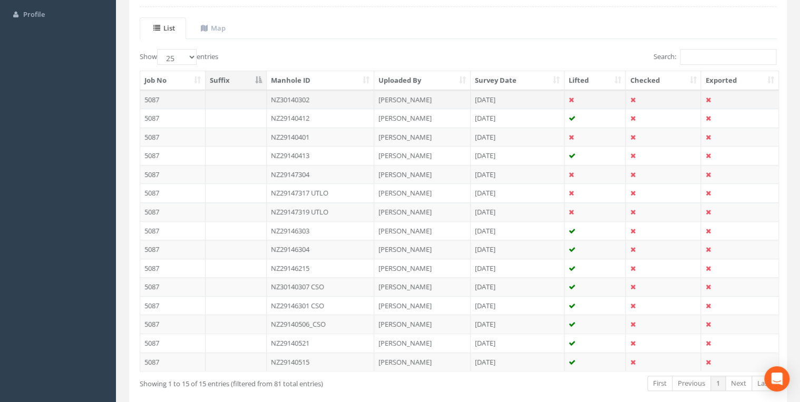
scroll to position [276, 0]
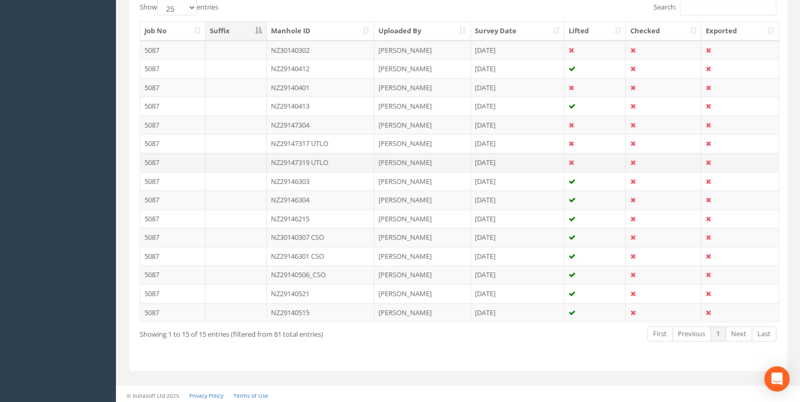
click at [324, 160] on td "NZ29147319 UTLO" at bounding box center [321, 162] width 108 height 19
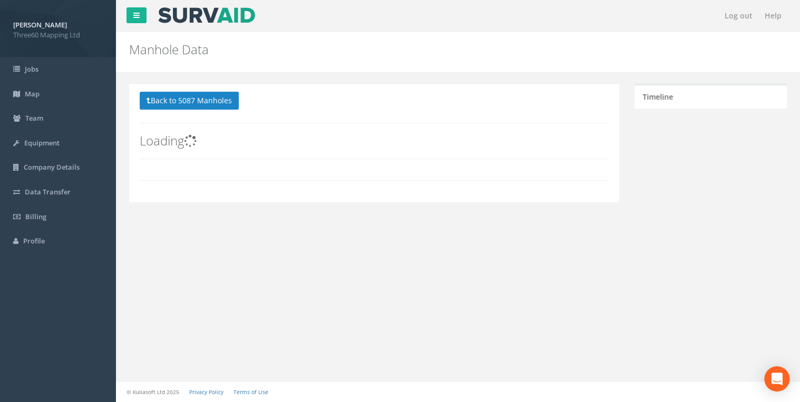
scroll to position [0, 0]
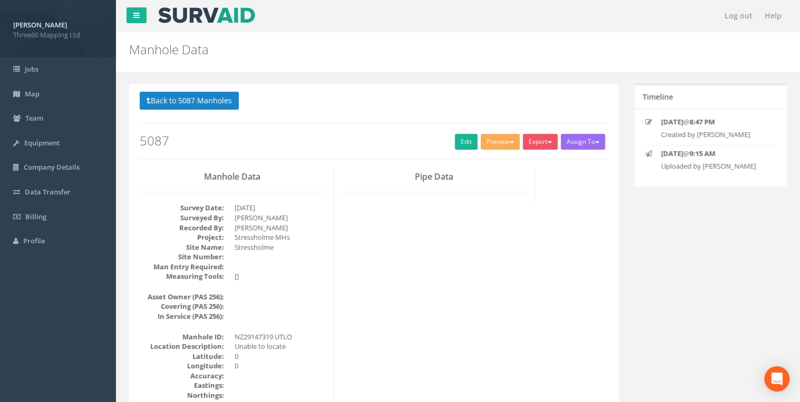
click at [460, 131] on div "Back to 5087 Manholes Back to Map Assign To No Companies Added Export 360 Manho…" at bounding box center [374, 125] width 468 height 67
click at [461, 135] on link "Edit" at bounding box center [466, 142] width 23 height 16
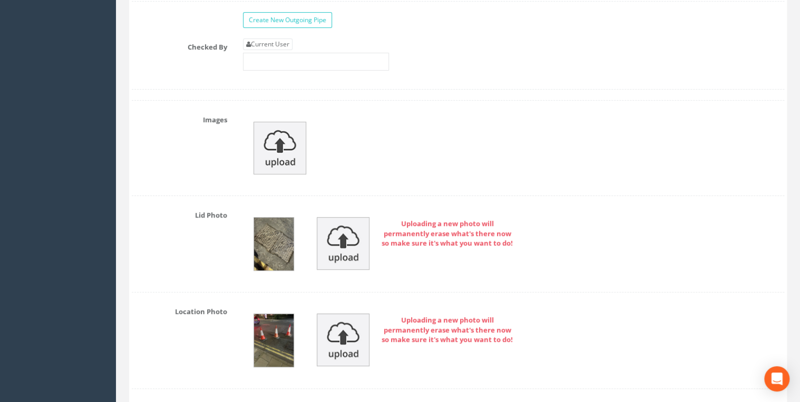
scroll to position [2072, 0]
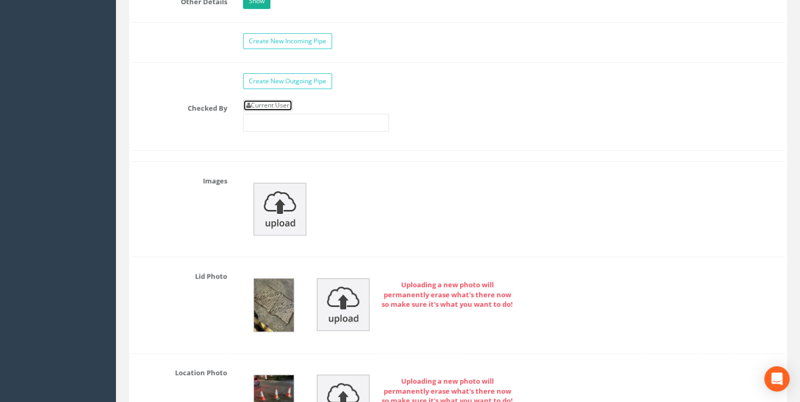
click at [273, 100] on link "Current User" at bounding box center [268, 106] width 50 height 12
type input "[PERSON_NAME]"
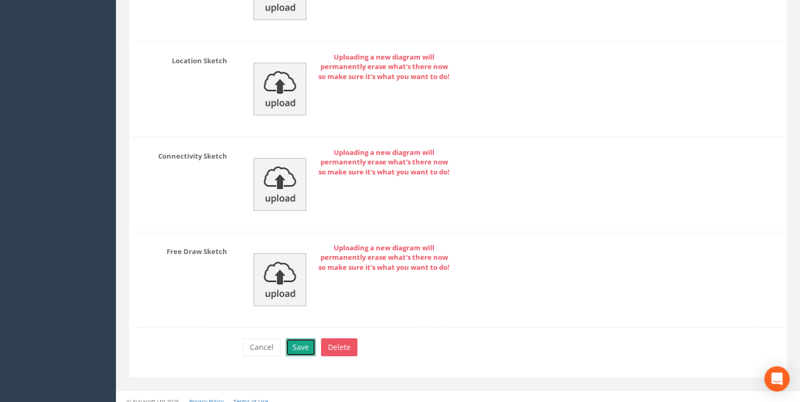
click at [297, 339] on button "Save" at bounding box center [301, 347] width 30 height 18
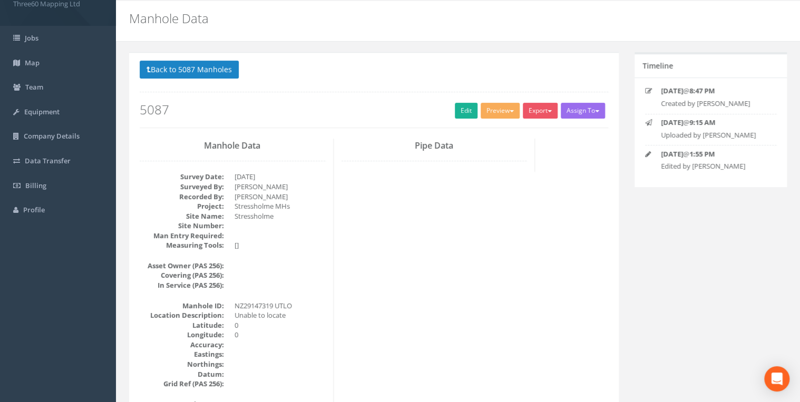
scroll to position [0, 0]
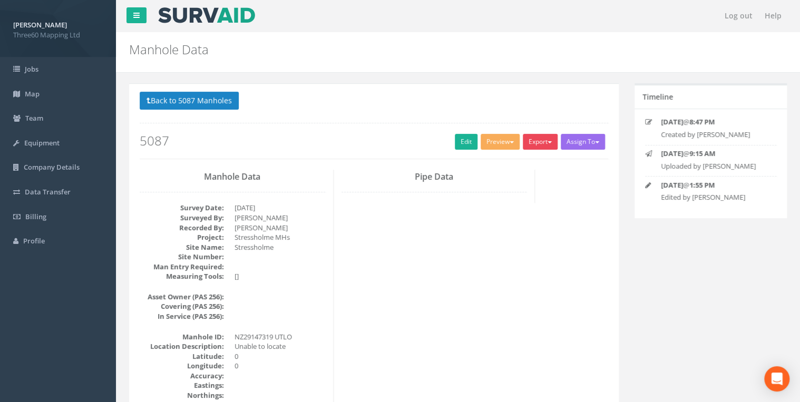
click at [534, 140] on button "Export" at bounding box center [540, 142] width 35 height 16
click at [523, 168] on link "360 Manhole" at bounding box center [518, 163] width 80 height 16
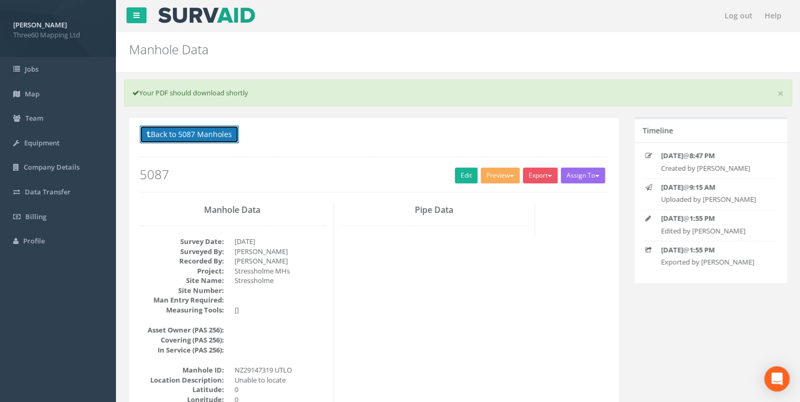
click at [214, 135] on button "Back to 5087 Manholes" at bounding box center [189, 134] width 99 height 18
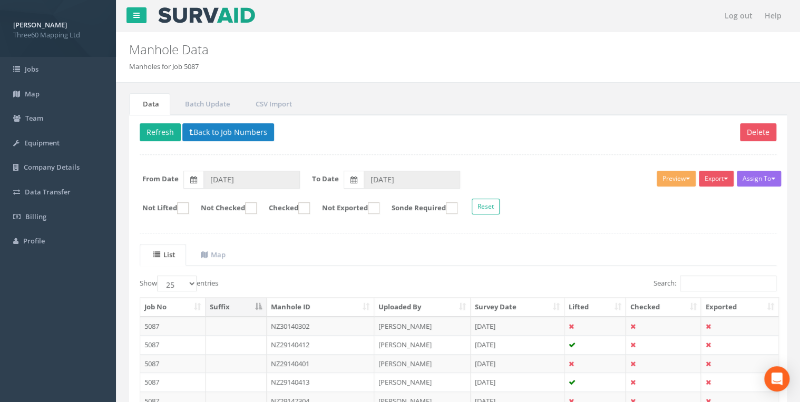
scroll to position [276, 0]
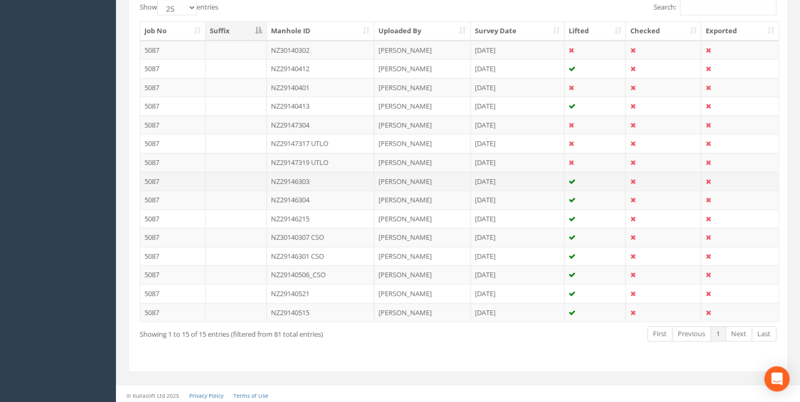
click at [315, 175] on td "NZ29146303" at bounding box center [321, 181] width 108 height 19
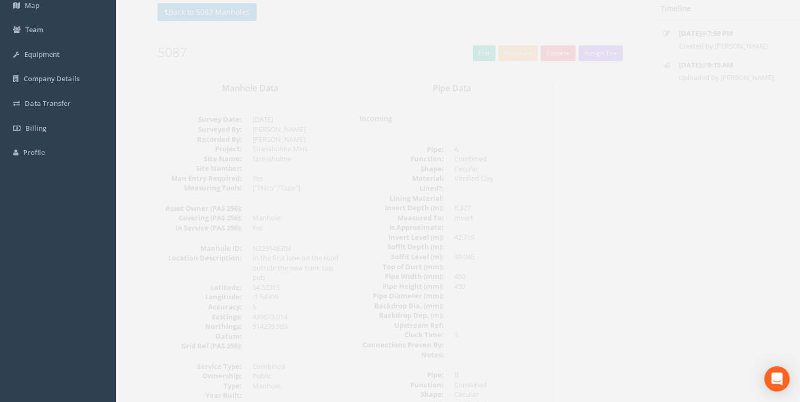
scroll to position [0, 0]
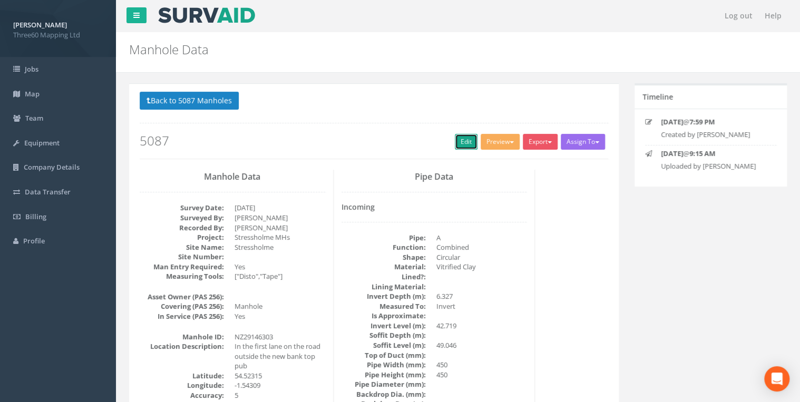
click at [456, 141] on link "Edit" at bounding box center [466, 142] width 23 height 16
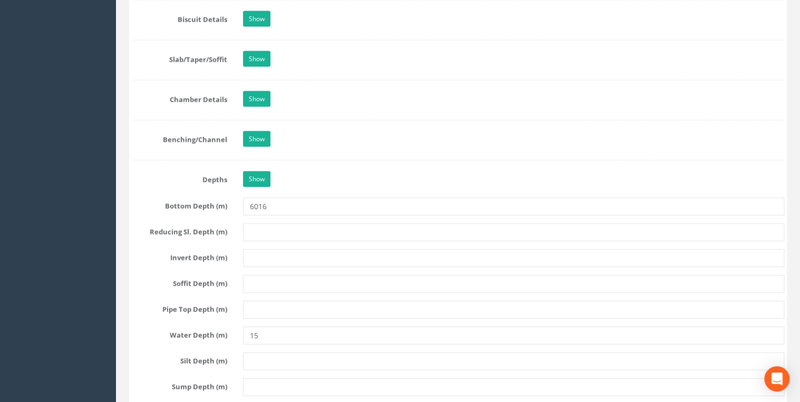
scroll to position [1180, 0]
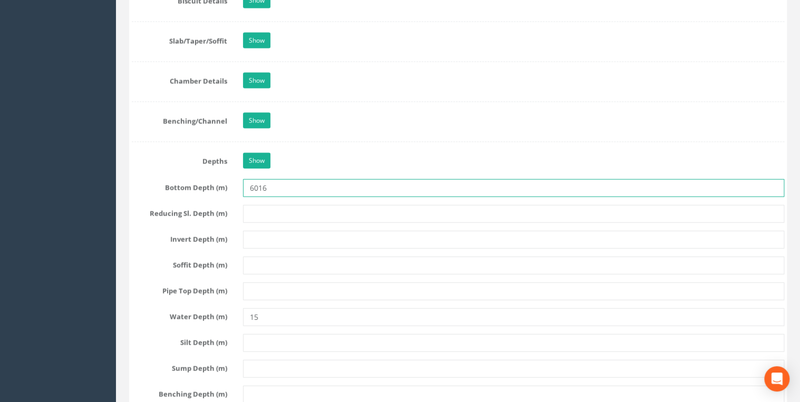
click at [309, 191] on input "6016" at bounding box center [513, 188] width 541 height 18
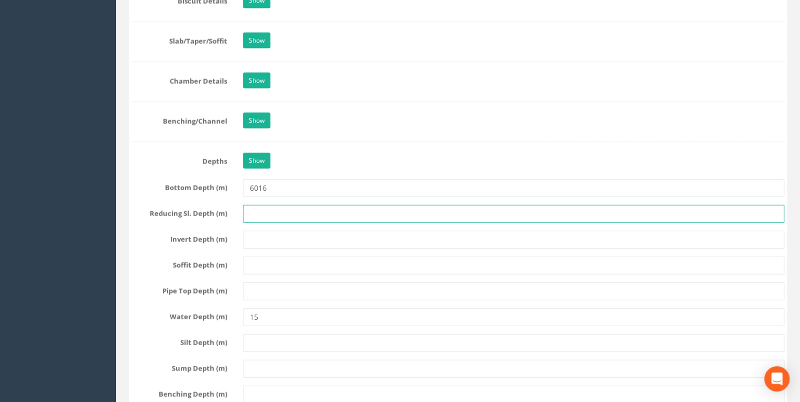
click at [270, 212] on input "text" at bounding box center [513, 214] width 541 height 18
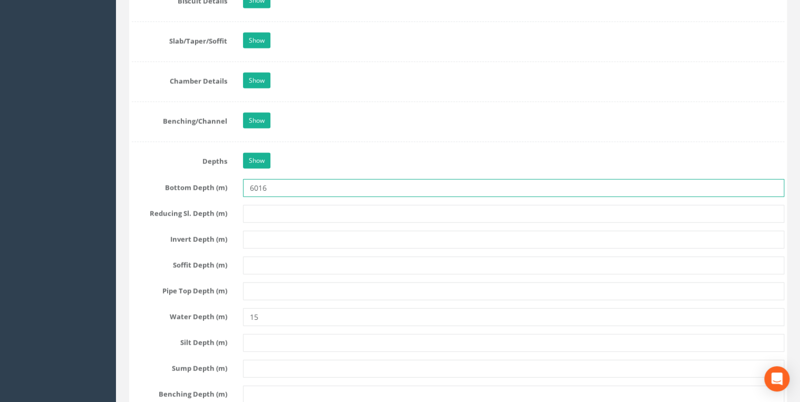
click at [282, 184] on input "6016" at bounding box center [513, 188] width 541 height 18
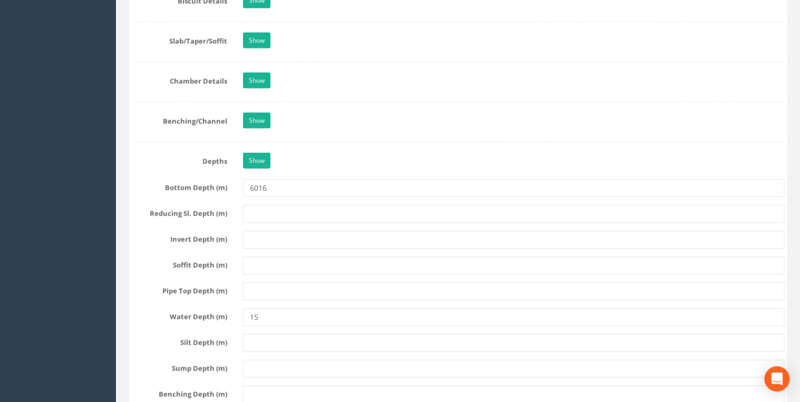
click at [259, 273] on div "Job Number 5087 Job Number Suffix Survey Date 08/09/2025 Surveyed By Joel Winge…" at bounding box center [458, 375] width 652 height 2767
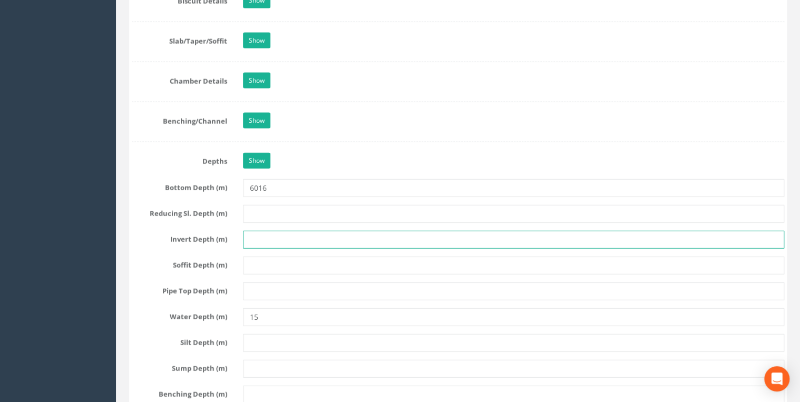
click at [259, 244] on input "text" at bounding box center [513, 240] width 541 height 18
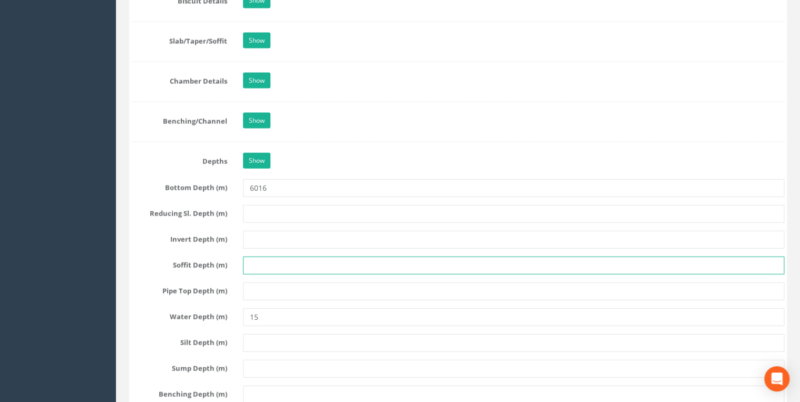
click at [259, 257] on input "text" at bounding box center [513, 266] width 541 height 18
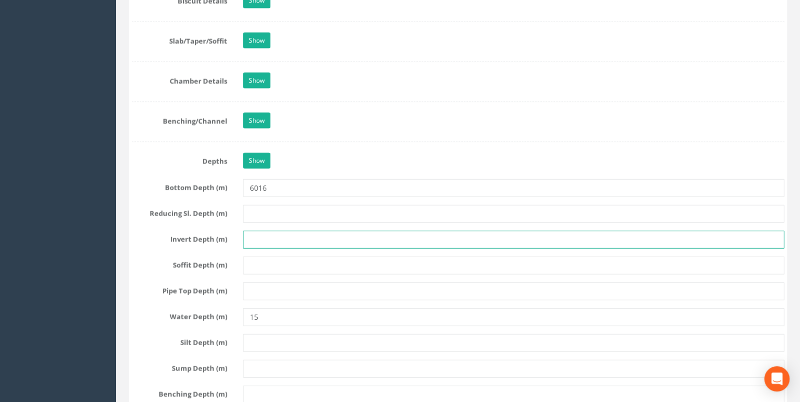
click at [255, 238] on input "text" at bounding box center [513, 240] width 541 height 18
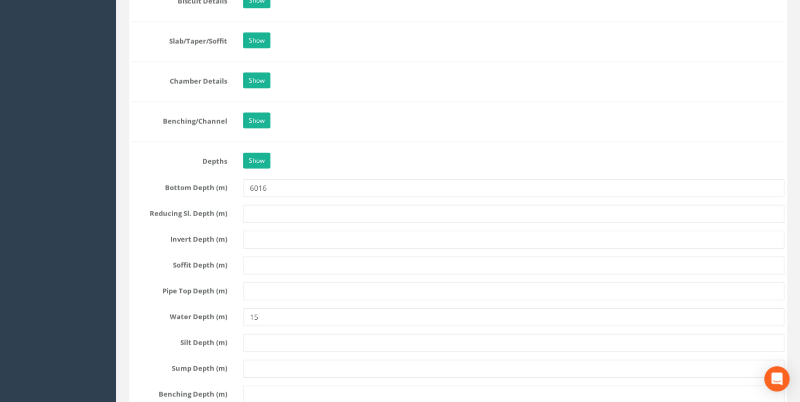
click at [260, 226] on div "Job Number 5087 Job Number Suffix Survey Date 08/09/2025 Surveyed By Joel Winge…" at bounding box center [458, 375] width 652 height 2767
click at [259, 252] on div "Job Number 5087 Job Number Suffix Survey Date 08/09/2025 Surveyed By Joel Winge…" at bounding box center [458, 375] width 652 height 2767
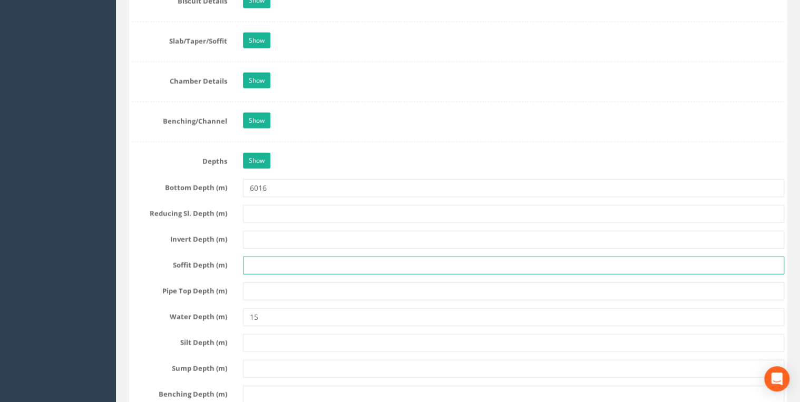
click at [257, 257] on input "text" at bounding box center [513, 266] width 541 height 18
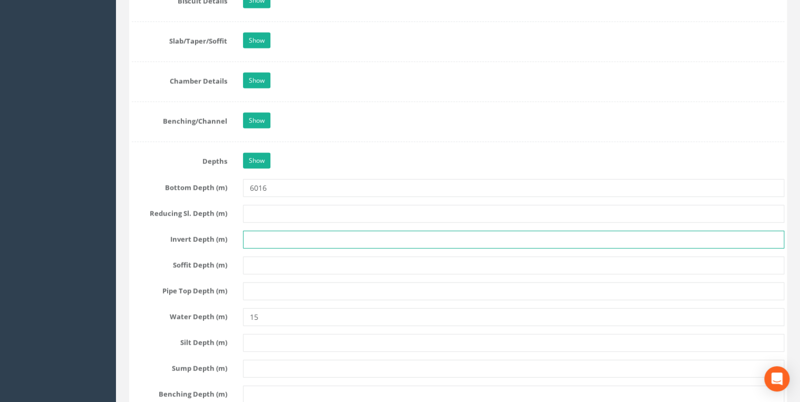
click at [257, 241] on input "text" at bounding box center [513, 240] width 541 height 18
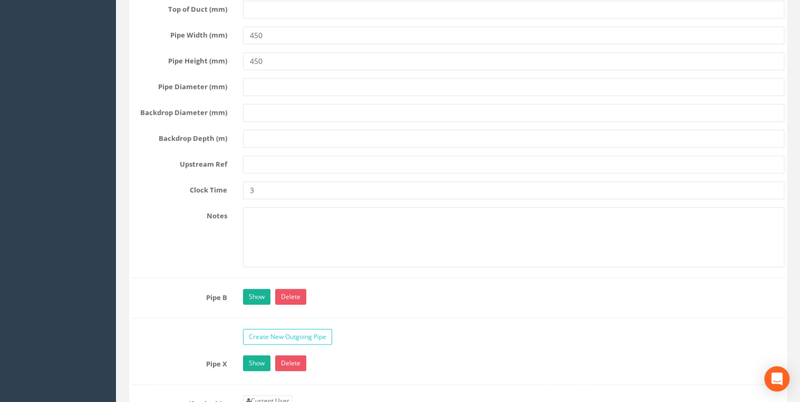
scroll to position [2641, 0]
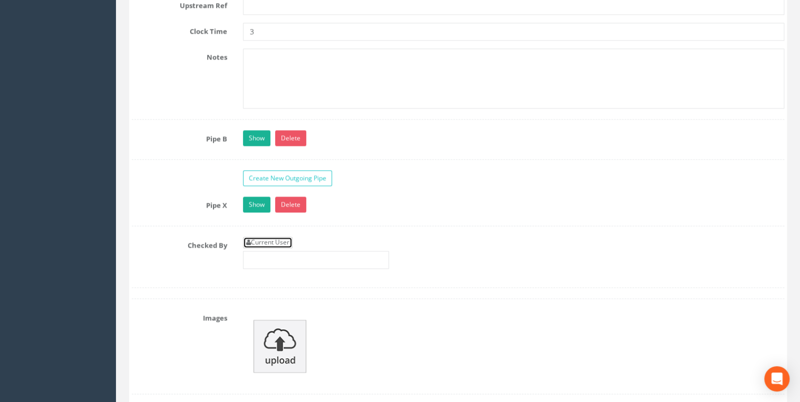
click at [288, 237] on link "Current User" at bounding box center [268, 243] width 50 height 12
type input "[PERSON_NAME]"
click at [261, 134] on link "Show" at bounding box center [256, 138] width 27 height 16
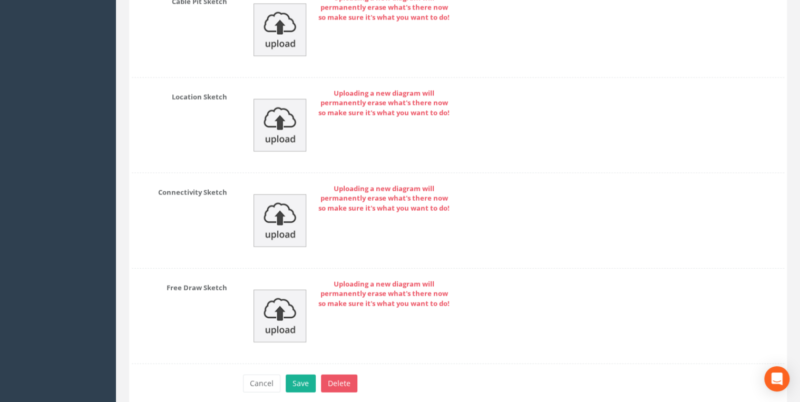
scroll to position [5116, 0]
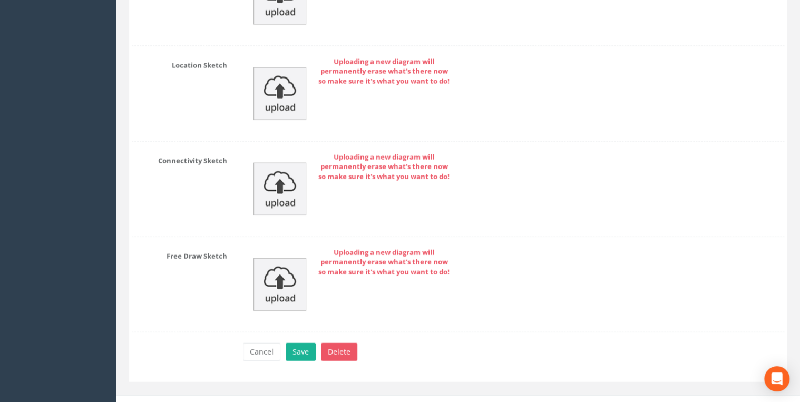
click at [308, 347] on div "Cancel Save Delete" at bounding box center [513, 353] width 557 height 21
click at [304, 343] on button "Save" at bounding box center [301, 352] width 30 height 18
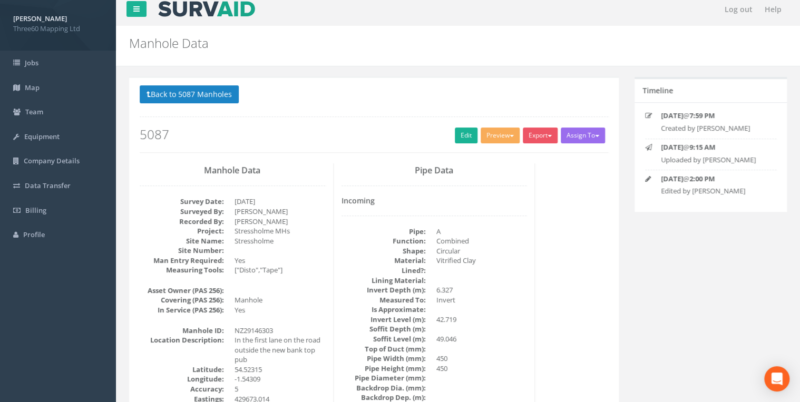
scroll to position [0, 0]
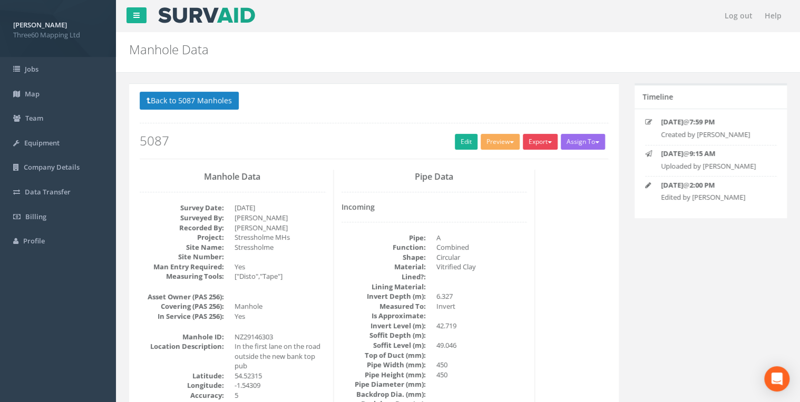
click at [543, 148] on button "Export" at bounding box center [540, 142] width 35 height 16
click at [506, 166] on link "360 Manhole" at bounding box center [518, 163] width 80 height 16
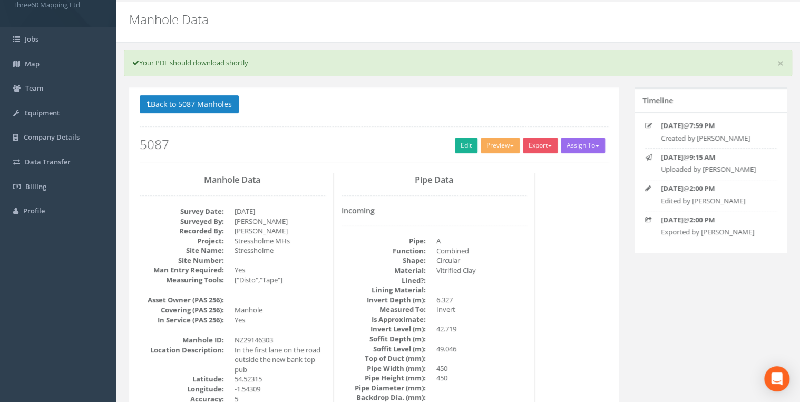
scroll to position [56, 0]
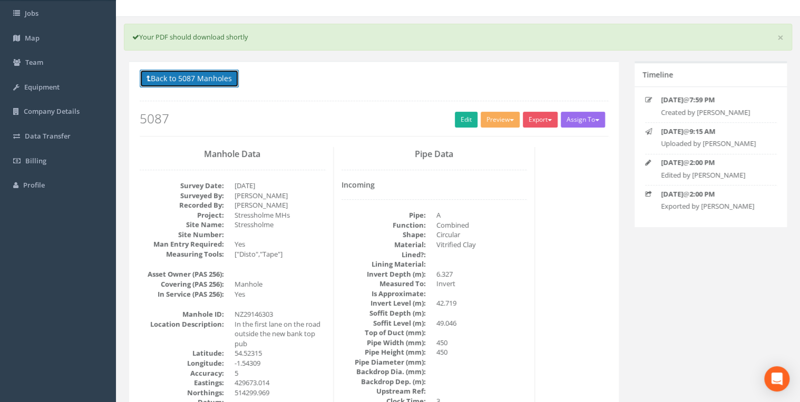
click at [219, 83] on button "Back to 5087 Manholes" at bounding box center [189, 79] width 99 height 18
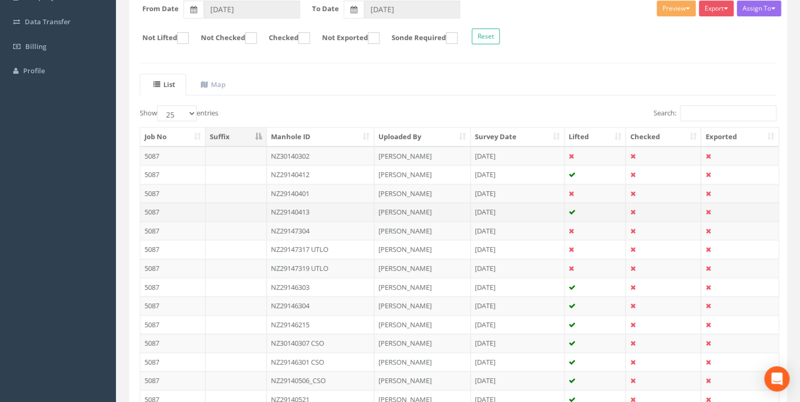
scroll to position [276, 0]
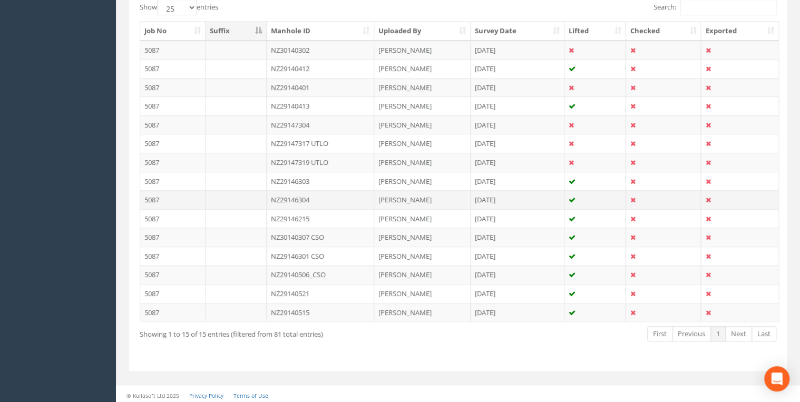
click at [310, 200] on td "NZ29146304" at bounding box center [321, 199] width 108 height 19
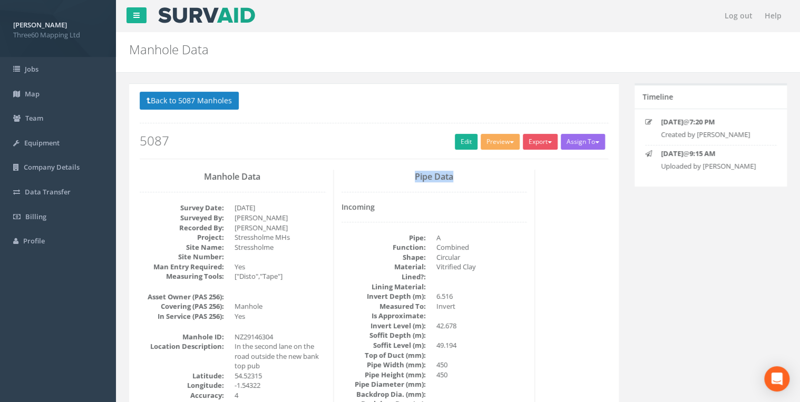
drag, startPoint x: 458, startPoint y: 175, endPoint x: 405, endPoint y: 176, distance: 52.7
click at [405, 176] on h3 "Pipe Data" at bounding box center [433, 176] width 185 height 9
drag, startPoint x: 405, startPoint y: 176, endPoint x: 476, endPoint y: 175, distance: 71.1
click at [476, 175] on h3 "Pipe Data" at bounding box center [433, 176] width 185 height 9
click at [467, 141] on link "Edit" at bounding box center [466, 142] width 23 height 16
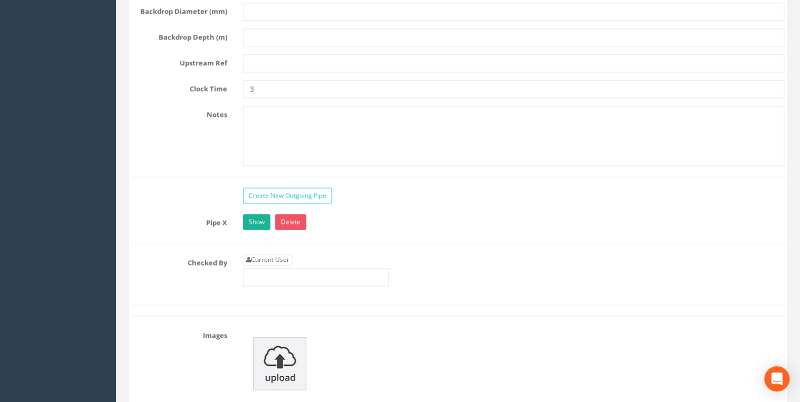
scroll to position [2584, 0]
click at [272, 253] on link "Current User" at bounding box center [268, 259] width 50 height 12
type input "[PERSON_NAME]"
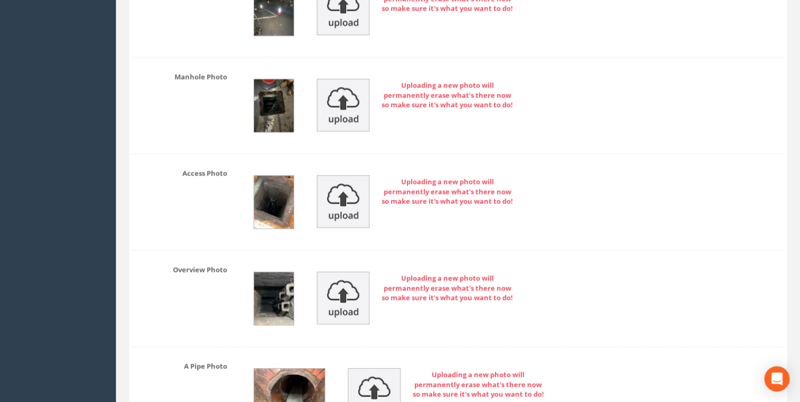
scroll to position [2849, 0]
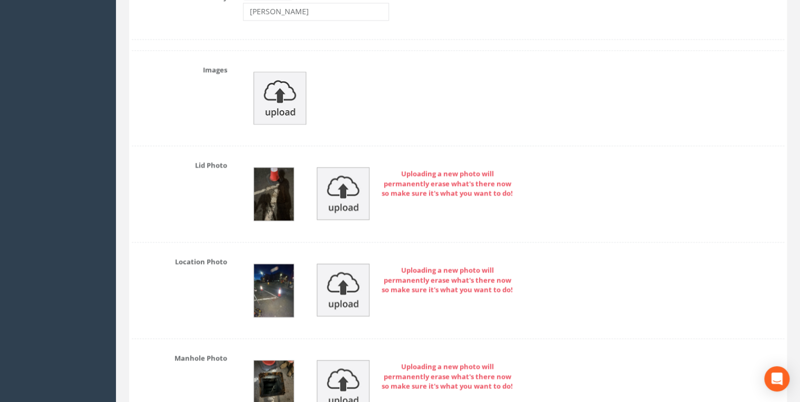
click at [272, 363] on img at bounding box center [274, 386] width 40 height 53
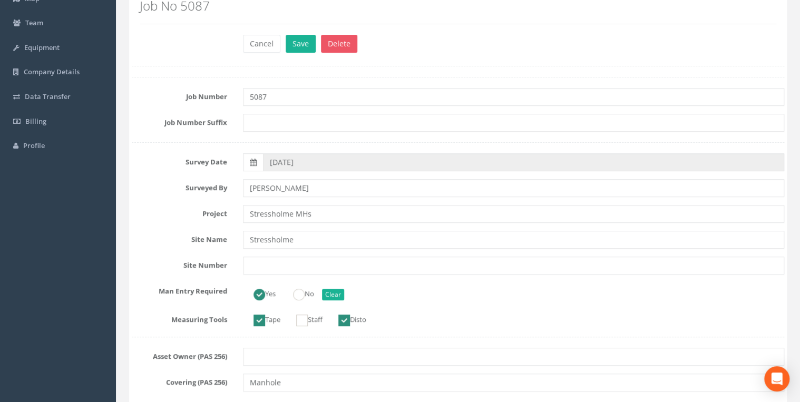
scroll to position [0, 0]
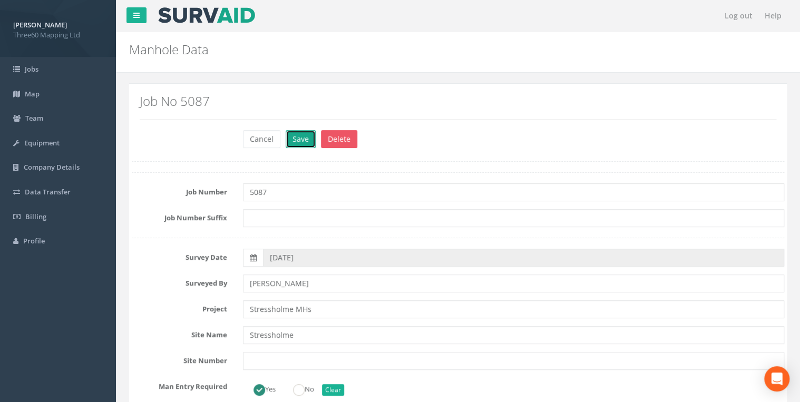
click at [301, 139] on button "Save" at bounding box center [301, 139] width 30 height 18
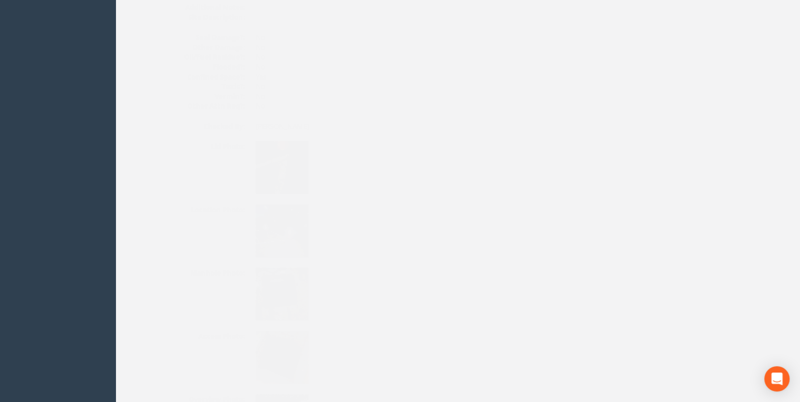
scroll to position [1461, 0]
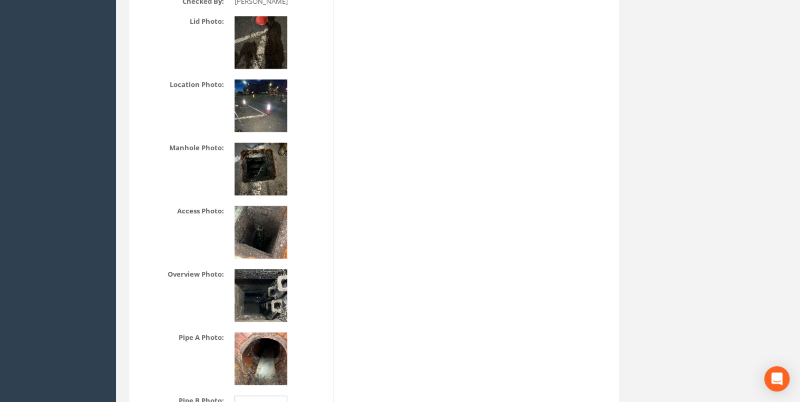
click at [273, 160] on img at bounding box center [260, 169] width 53 height 53
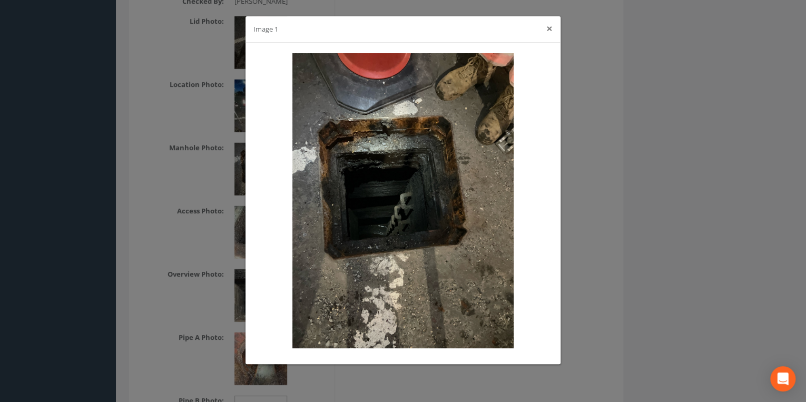
click at [549, 30] on button "×" at bounding box center [549, 28] width 6 height 11
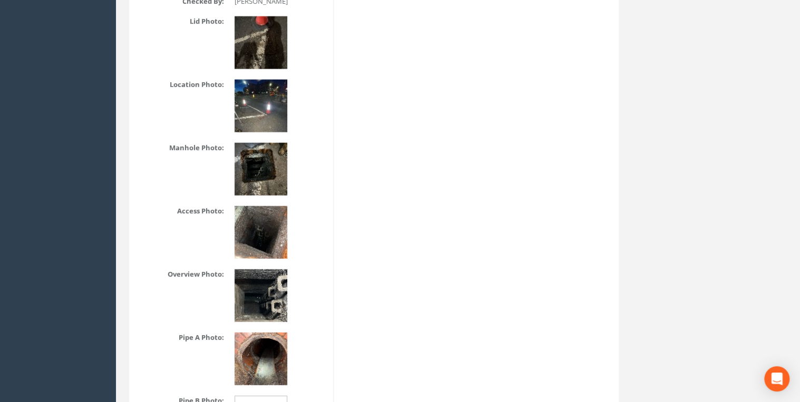
scroll to position [1404, 0]
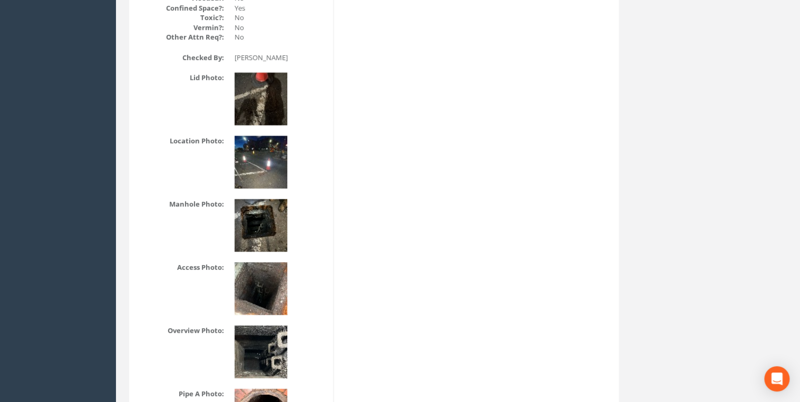
click at [274, 95] on img at bounding box center [260, 99] width 53 height 53
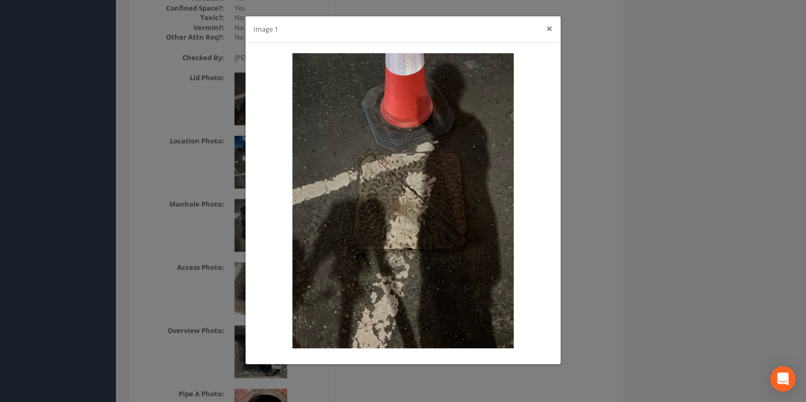
click at [548, 32] on button "×" at bounding box center [549, 28] width 6 height 11
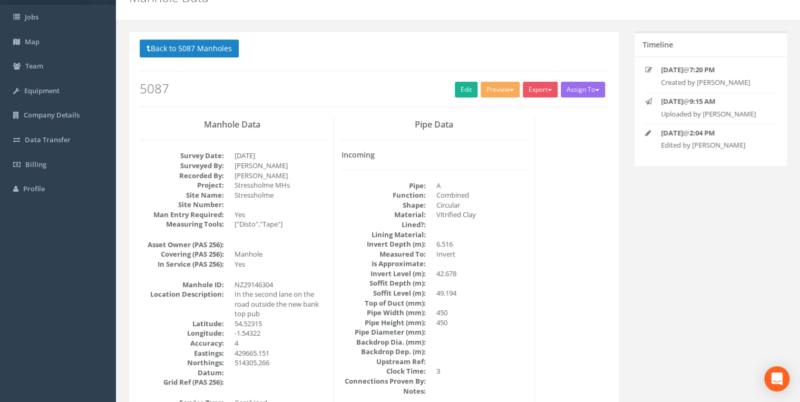
scroll to position [0, 0]
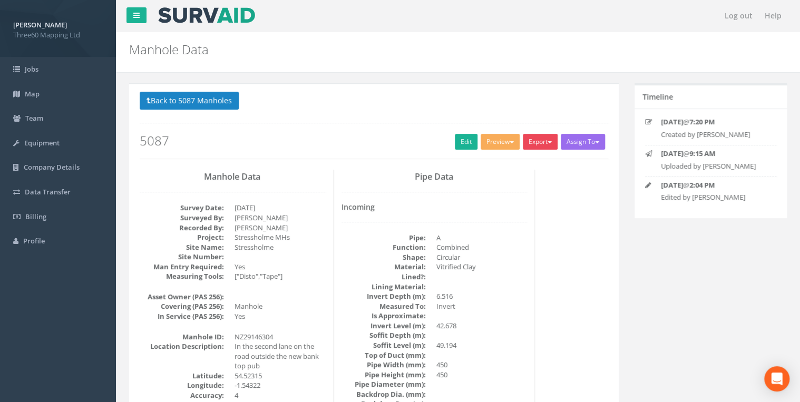
click at [533, 137] on button "Export" at bounding box center [540, 142] width 35 height 16
click at [503, 158] on link "360 Manhole" at bounding box center [518, 163] width 80 height 16
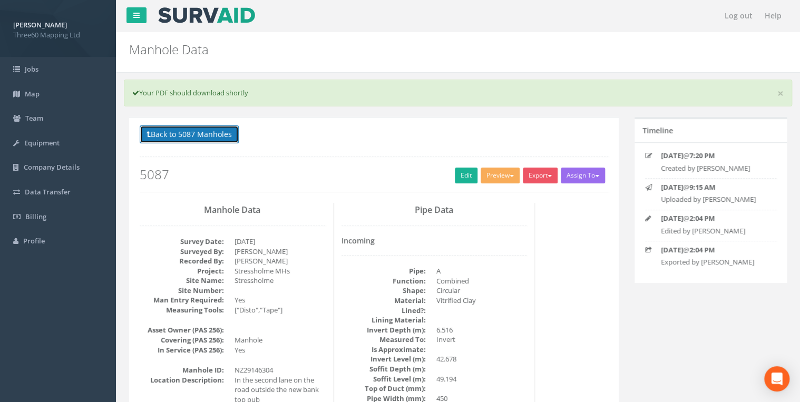
click at [230, 136] on button "Back to 5087 Manholes" at bounding box center [189, 134] width 99 height 18
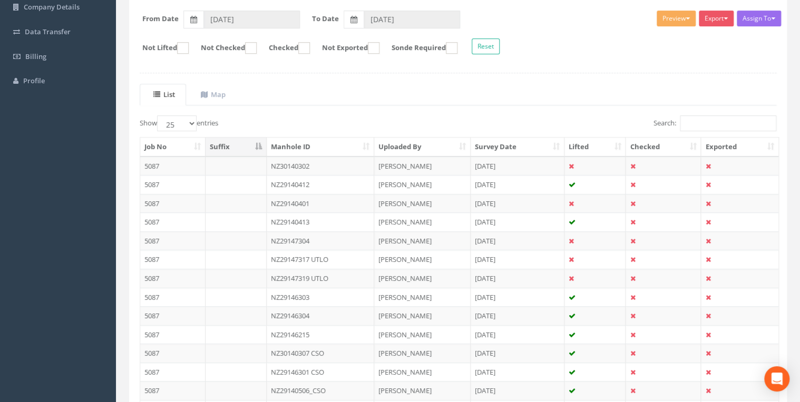
scroll to position [276, 0]
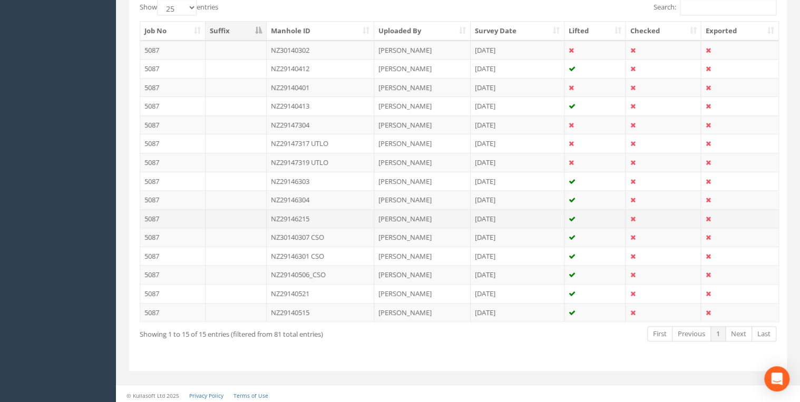
click at [307, 217] on td "NZ29146215" at bounding box center [321, 218] width 108 height 19
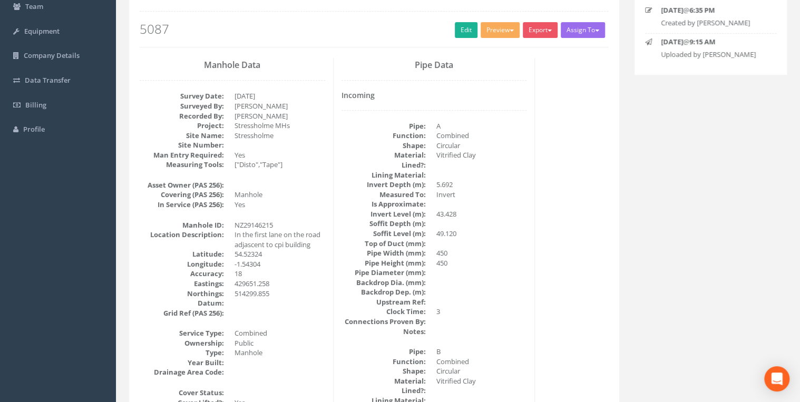
scroll to position [112, 0]
click at [455, 35] on link "Edit" at bounding box center [466, 30] width 23 height 16
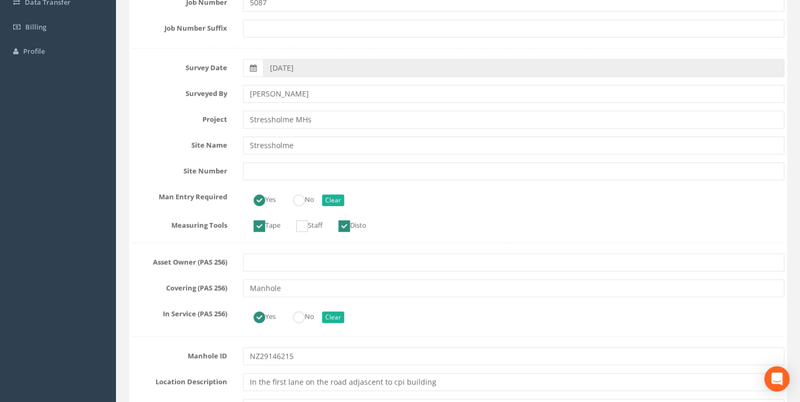
scroll to position [224, 0]
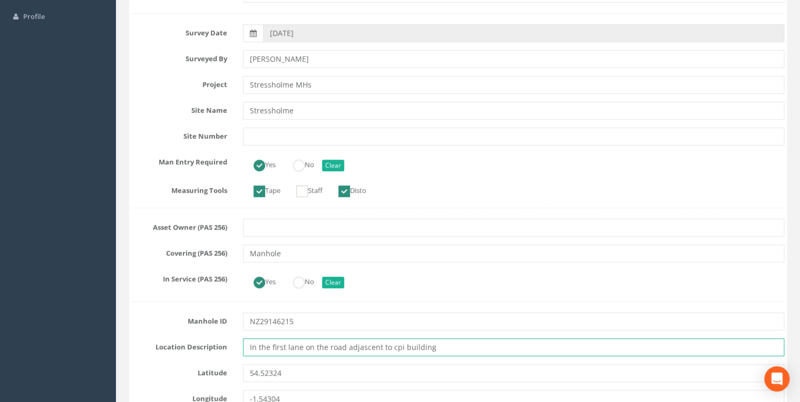
click at [359, 348] on input "In the first lane on the road adjascent to cpi building" at bounding box center [513, 347] width 541 height 18
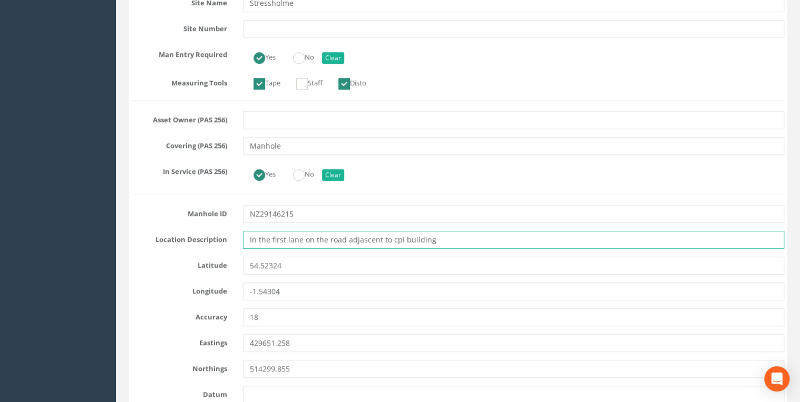
scroll to position [337, 0]
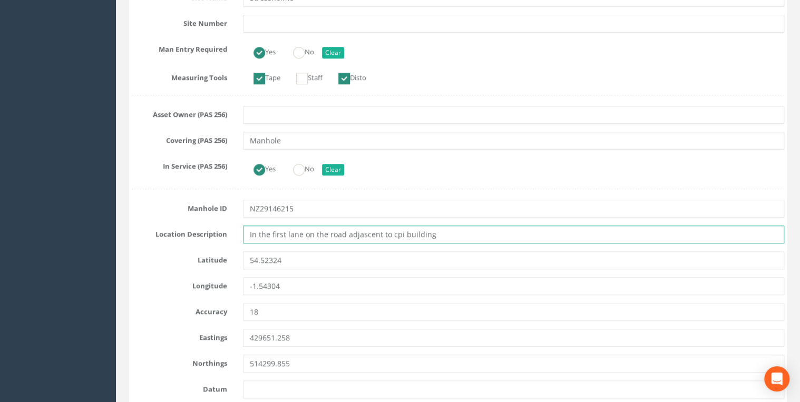
click at [365, 236] on input "In the first lane on the road adjascent to cpi building" at bounding box center [513, 234] width 541 height 18
click at [434, 228] on input "In the first lane on the road adjacent to cpi building" at bounding box center [513, 234] width 541 height 18
type input "In the first lane on the road adjacent to cpi building"
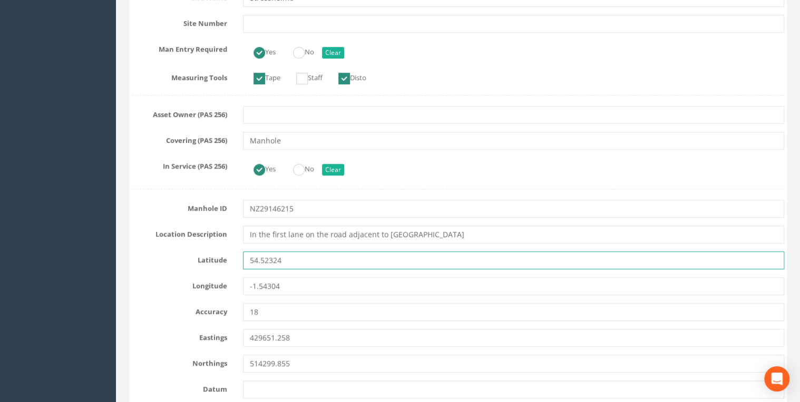
click at [381, 255] on input "54.52324" at bounding box center [513, 260] width 541 height 18
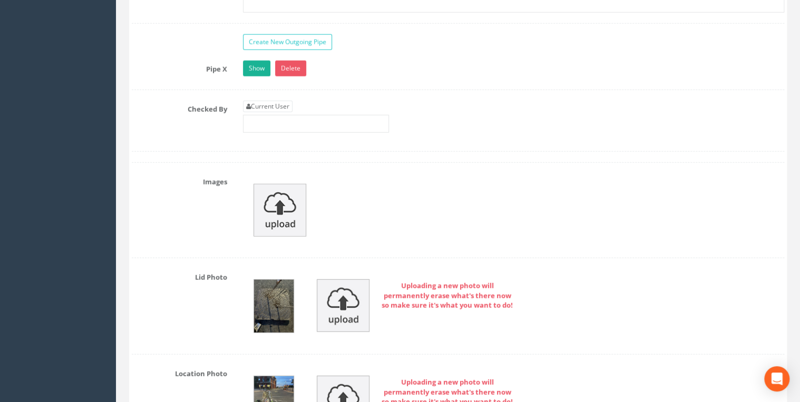
scroll to position [3427, 0]
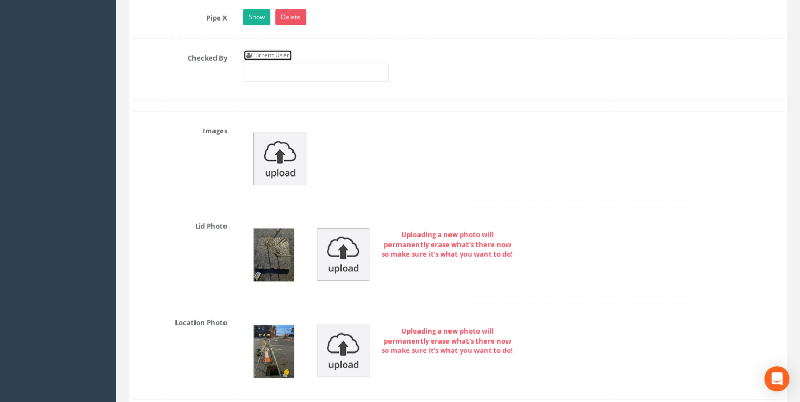
click at [274, 50] on link "Current User" at bounding box center [268, 56] width 50 height 12
type input "[PERSON_NAME]"
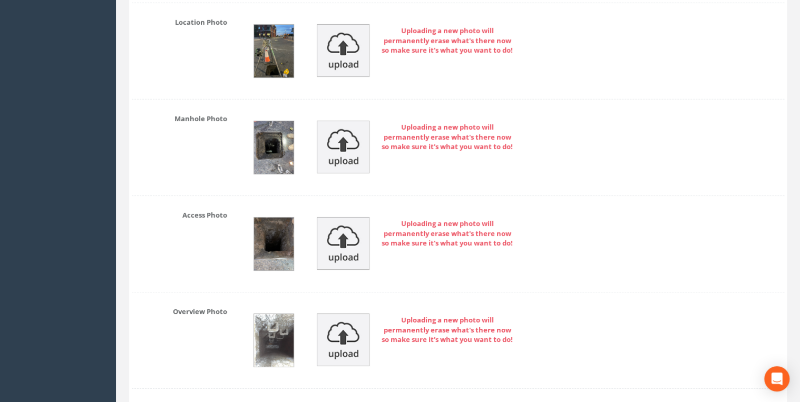
scroll to position [3709, 0]
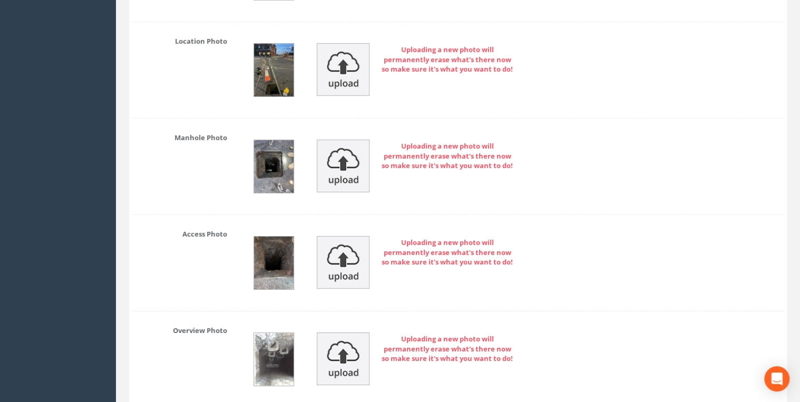
click at [280, 71] on img at bounding box center [274, 70] width 40 height 53
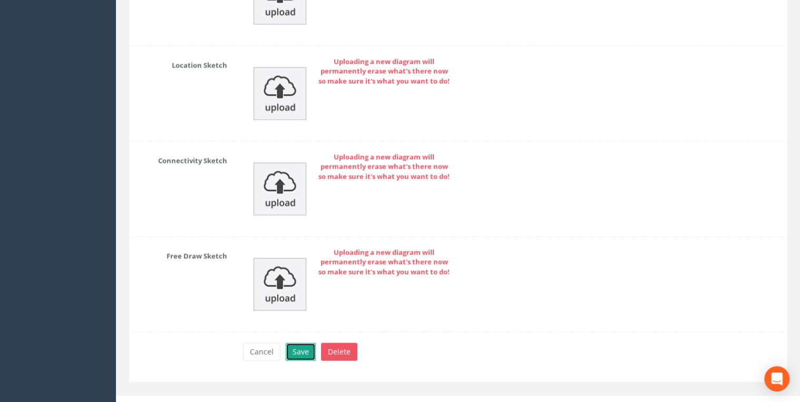
click at [310, 343] on button "Save" at bounding box center [301, 352] width 30 height 18
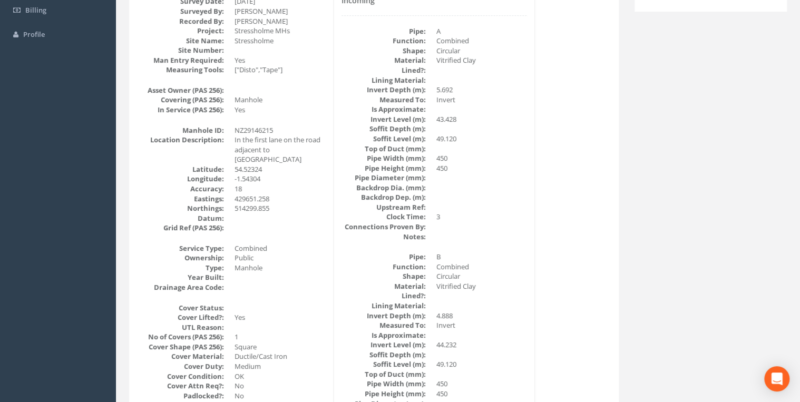
scroll to position [0, 0]
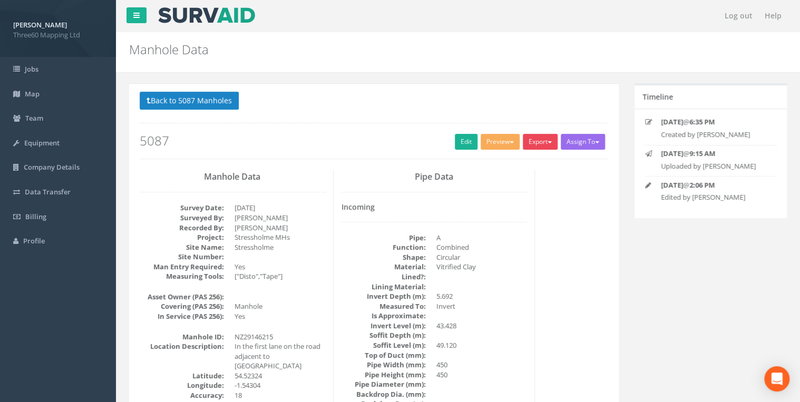
click at [544, 149] on button "Export" at bounding box center [540, 142] width 35 height 16
click at [508, 165] on link "360 Manhole" at bounding box center [518, 163] width 80 height 16
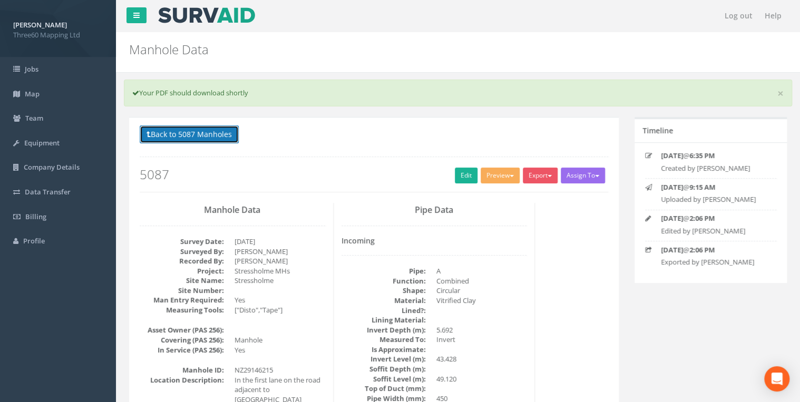
click at [199, 135] on button "Back to 5087 Manholes" at bounding box center [189, 134] width 99 height 18
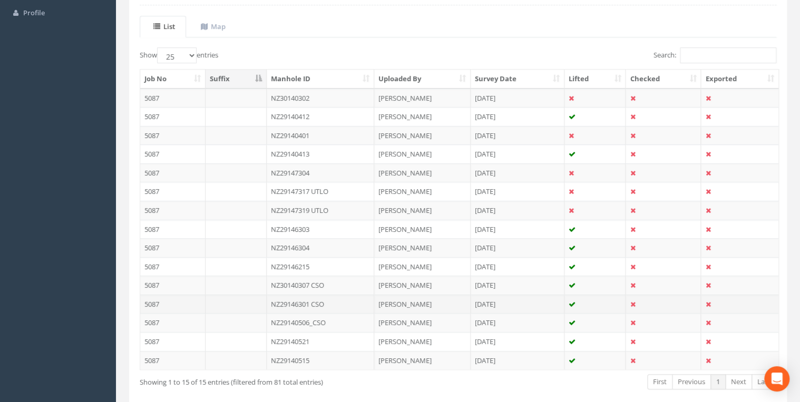
scroll to position [276, 0]
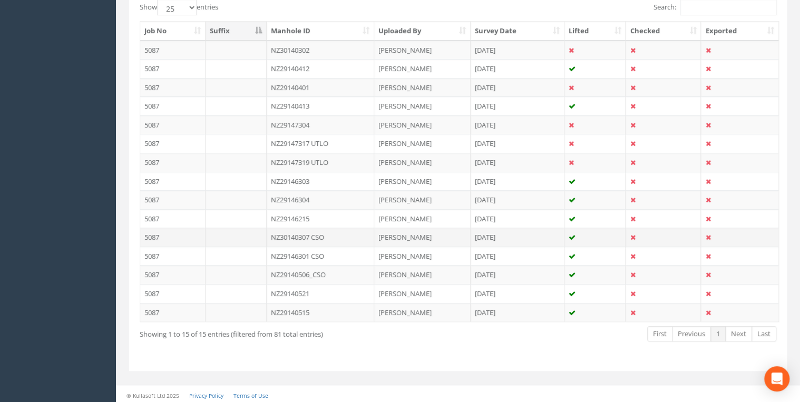
click at [322, 234] on td "NZ30140307 CSO" at bounding box center [321, 237] width 108 height 19
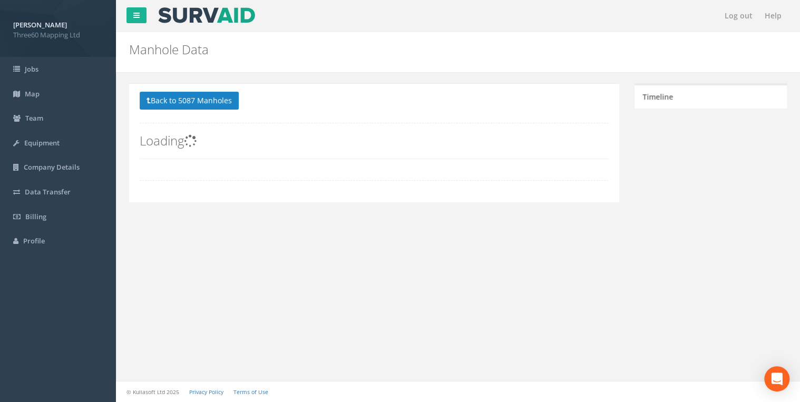
scroll to position [0, 0]
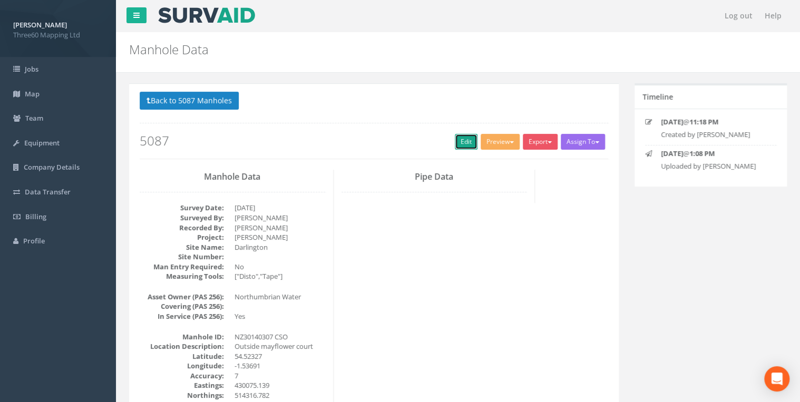
click at [458, 143] on link "Edit" at bounding box center [466, 142] width 23 height 16
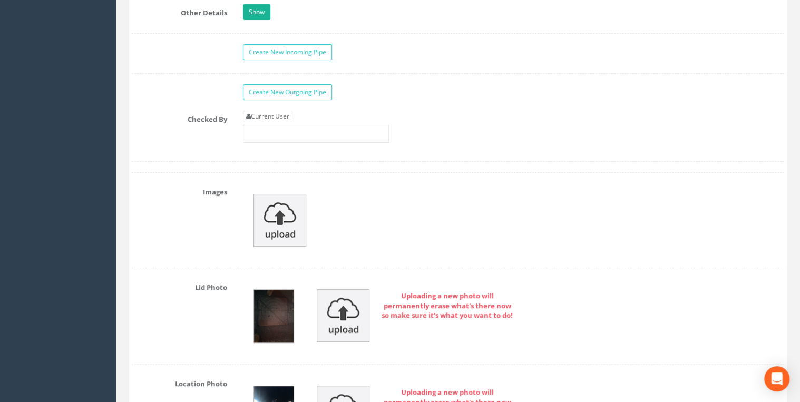
scroll to position [2079, 0]
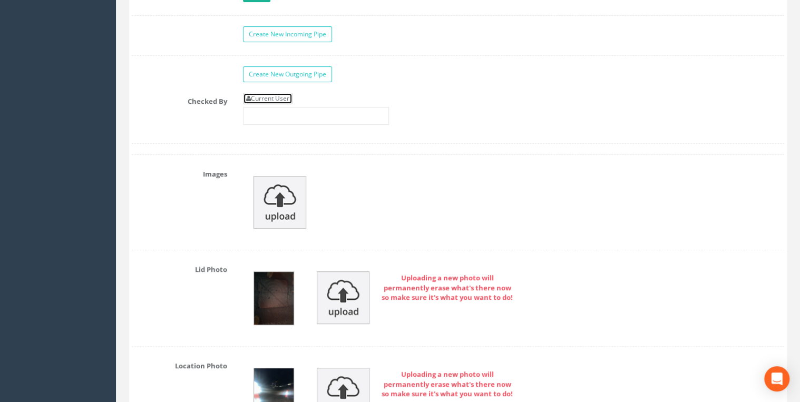
click at [272, 93] on link "Current User" at bounding box center [268, 99] width 50 height 12
type input "[PERSON_NAME]"
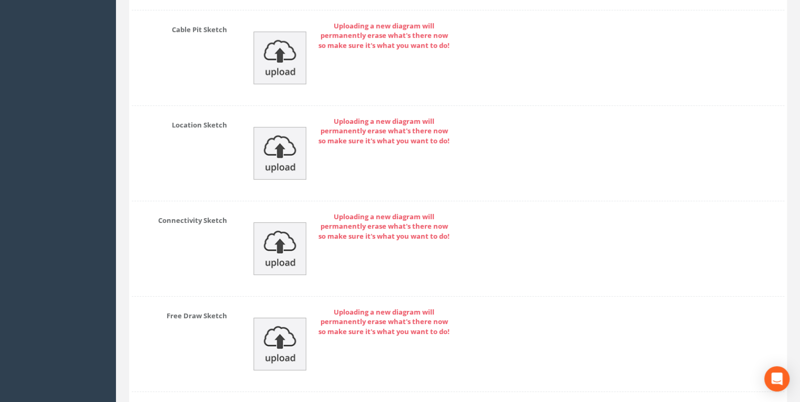
scroll to position [3814, 0]
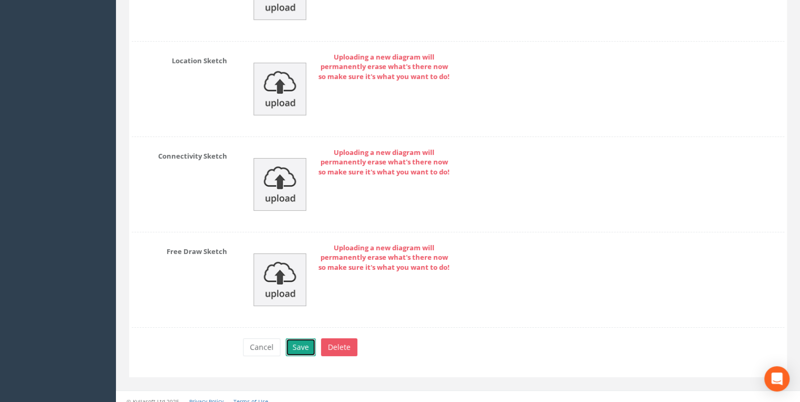
click at [306, 338] on button "Save" at bounding box center [301, 347] width 30 height 18
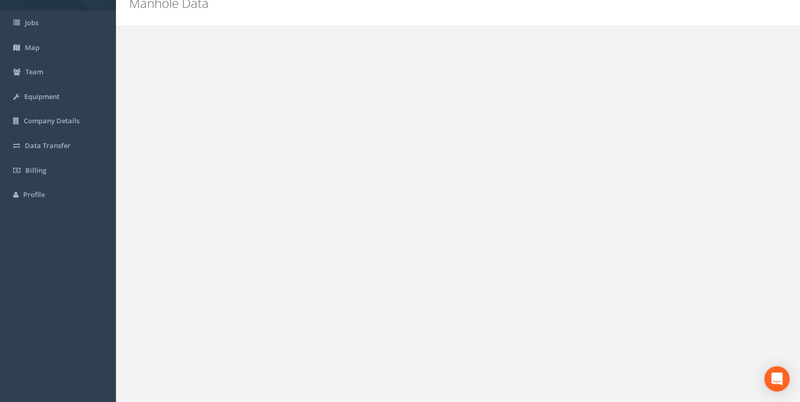
scroll to position [0, 0]
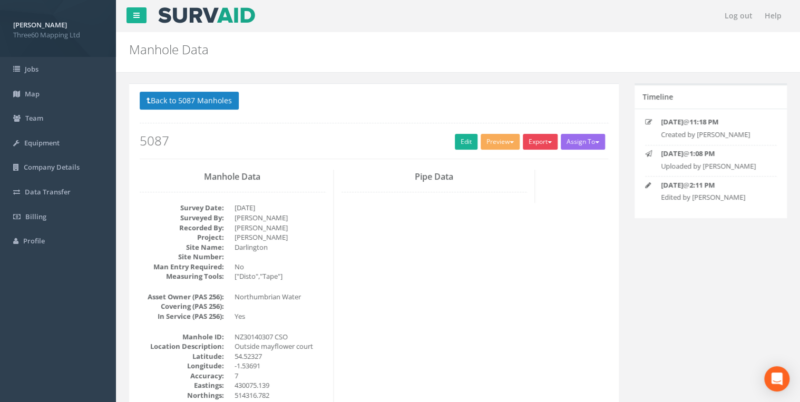
click at [524, 145] on button "Export" at bounding box center [540, 142] width 35 height 16
click at [516, 162] on link "360 Manhole" at bounding box center [518, 163] width 80 height 16
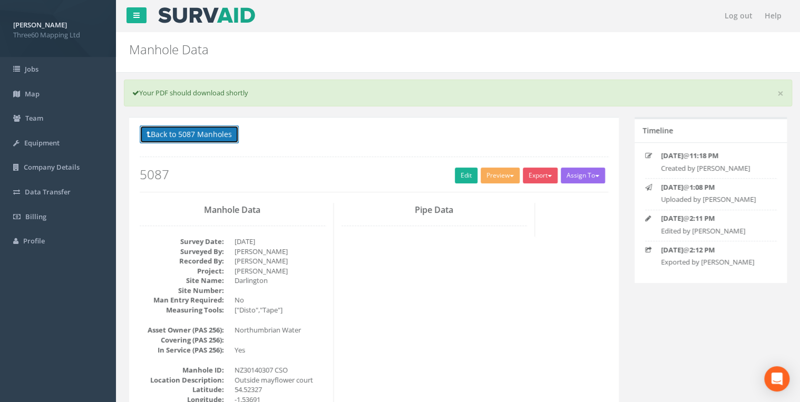
click at [234, 133] on button "Back to 5087 Manholes" at bounding box center [189, 134] width 99 height 18
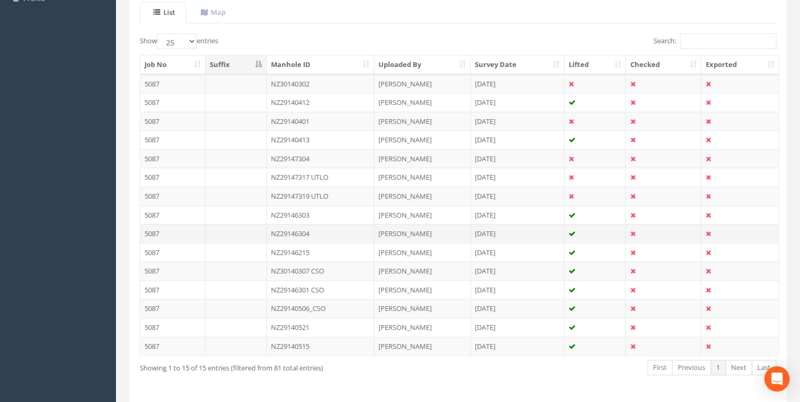
scroll to position [276, 0]
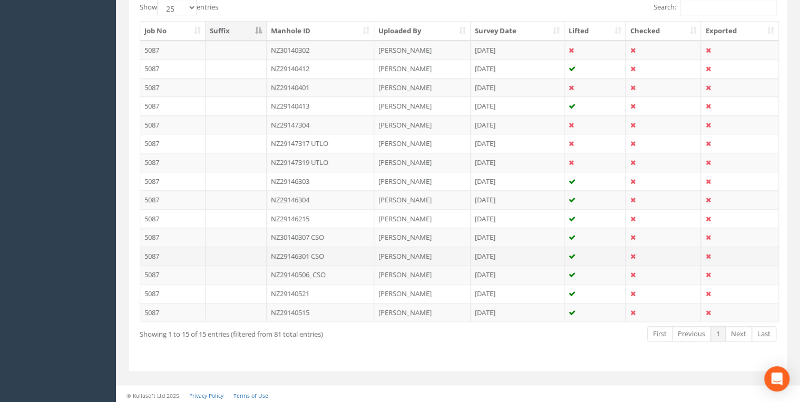
click at [315, 255] on td "NZ29146301 CSO" at bounding box center [321, 256] width 108 height 19
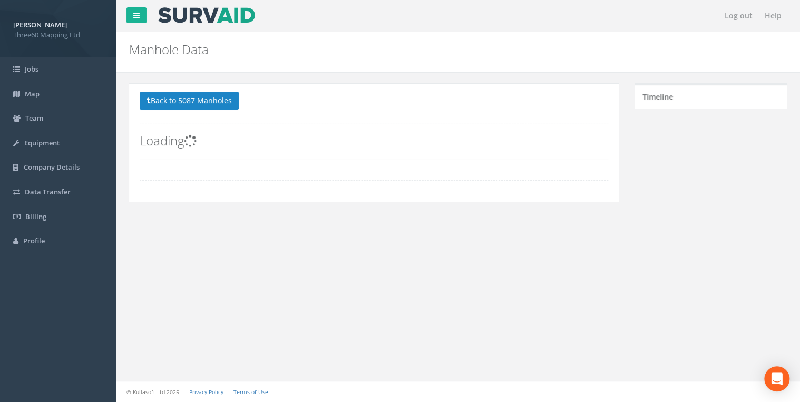
scroll to position [0, 0]
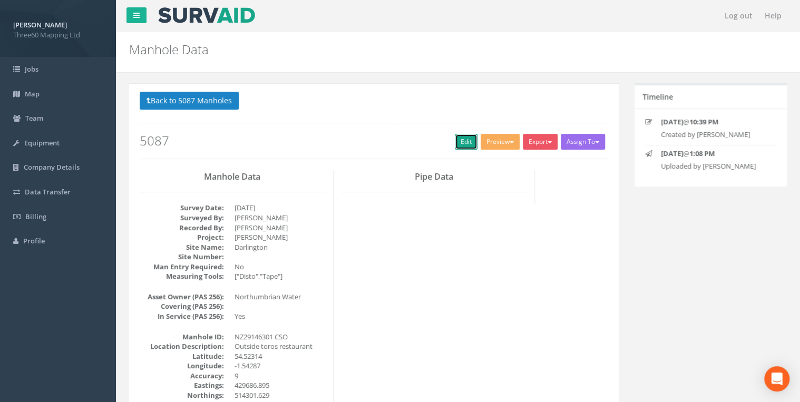
click at [471, 136] on link "Edit" at bounding box center [466, 142] width 23 height 16
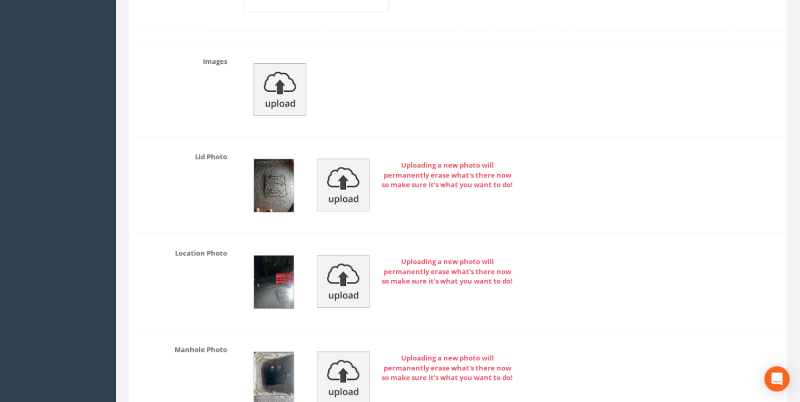
scroll to position [2079, 0]
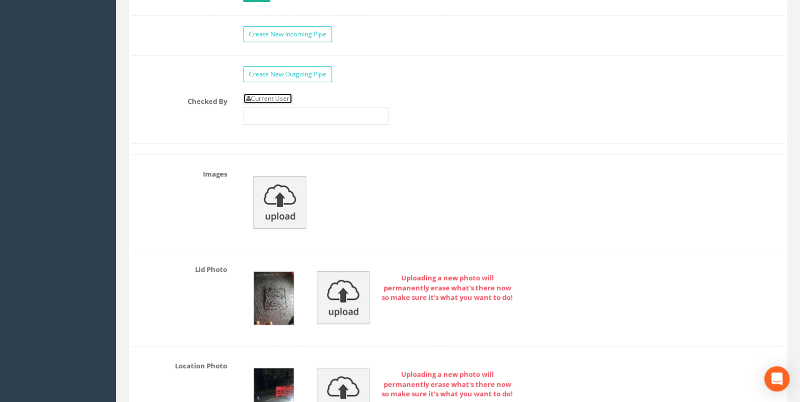
click at [274, 94] on link "Current User" at bounding box center [268, 99] width 50 height 12
type input "[PERSON_NAME]"
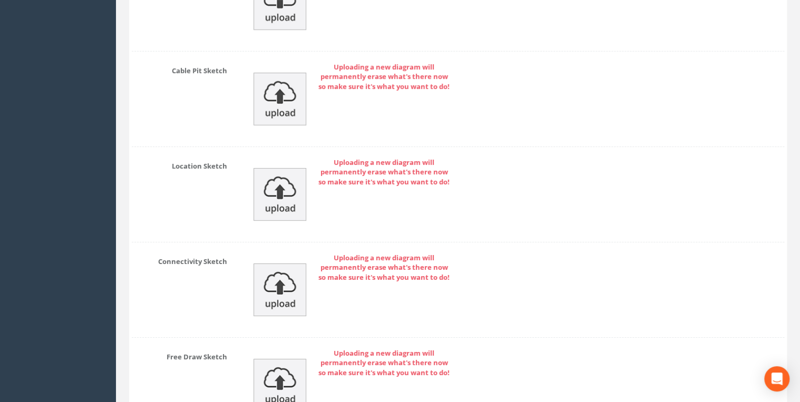
scroll to position [3814, 0]
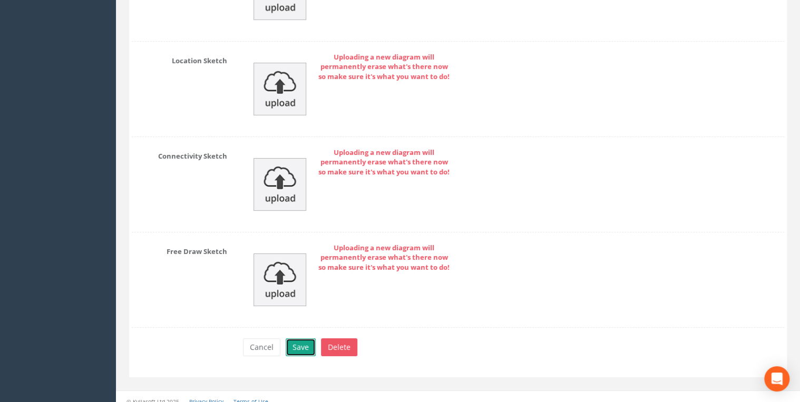
click at [302, 339] on button "Save" at bounding box center [301, 347] width 30 height 18
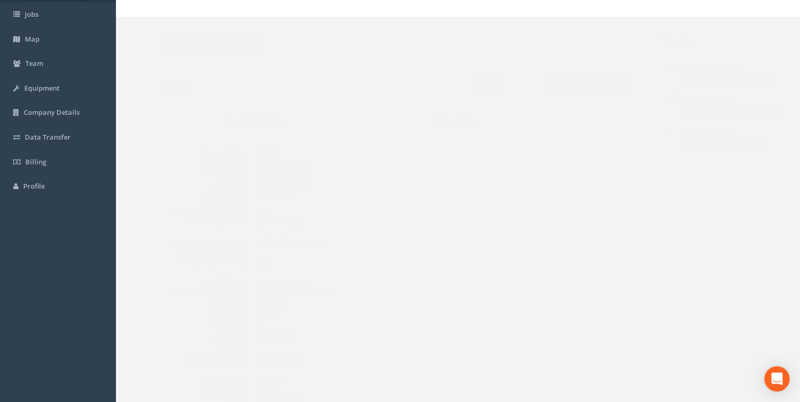
scroll to position [0, 0]
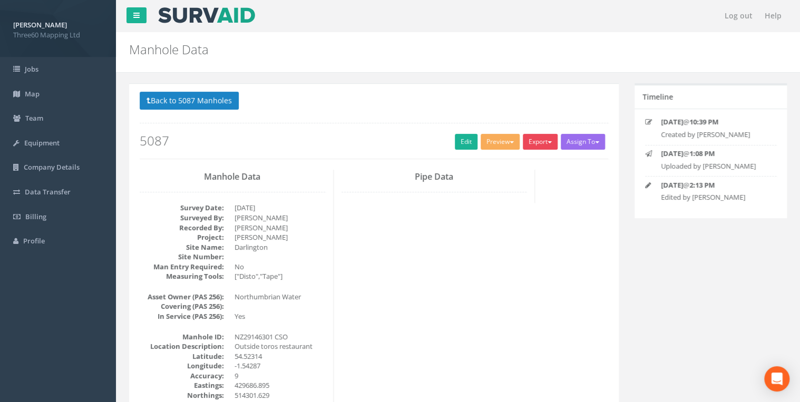
click at [528, 146] on button "Export" at bounding box center [540, 142] width 35 height 16
click at [509, 164] on link "360 Manhole" at bounding box center [518, 163] width 80 height 16
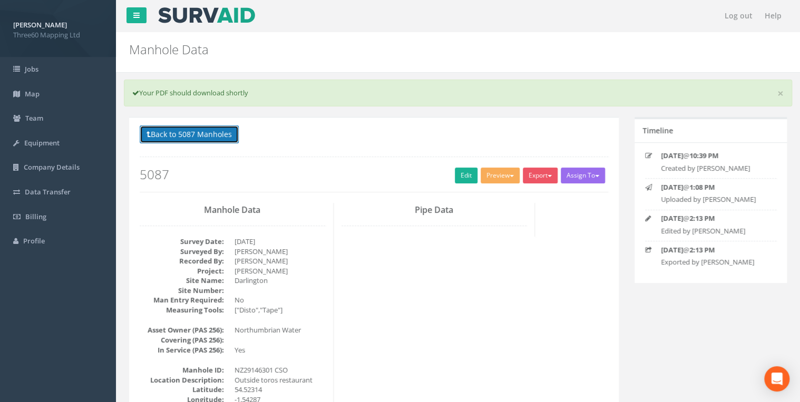
click at [232, 142] on button "Back to 5087 Manholes" at bounding box center [189, 134] width 99 height 18
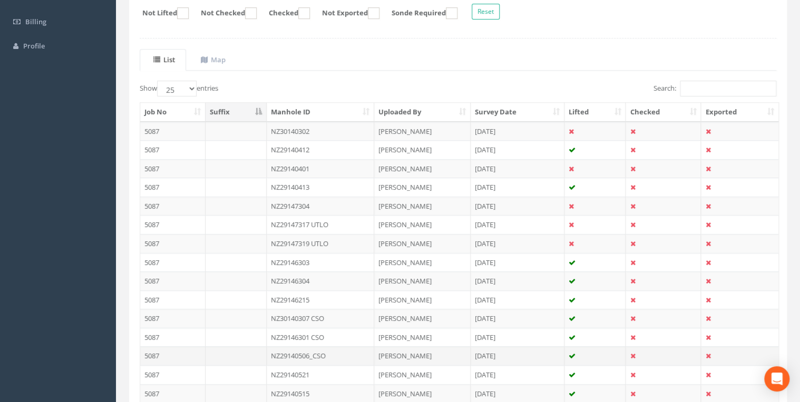
scroll to position [276, 0]
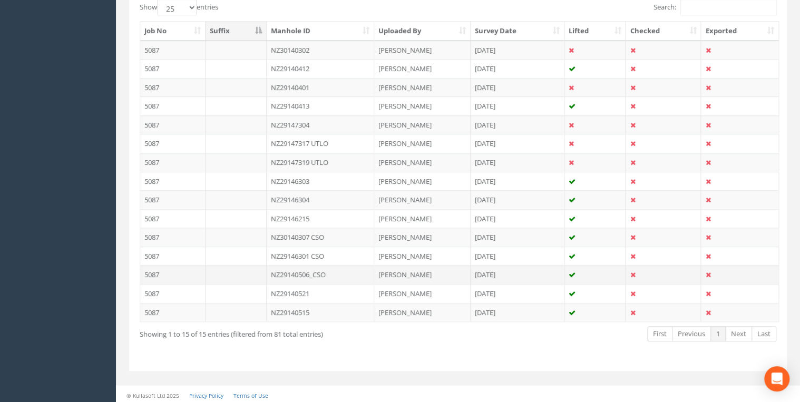
click at [318, 271] on td "NZ29140506_CSO" at bounding box center [321, 274] width 108 height 19
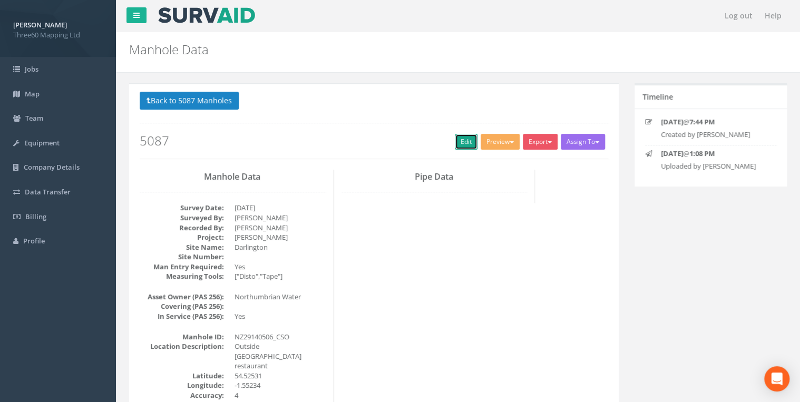
click at [457, 140] on link "Edit" at bounding box center [466, 142] width 23 height 16
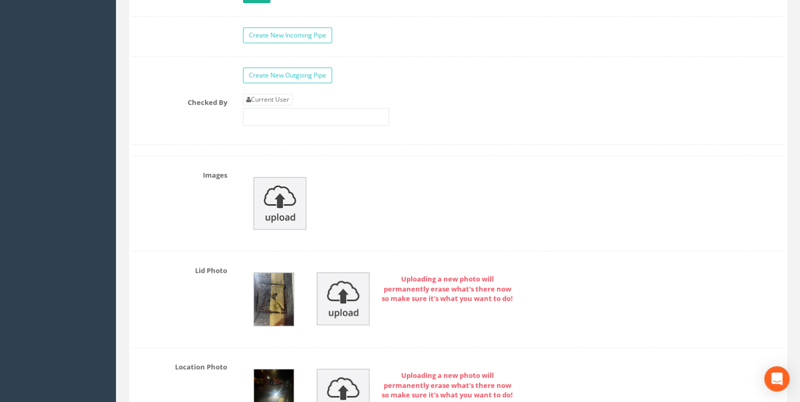
scroll to position [2079, 0]
click at [271, 107] on input "text" at bounding box center [316, 116] width 146 height 18
click at [271, 94] on link "Current User" at bounding box center [268, 99] width 50 height 12
type input "[PERSON_NAME]"
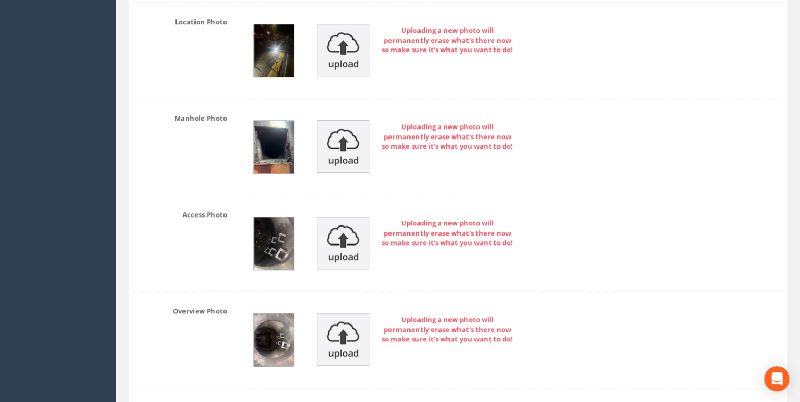
scroll to position [2529, 0]
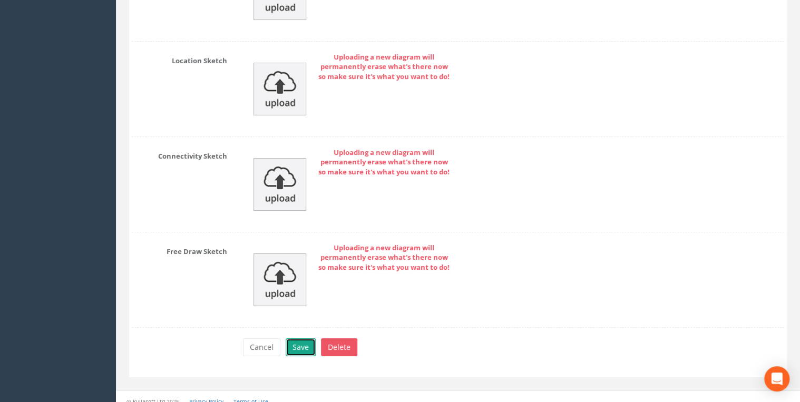
click at [303, 338] on button "Save" at bounding box center [301, 347] width 30 height 18
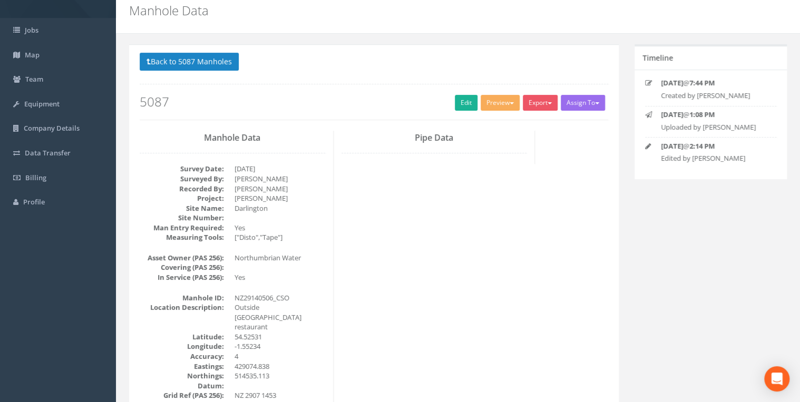
scroll to position [0, 0]
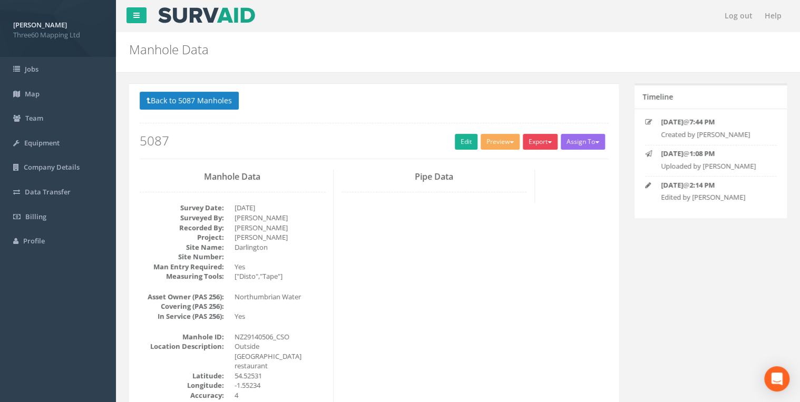
click at [525, 140] on button "Export" at bounding box center [540, 142] width 35 height 16
click at [507, 166] on link "360 Manhole" at bounding box center [518, 163] width 80 height 16
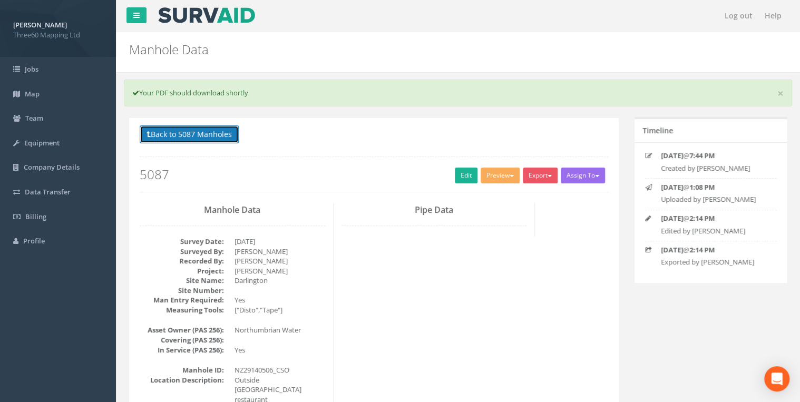
click at [218, 137] on button "Back to 5087 Manholes" at bounding box center [189, 134] width 99 height 18
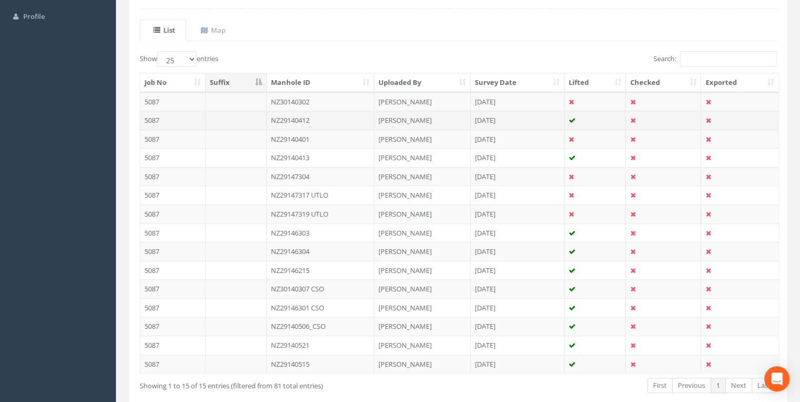
scroll to position [276, 0]
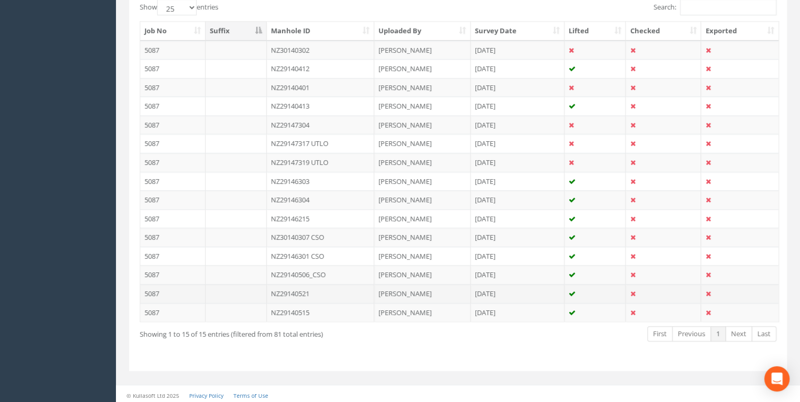
click at [304, 293] on td "NZ29140521" at bounding box center [321, 293] width 108 height 19
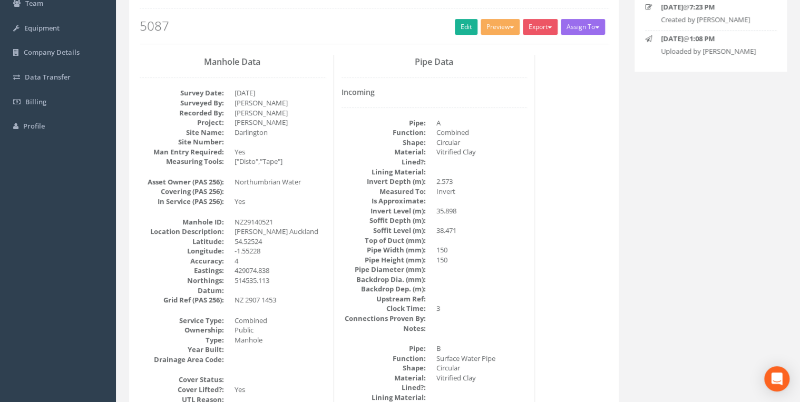
scroll to position [56, 0]
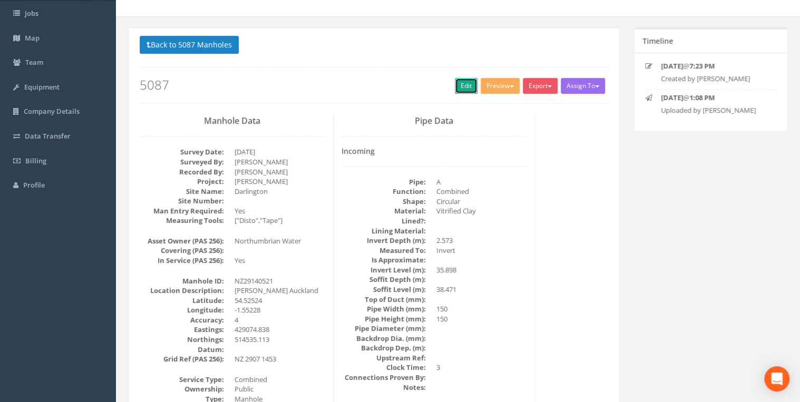
click at [455, 88] on link "Edit" at bounding box center [466, 86] width 23 height 16
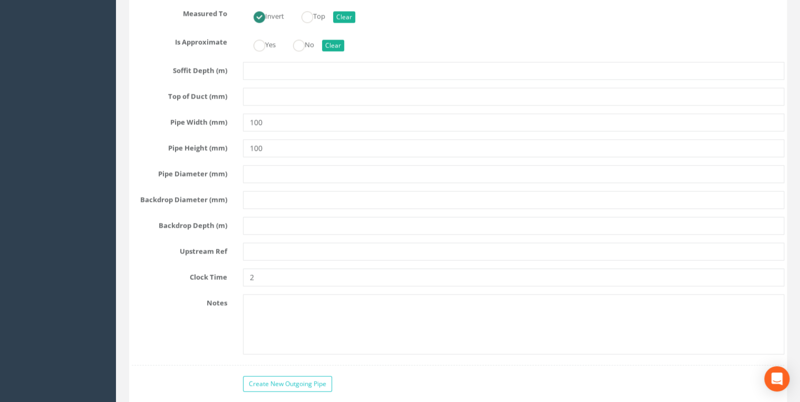
scroll to position [3203, 0]
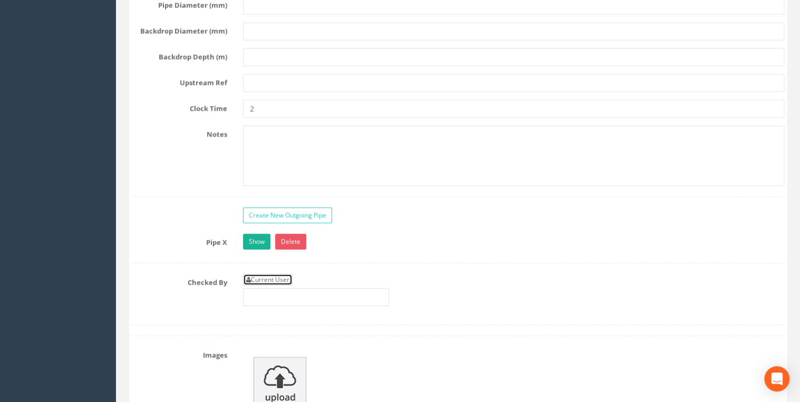
click at [276, 274] on link "Current User" at bounding box center [268, 280] width 50 height 12
type input "[PERSON_NAME]"
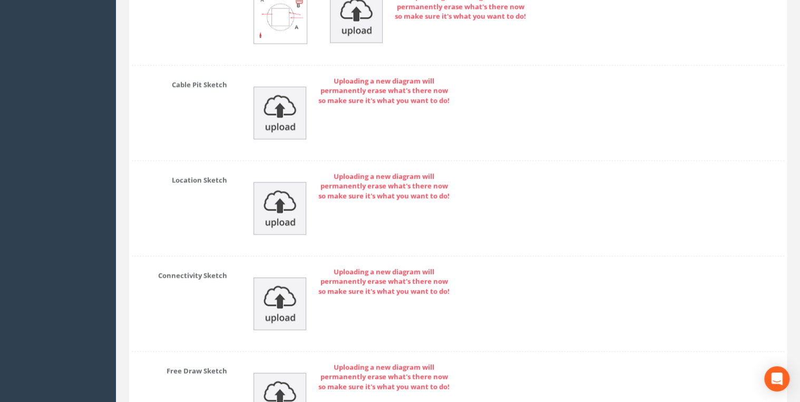
scroll to position [5116, 0]
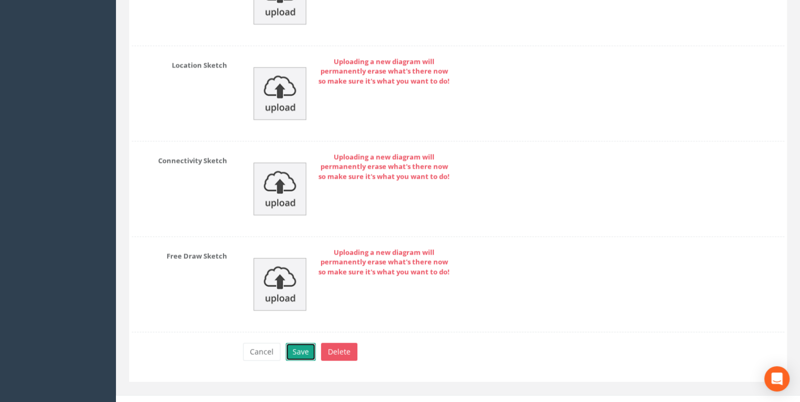
click at [303, 343] on button "Save" at bounding box center [301, 352] width 30 height 18
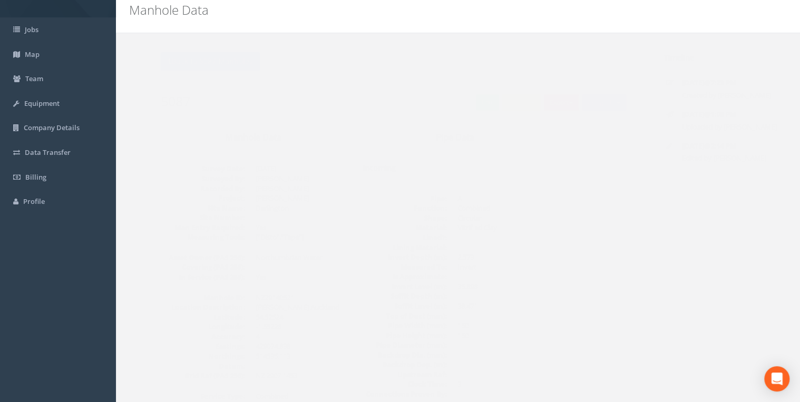
scroll to position [0, 0]
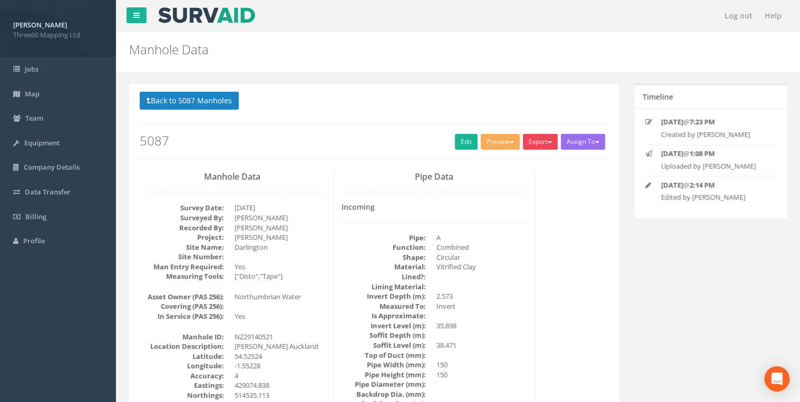
click at [544, 135] on button "Export" at bounding box center [540, 142] width 35 height 16
click at [508, 163] on link "360 Manhole" at bounding box center [518, 163] width 80 height 16
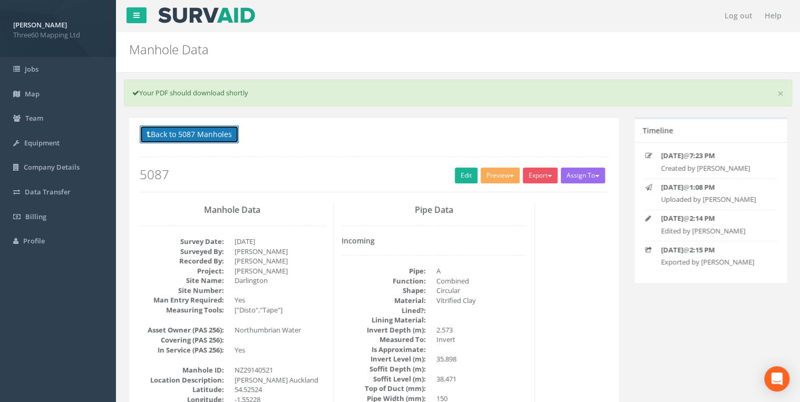
click at [229, 136] on button "Back to 5087 Manholes" at bounding box center [189, 134] width 99 height 18
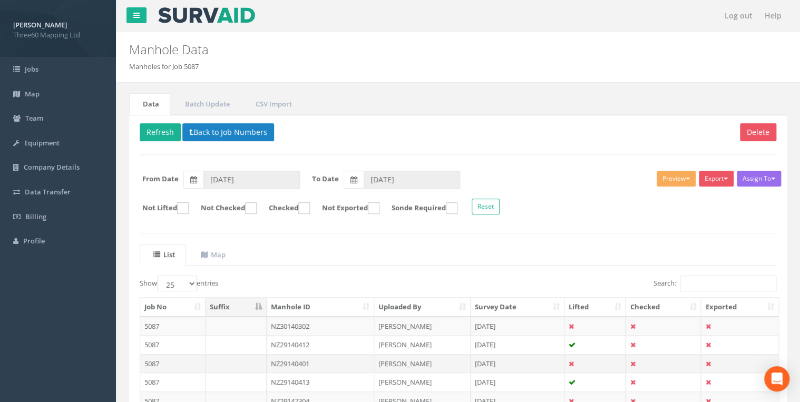
scroll to position [276, 0]
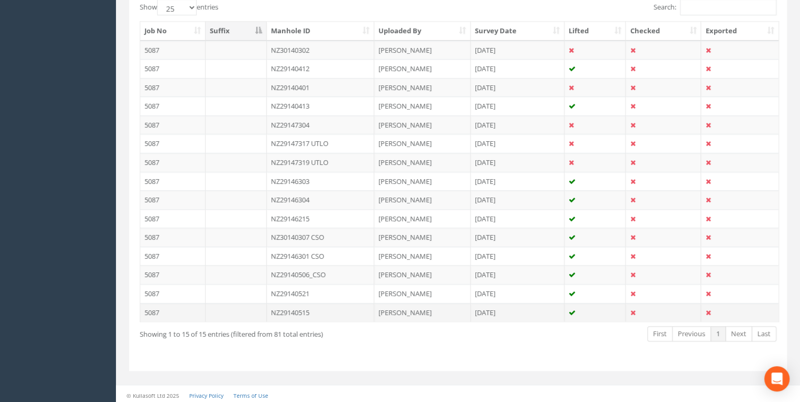
click at [302, 308] on td "NZ29140515" at bounding box center [321, 312] width 108 height 19
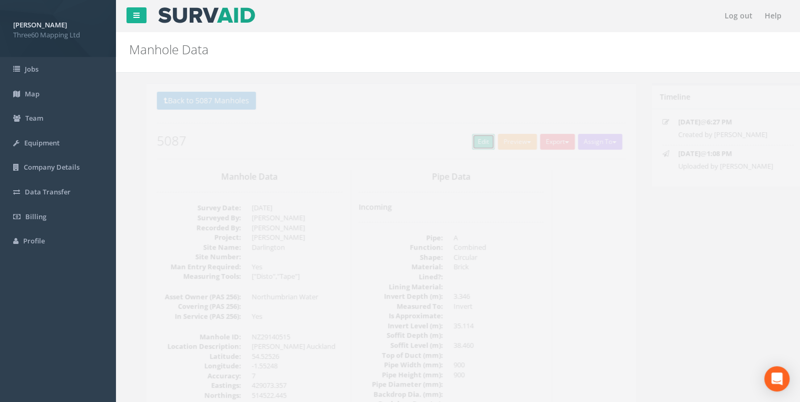
click at [457, 142] on link "Edit" at bounding box center [466, 142] width 23 height 16
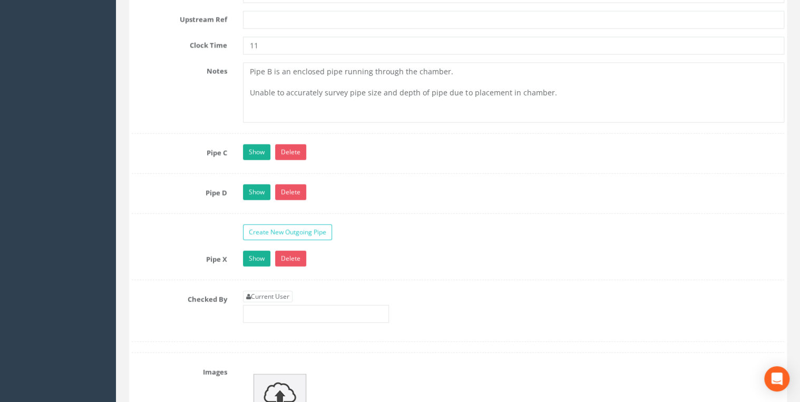
scroll to position [3371, 0]
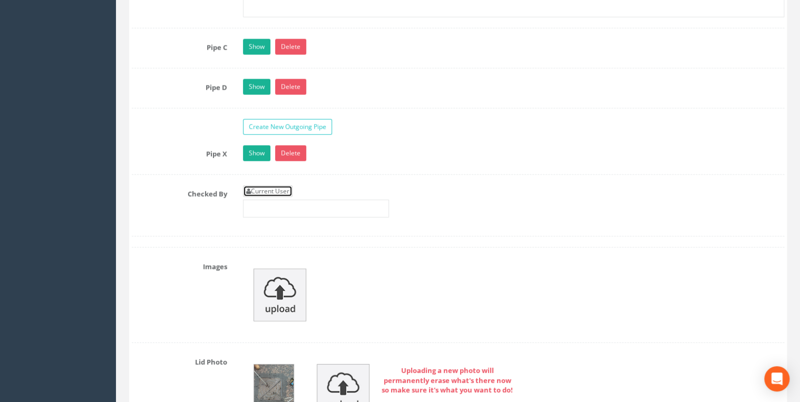
click at [270, 185] on link "Current User" at bounding box center [268, 191] width 50 height 12
type input "[PERSON_NAME]"
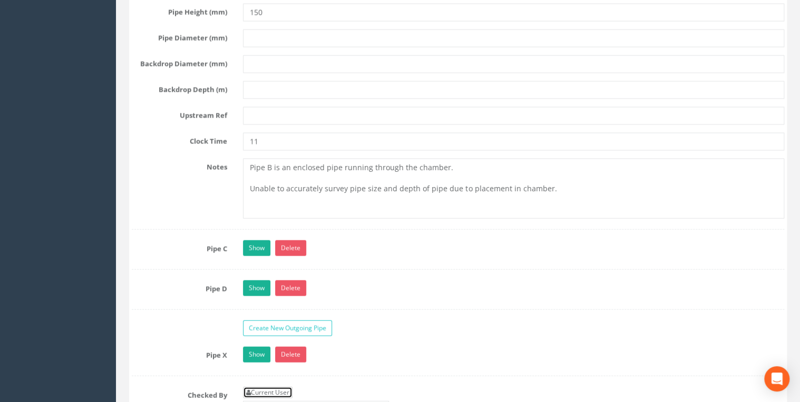
scroll to position [3146, 0]
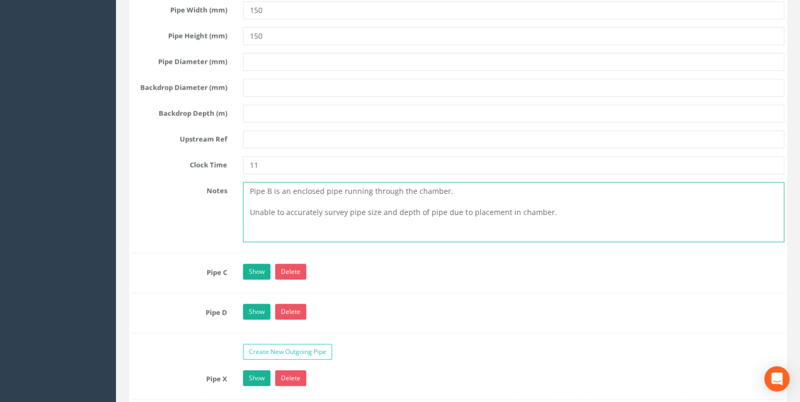
click at [268, 194] on textarea "Pipe B is an enclosed pipe running through the chamber. Unable to accurately su…" at bounding box center [513, 212] width 541 height 60
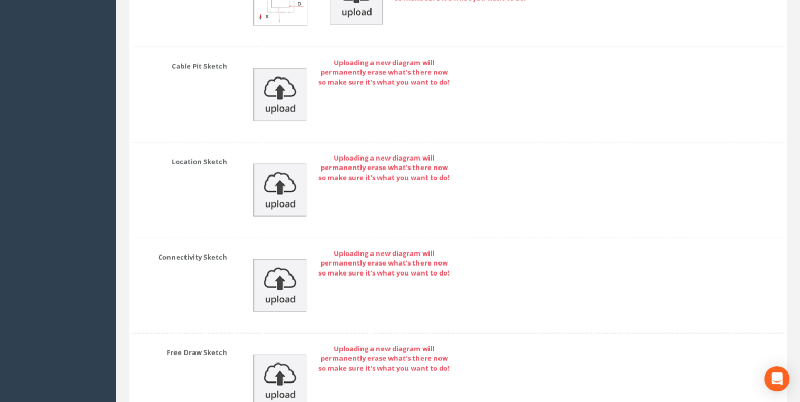
scroll to position [5195, 0]
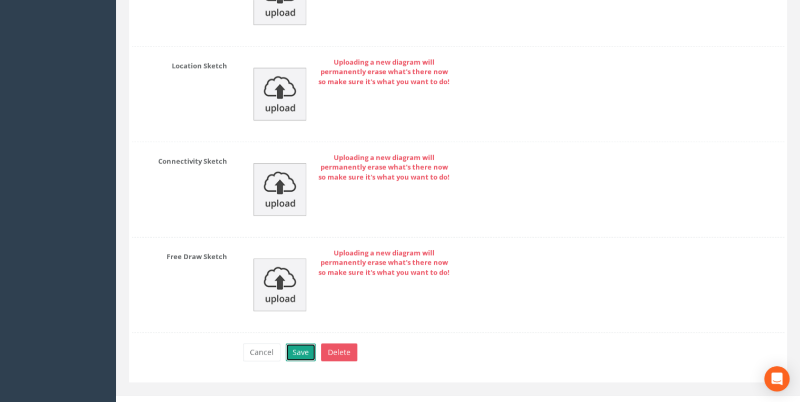
click at [302, 343] on button "Save" at bounding box center [301, 352] width 30 height 18
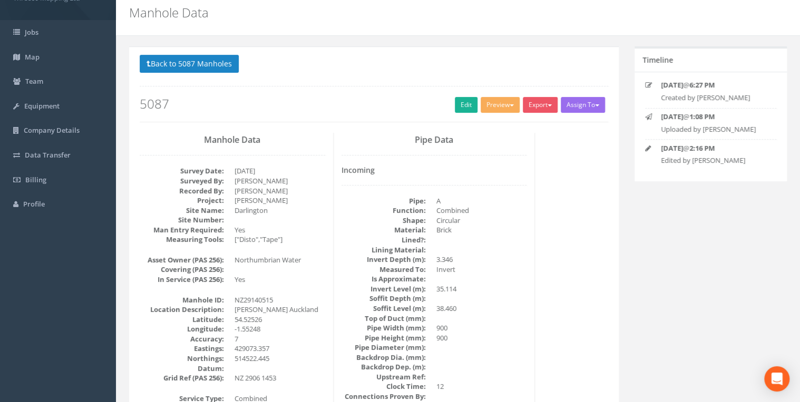
scroll to position [0, 0]
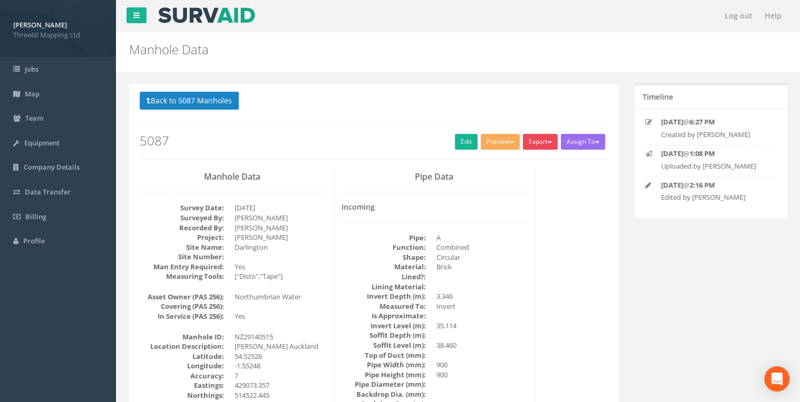
click at [537, 141] on button "Export" at bounding box center [540, 142] width 35 height 16
click at [515, 160] on link "360 Manhole" at bounding box center [518, 163] width 80 height 16
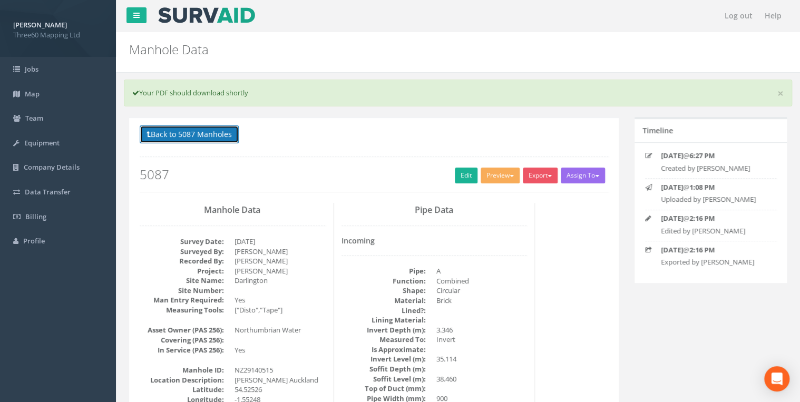
click at [215, 137] on button "Back to 5087 Manholes" at bounding box center [189, 134] width 99 height 18
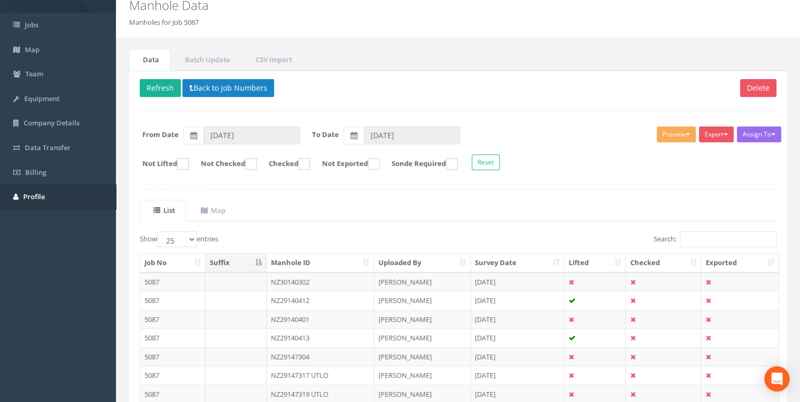
scroll to position [56, 0]
